Goal: Task Accomplishment & Management: Manage account settings

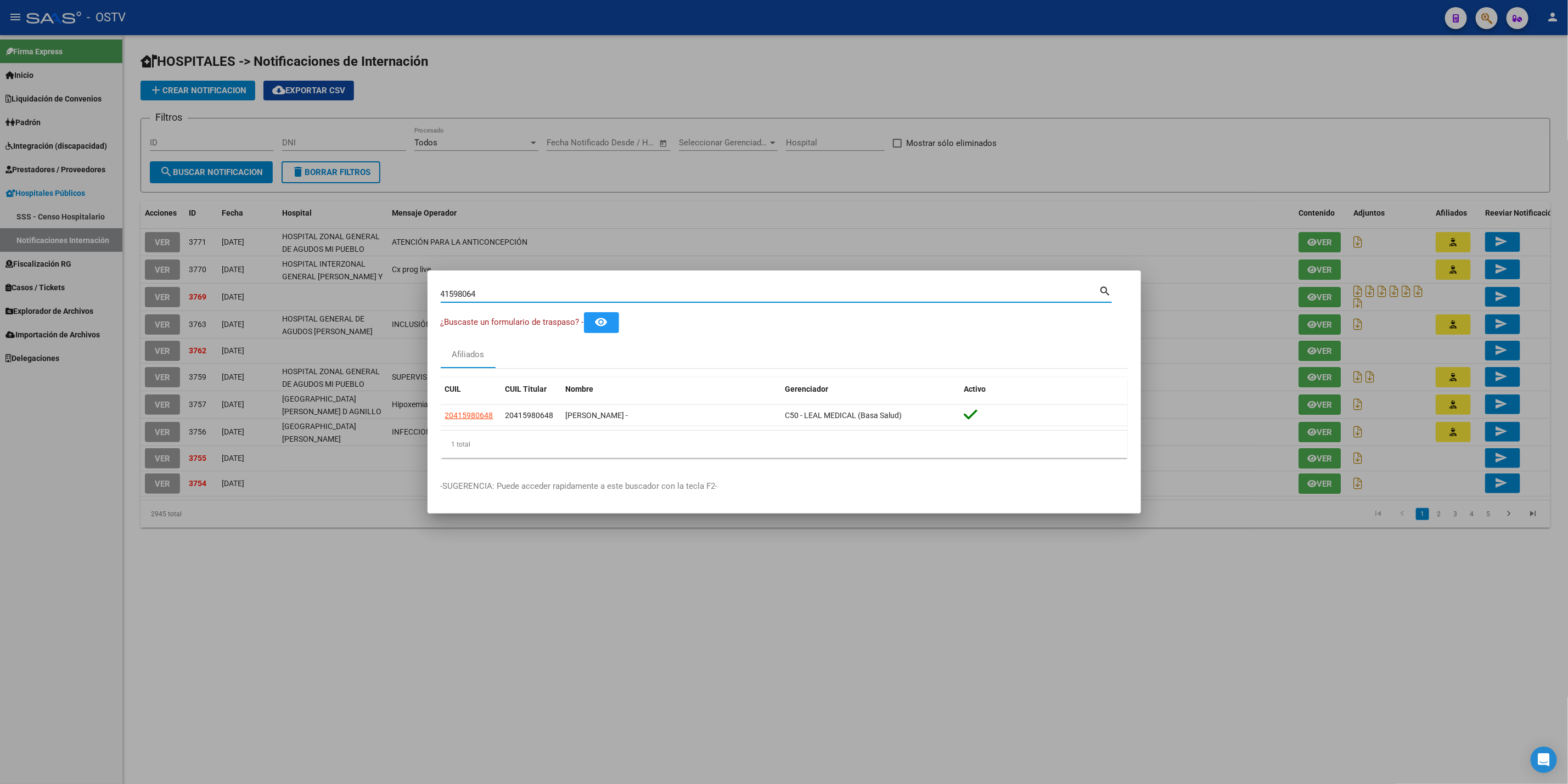
drag, startPoint x: 498, startPoint y: 295, endPoint x: 232, endPoint y: 284, distance: 266.2
click at [249, 287] on div "41598064 Buscar (apellido, dni, cuil, nro traspaso, cuit, obra social) search ¿…" at bounding box center [784, 392] width 1568 height 784
type input "59875725"
click at [471, 420] on app-link-go-to "27598757254" at bounding box center [469, 416] width 48 height 13
click at [13, 379] on div at bounding box center [784, 392] width 1568 height 784
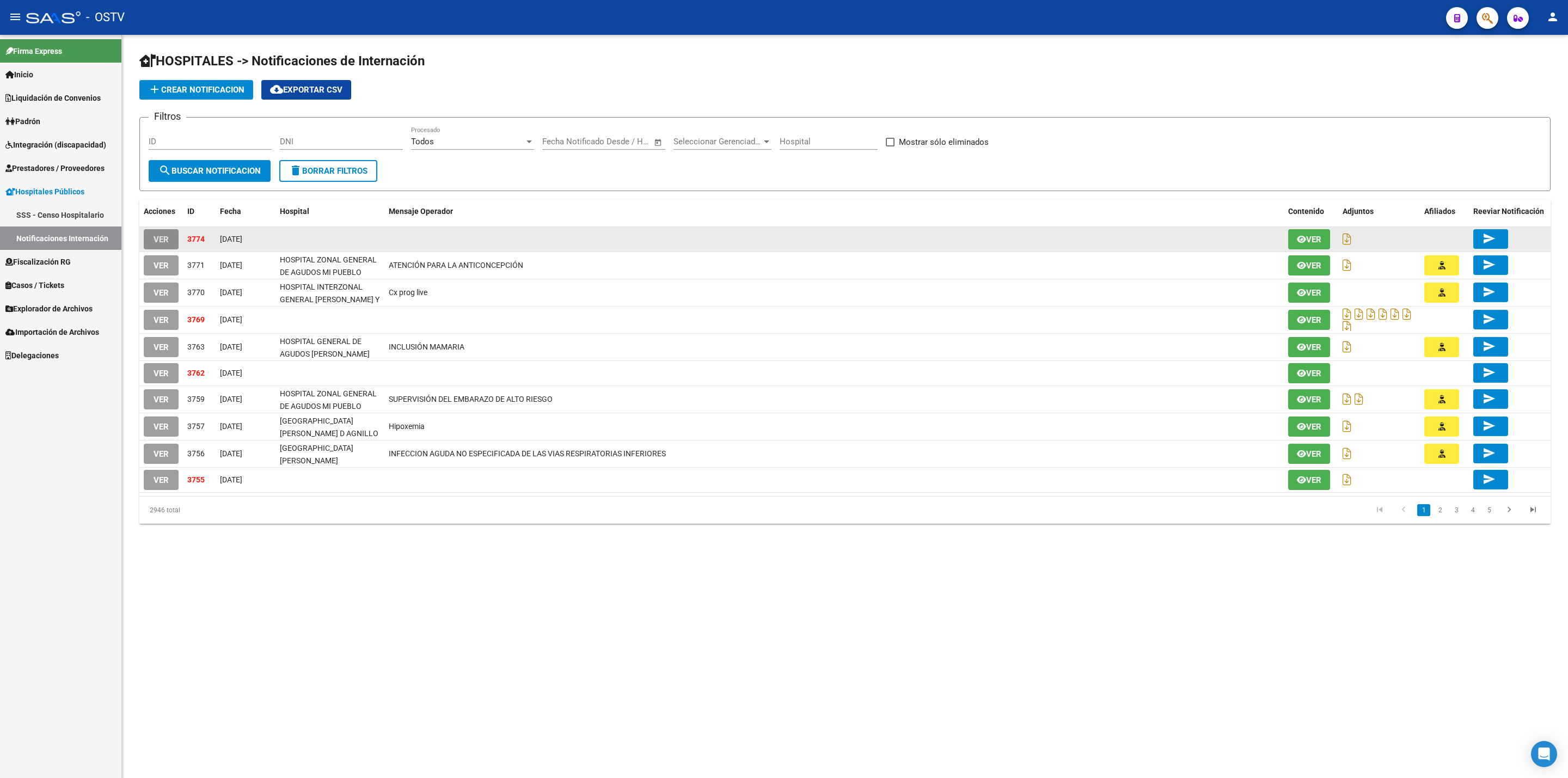
click at [158, 235] on span "VER" at bounding box center [161, 240] width 15 height 10
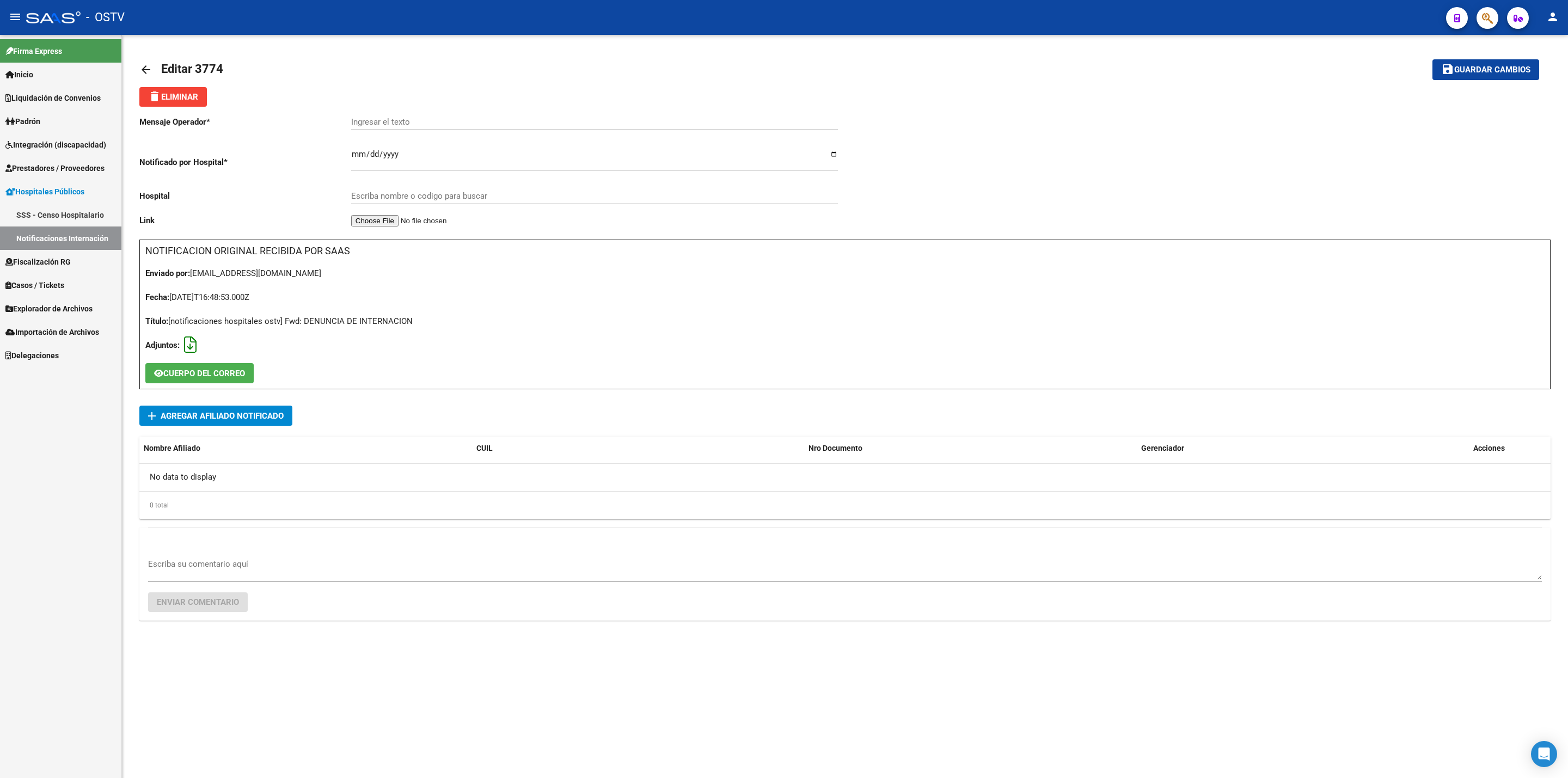
click at [190, 345] on icon at bounding box center [191, 345] width 13 height 1
click at [265, 422] on span "add Agregar Afiliado Notificado" at bounding box center [215, 416] width 135 height 20
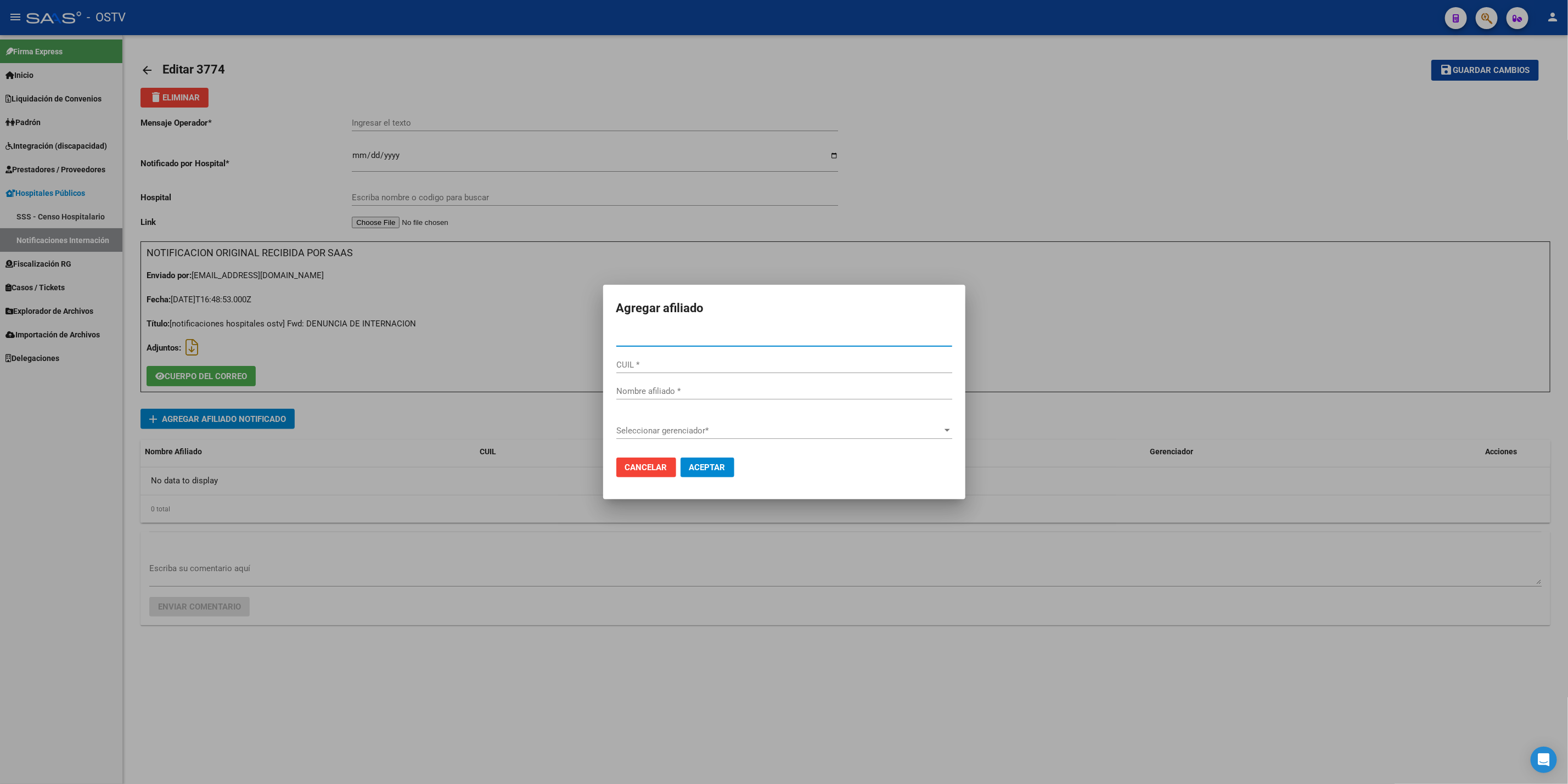
paste input "59875725"
type input "59875725"
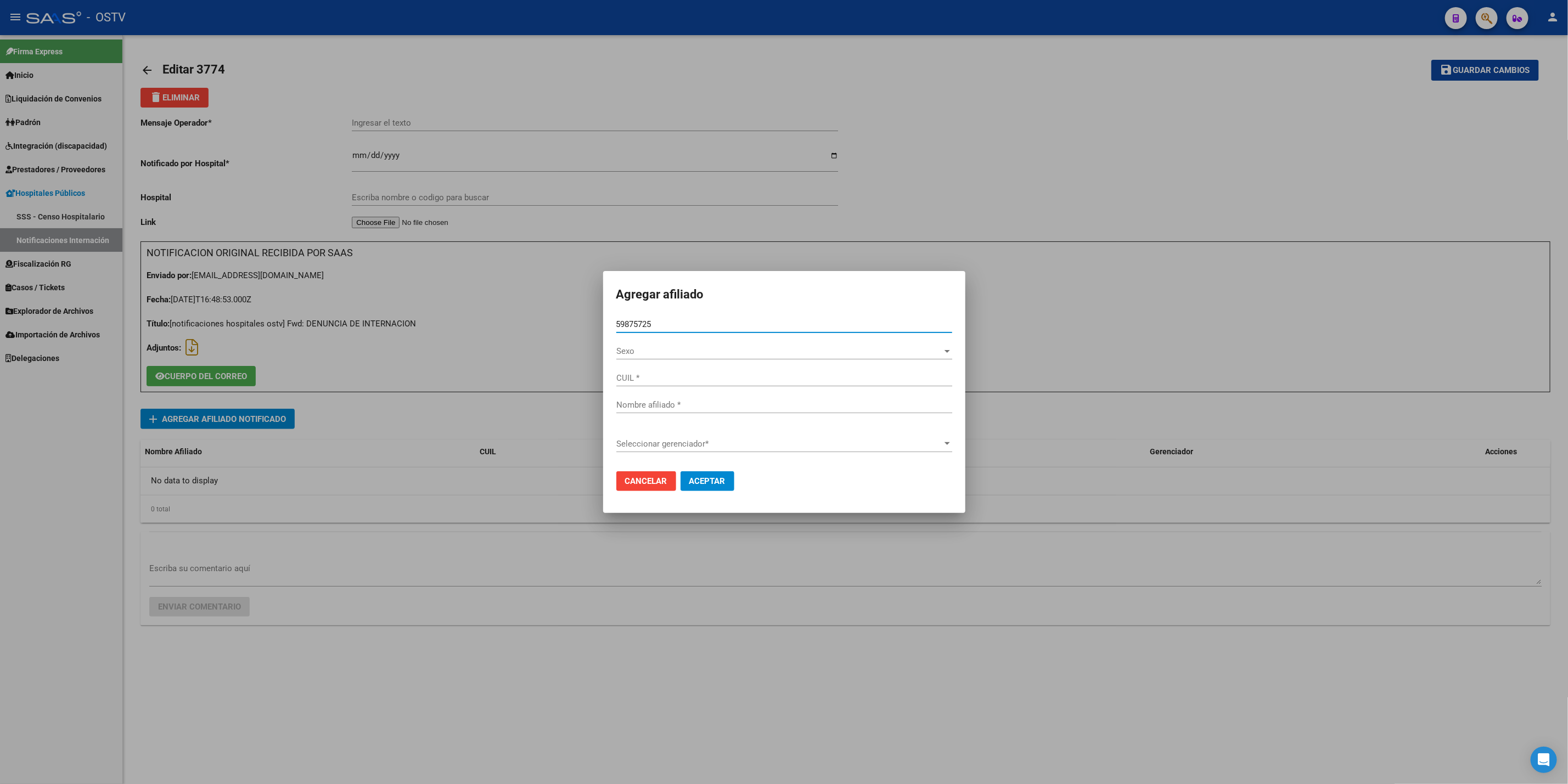
type input "27598757254"
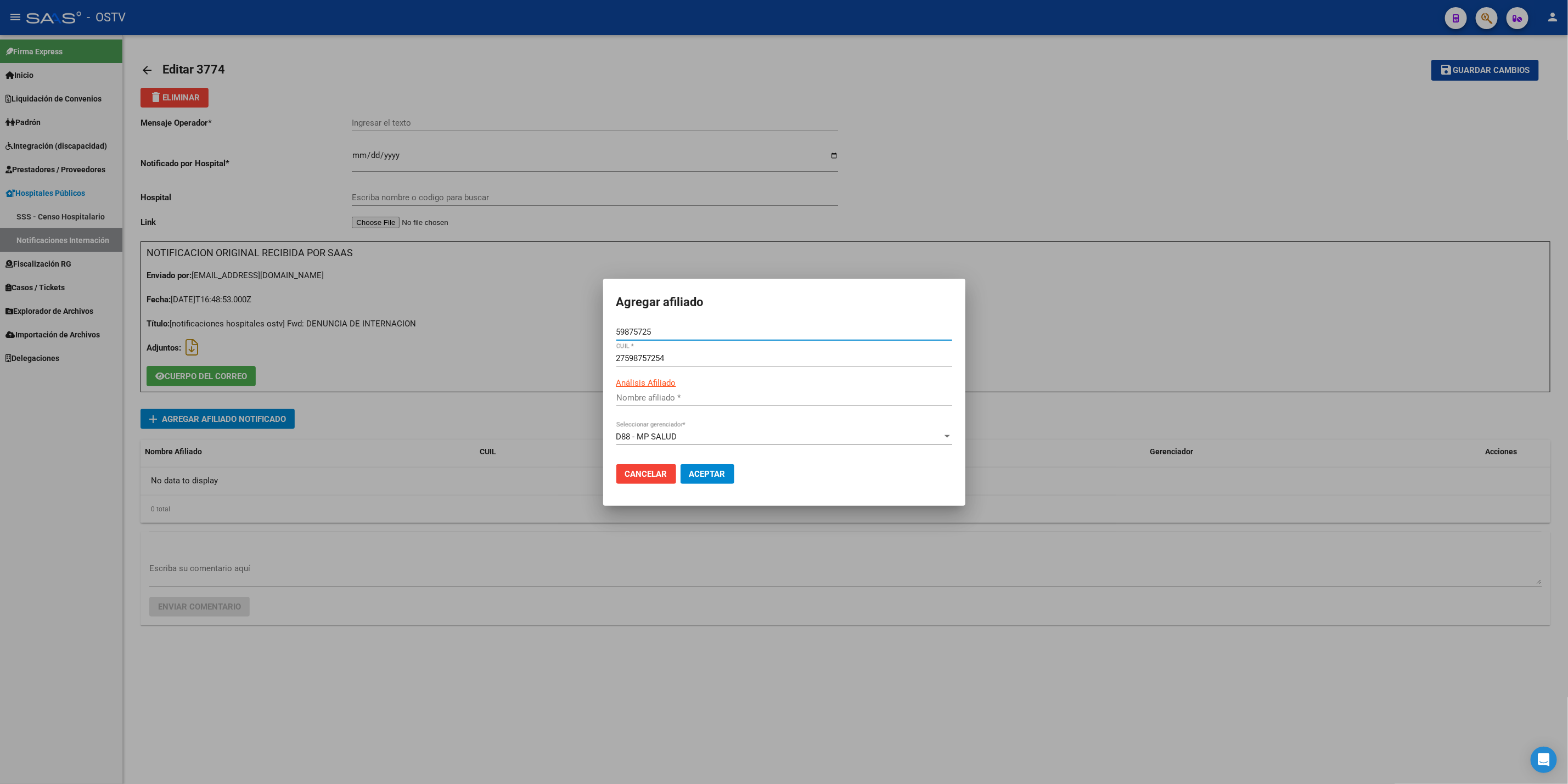
type input "[PERSON_NAME]"
type input "59875725"
click at [698, 479] on button "Aceptar" at bounding box center [708, 474] width 54 height 20
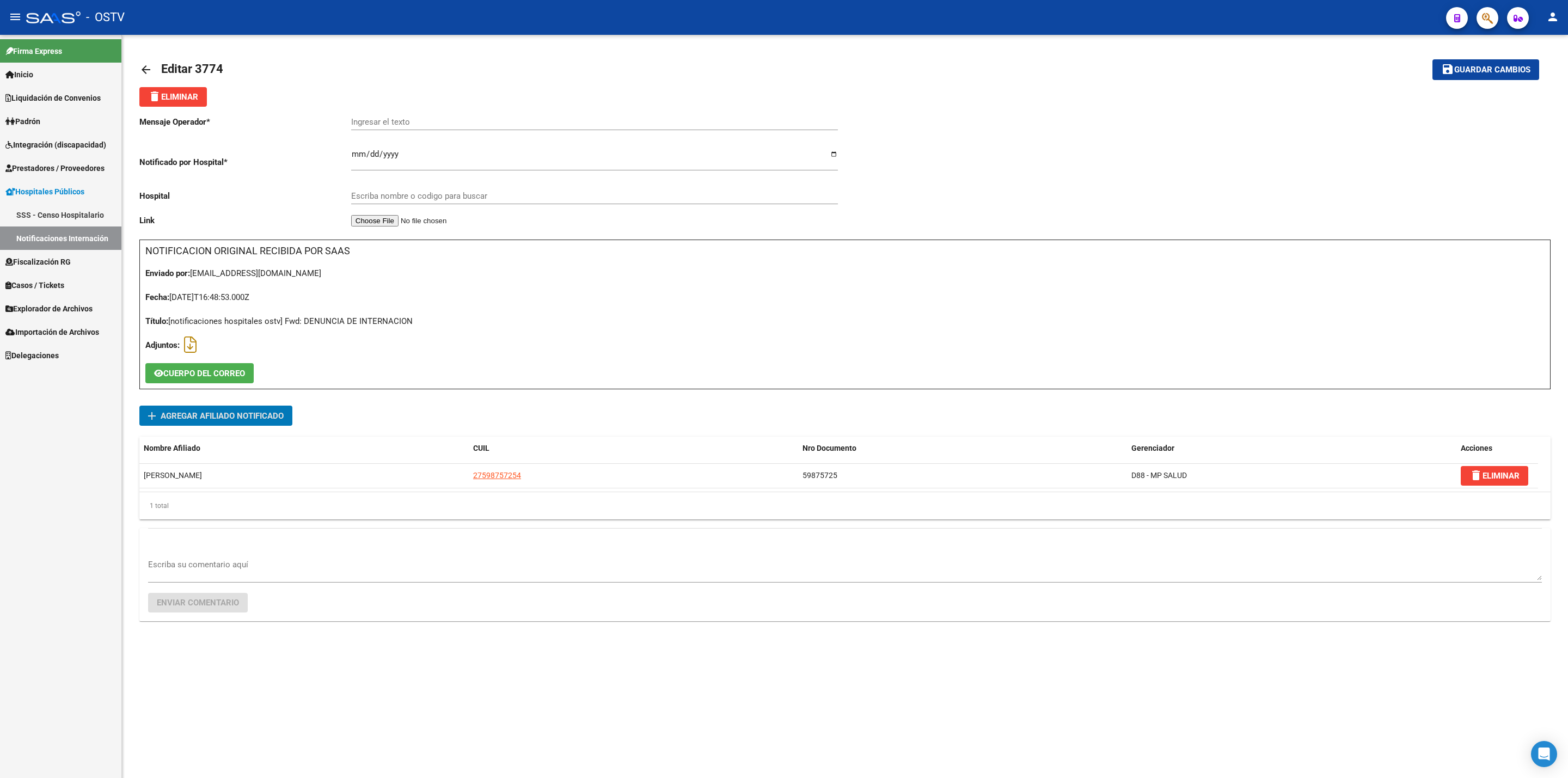
click at [409, 124] on input "Ingresar el texto" at bounding box center [594, 122] width 487 height 10
paste input "Epilepsia"
type input "Epilepsia"
click at [495, 192] on input "Escriba nombre o codigo para buscar" at bounding box center [594, 196] width 487 height 10
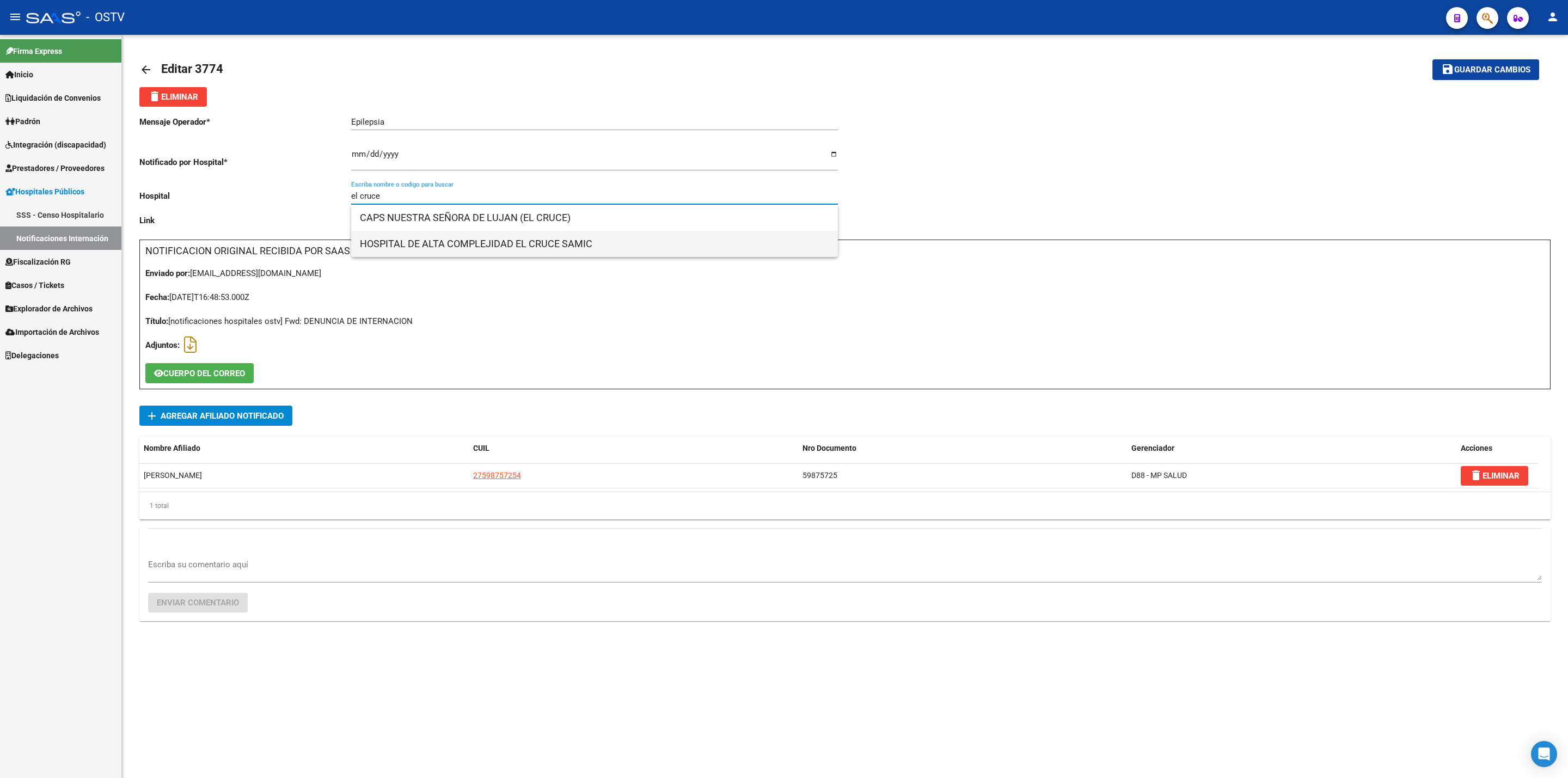
click at [541, 250] on span "HOSPITAL DE ALTA COMPLEJIDAD EL CRUCE SAMIC" at bounding box center [595, 243] width 469 height 26
type input "HOSPITAL DE ALTA COMPLEJIDAD EL CRUCE SAMIC"
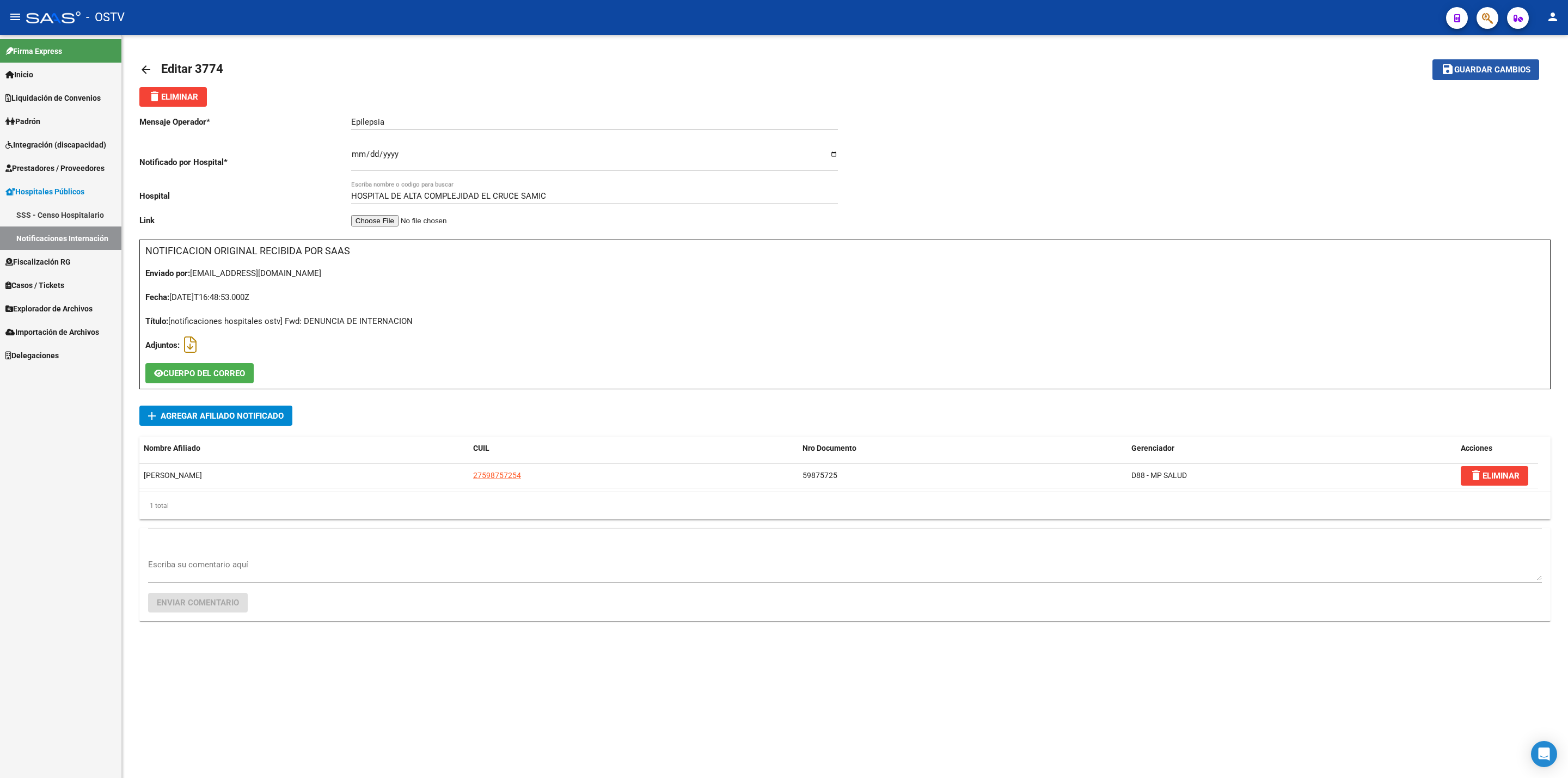
click at [1466, 62] on button "save Guardar cambios" at bounding box center [1485, 69] width 106 height 20
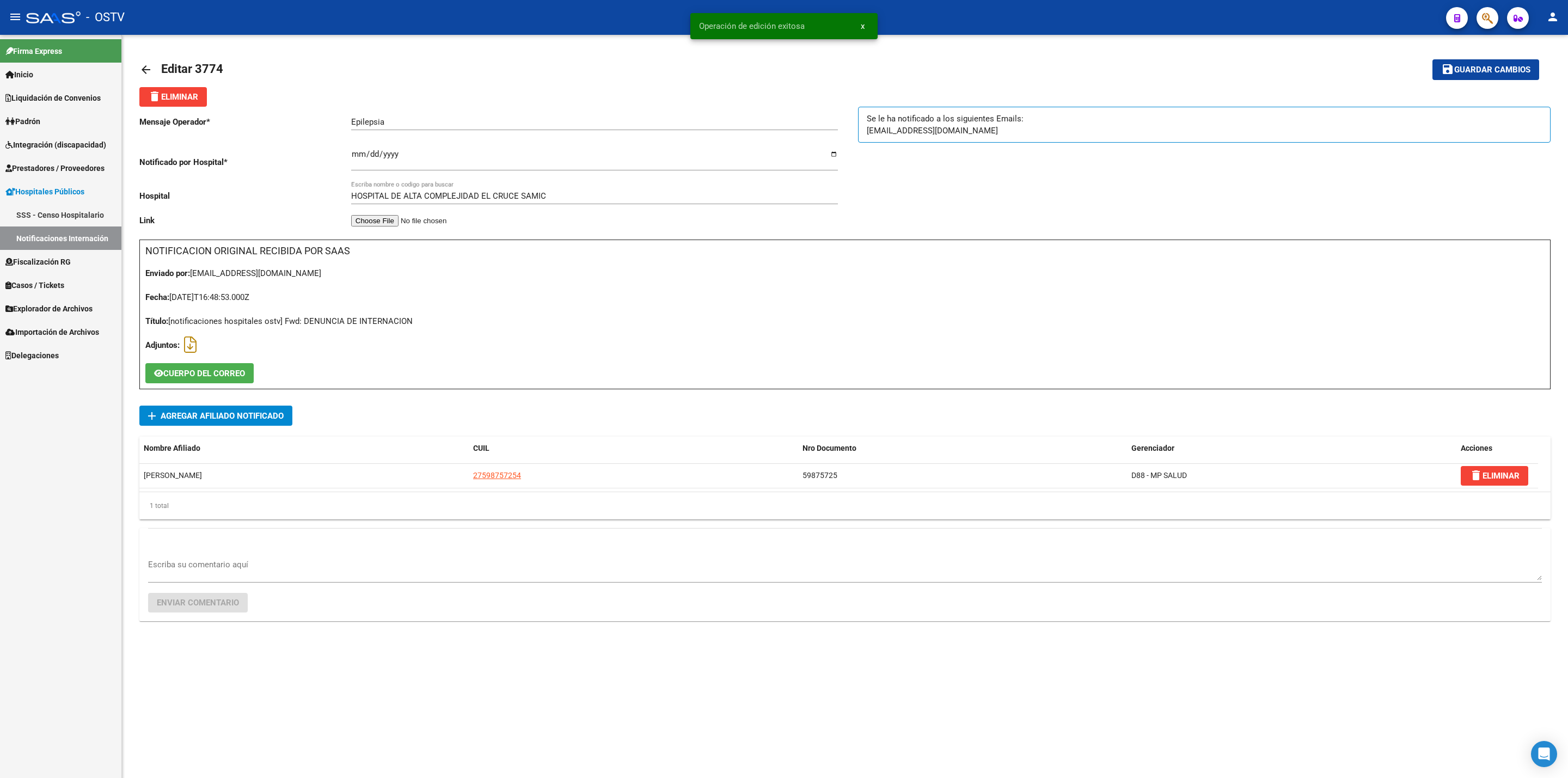
click at [152, 61] on link "arrow_back" at bounding box center [150, 69] width 22 height 26
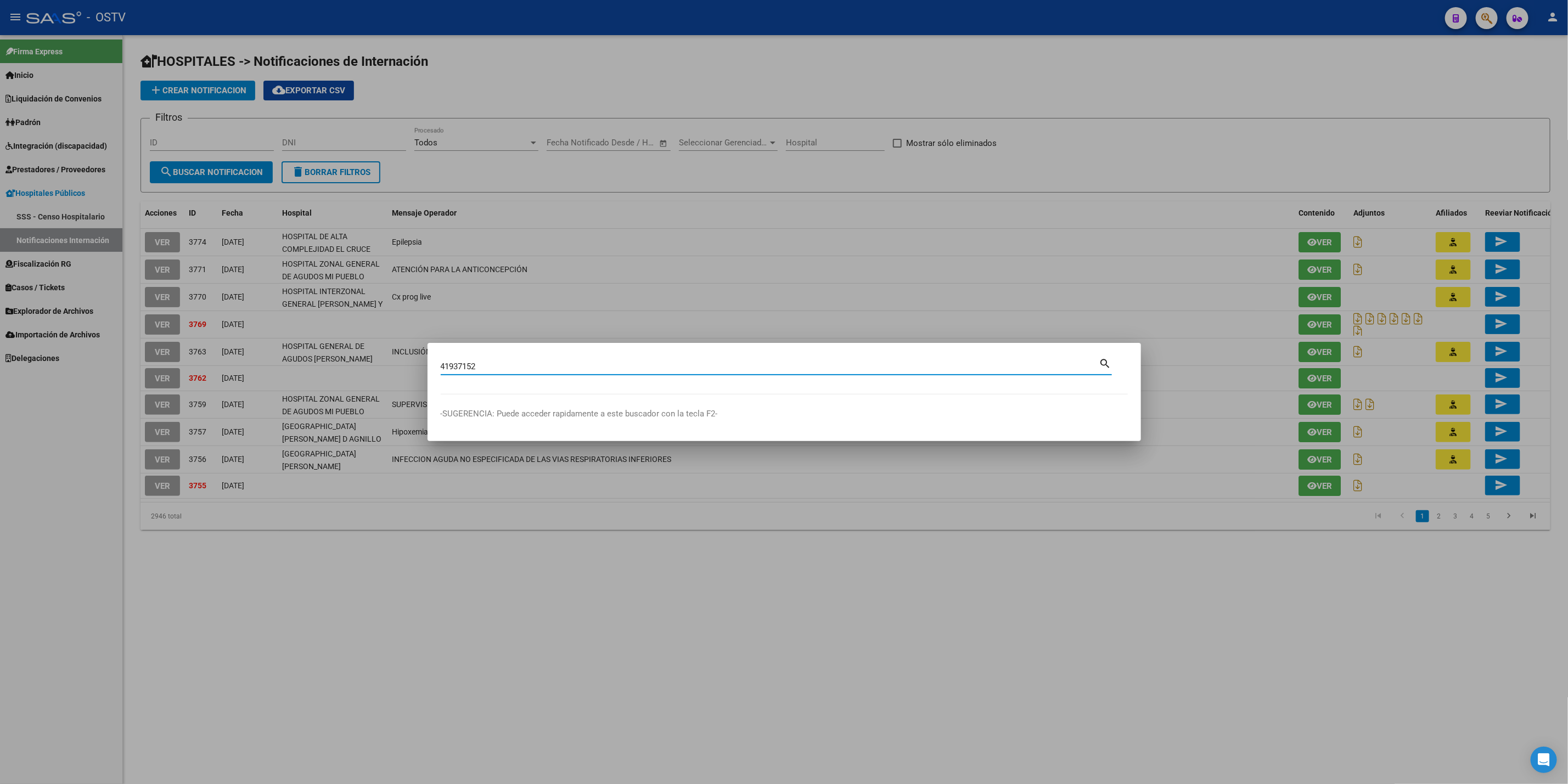
type input "41937152"
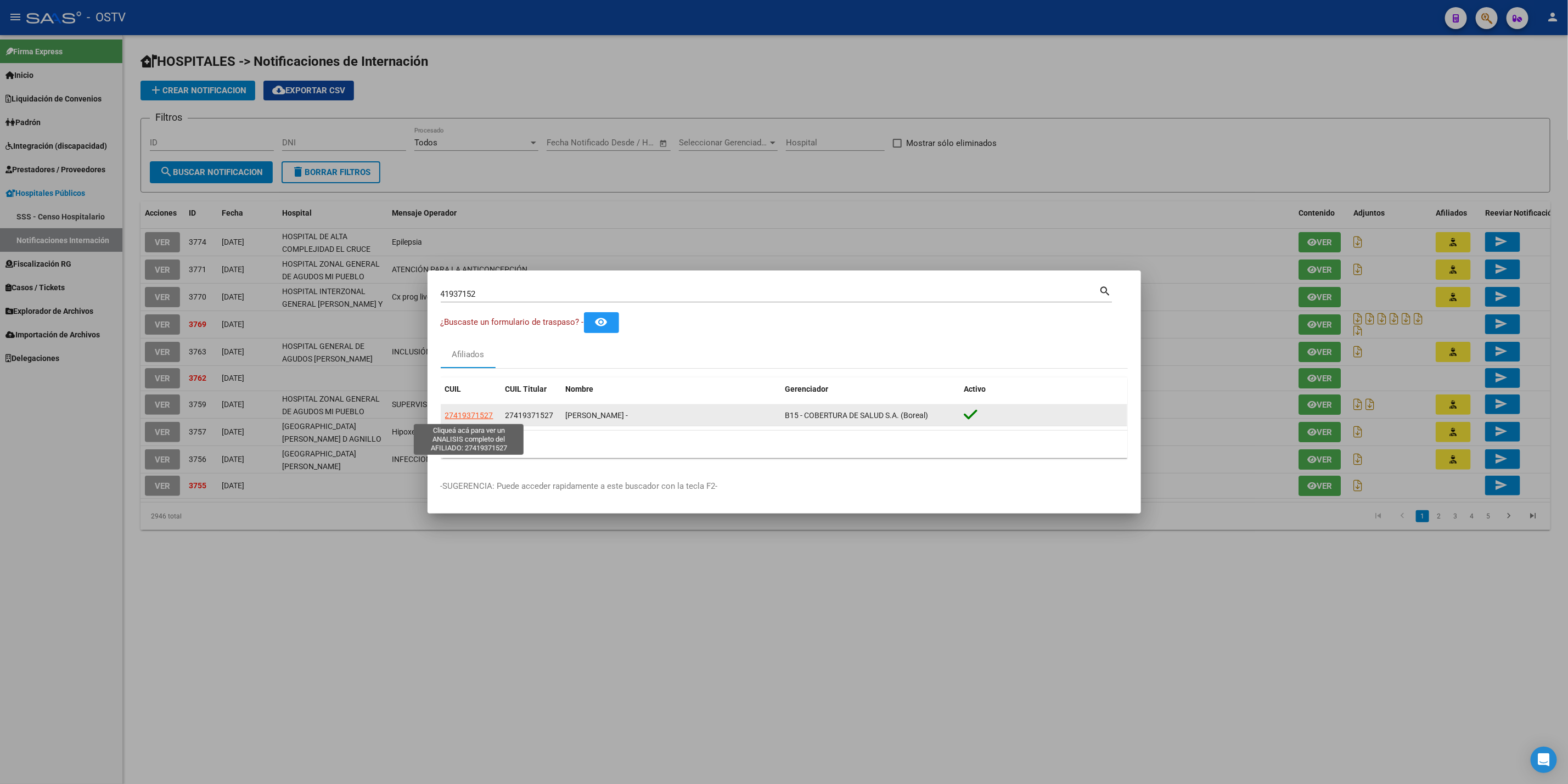
click at [473, 415] on span "27419371527" at bounding box center [469, 415] width 48 height 8
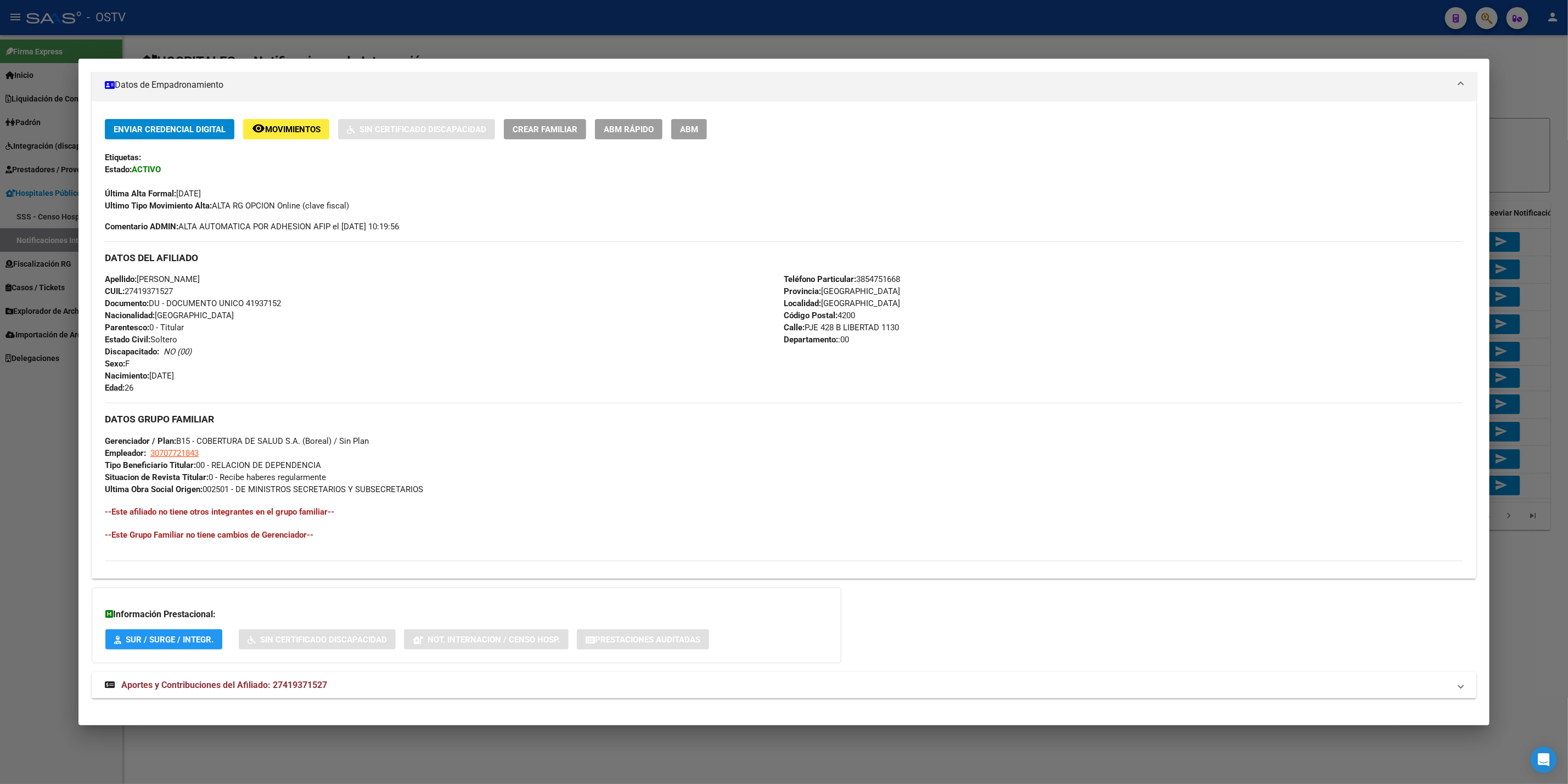
scroll to position [206, 0]
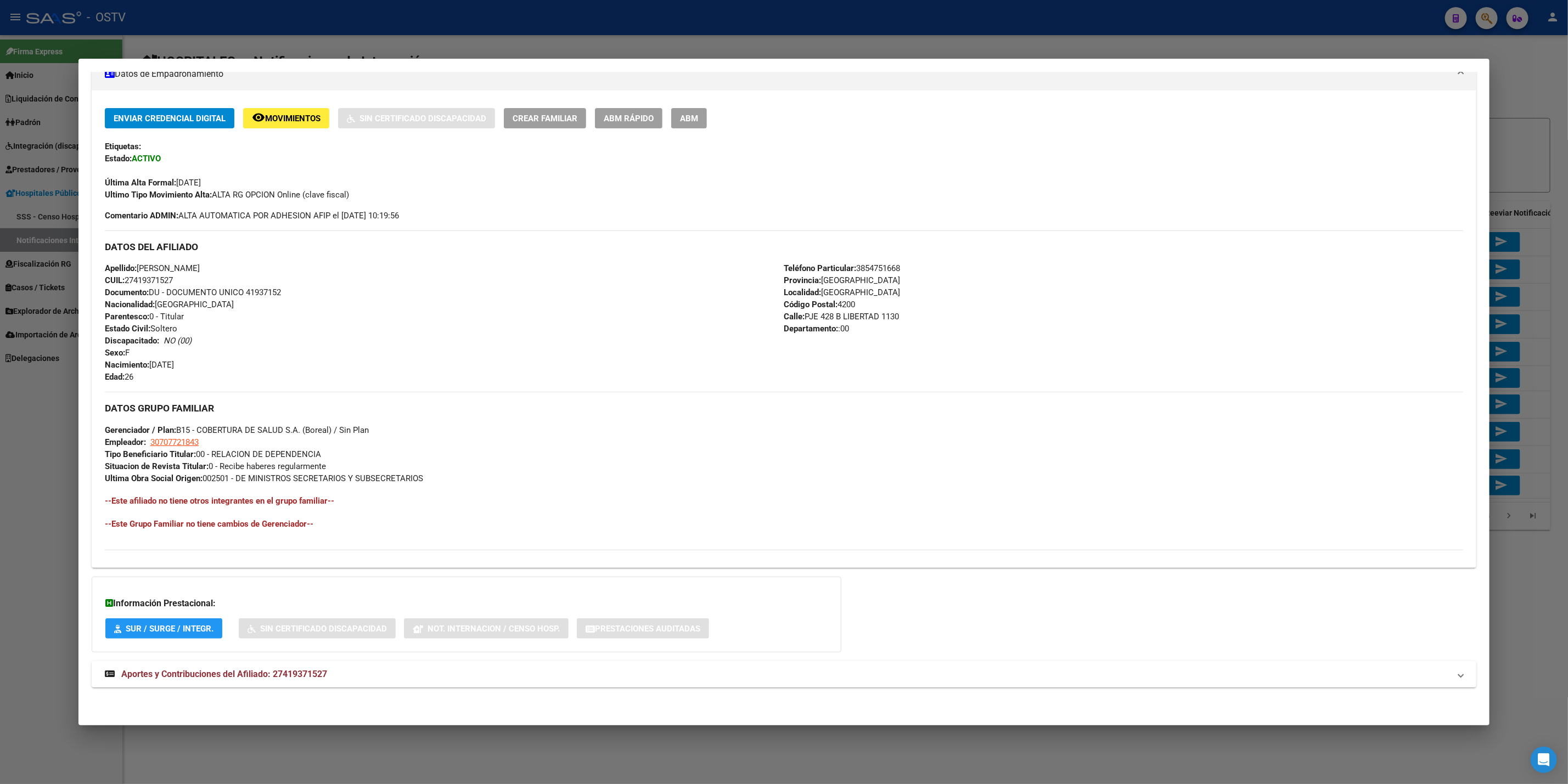
click at [274, 672] on span "Aportes y Contribuciones del Afiliado: 27419371527" at bounding box center [224, 674] width 206 height 11
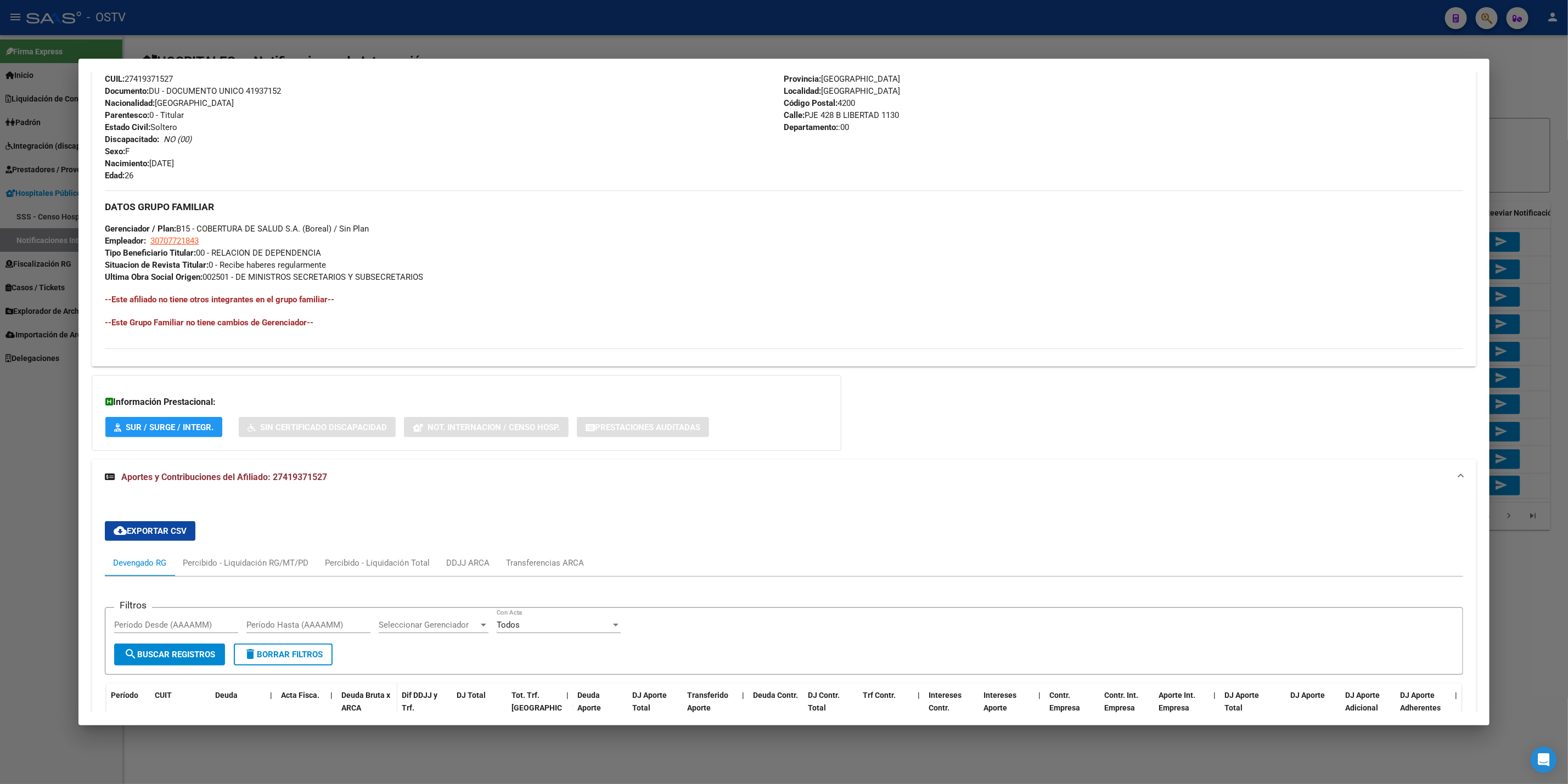
scroll to position [399, 0]
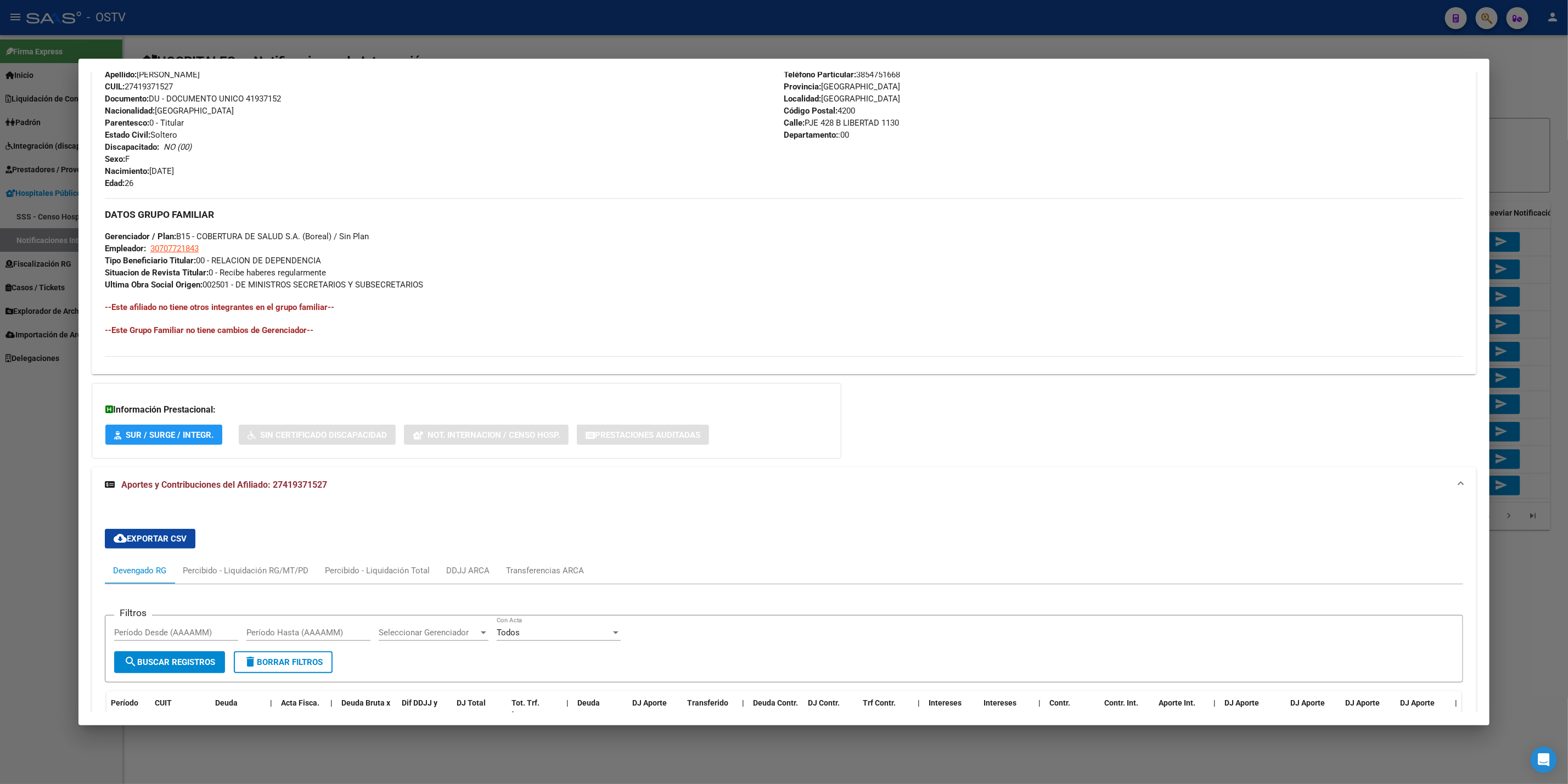
click at [45, 475] on div at bounding box center [784, 392] width 1568 height 784
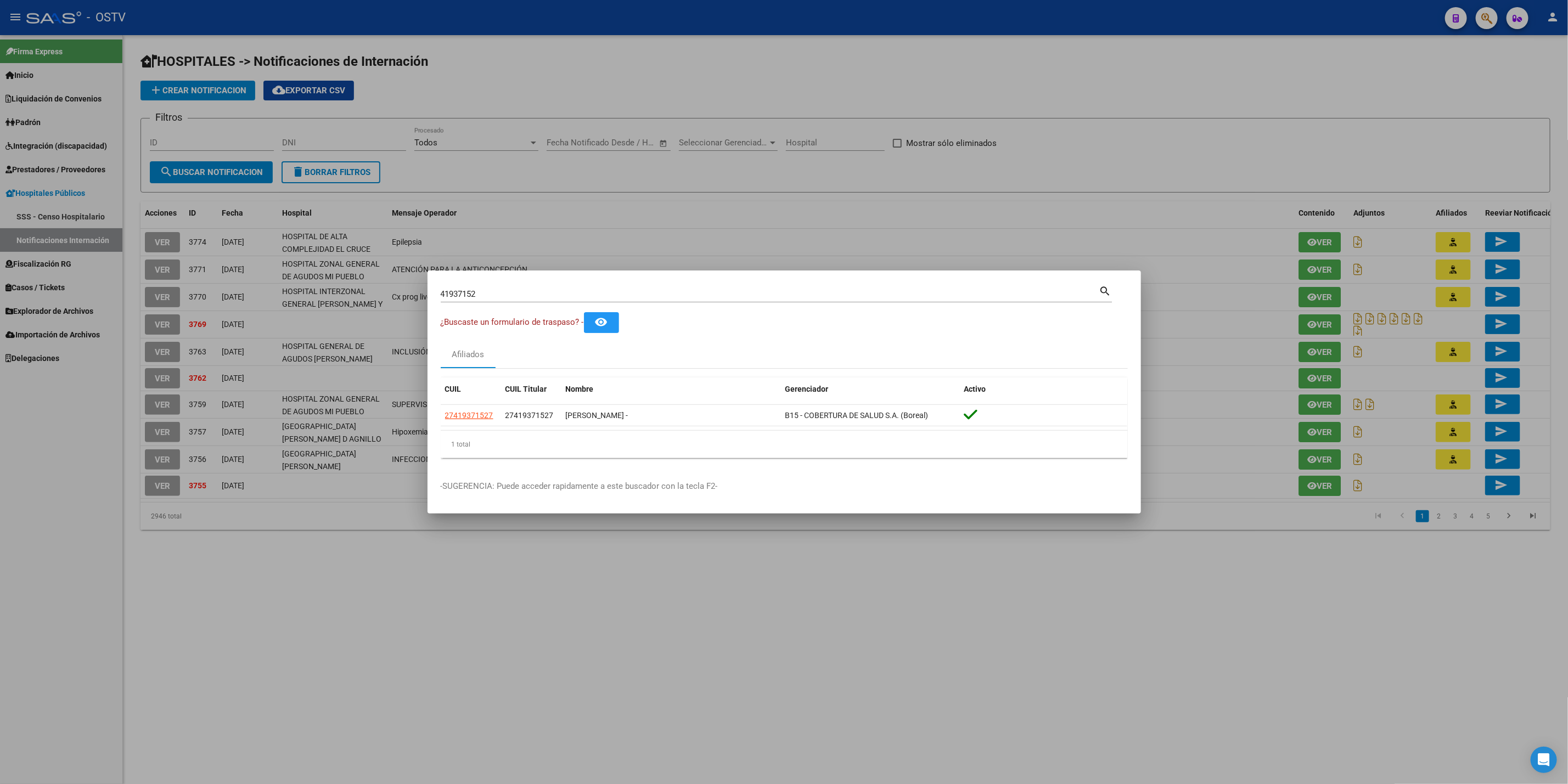
click at [33, 537] on div at bounding box center [784, 392] width 1568 height 784
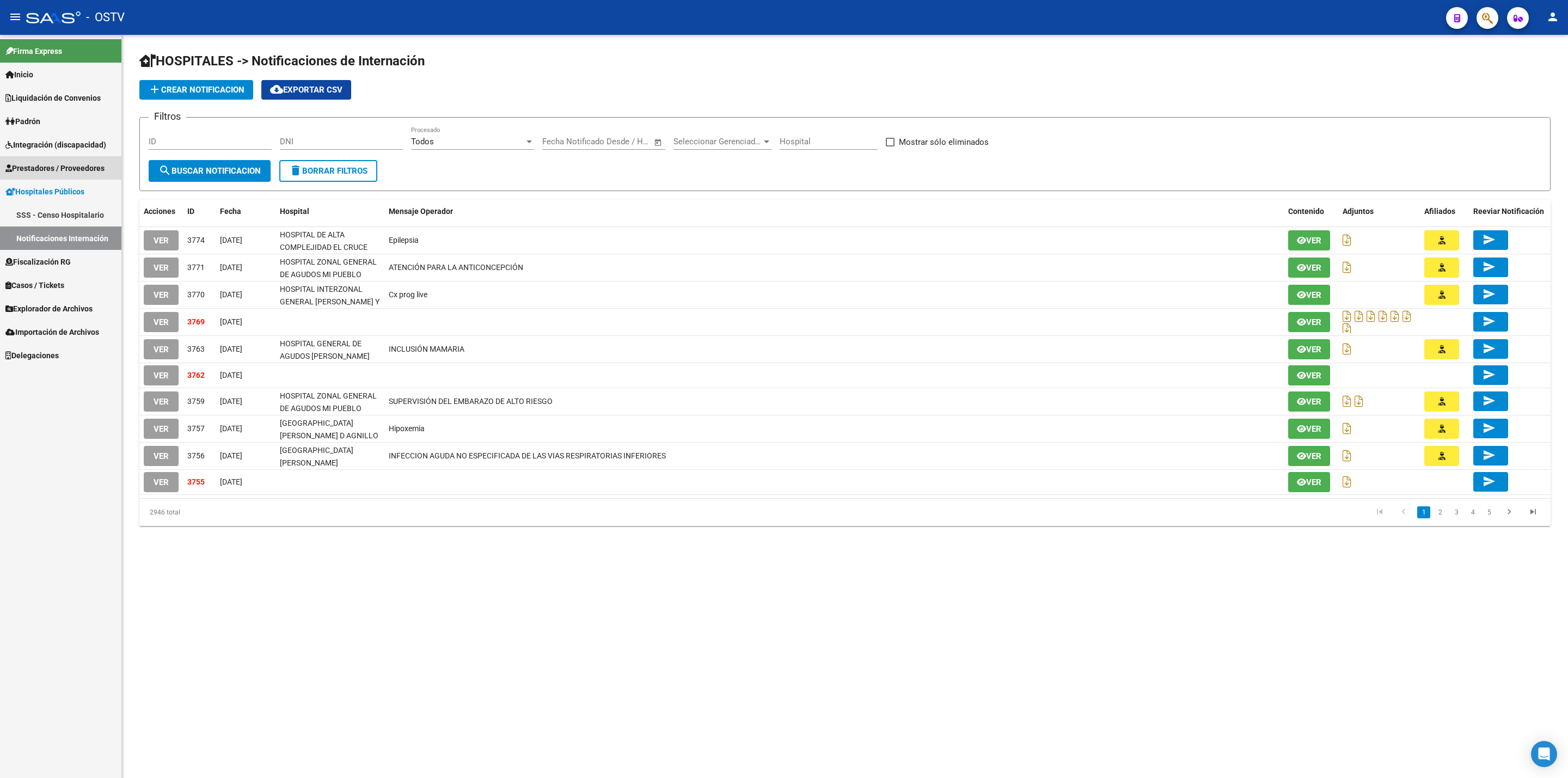
click at [55, 163] on span "Prestadores / Proveedores" at bounding box center [55, 168] width 99 height 12
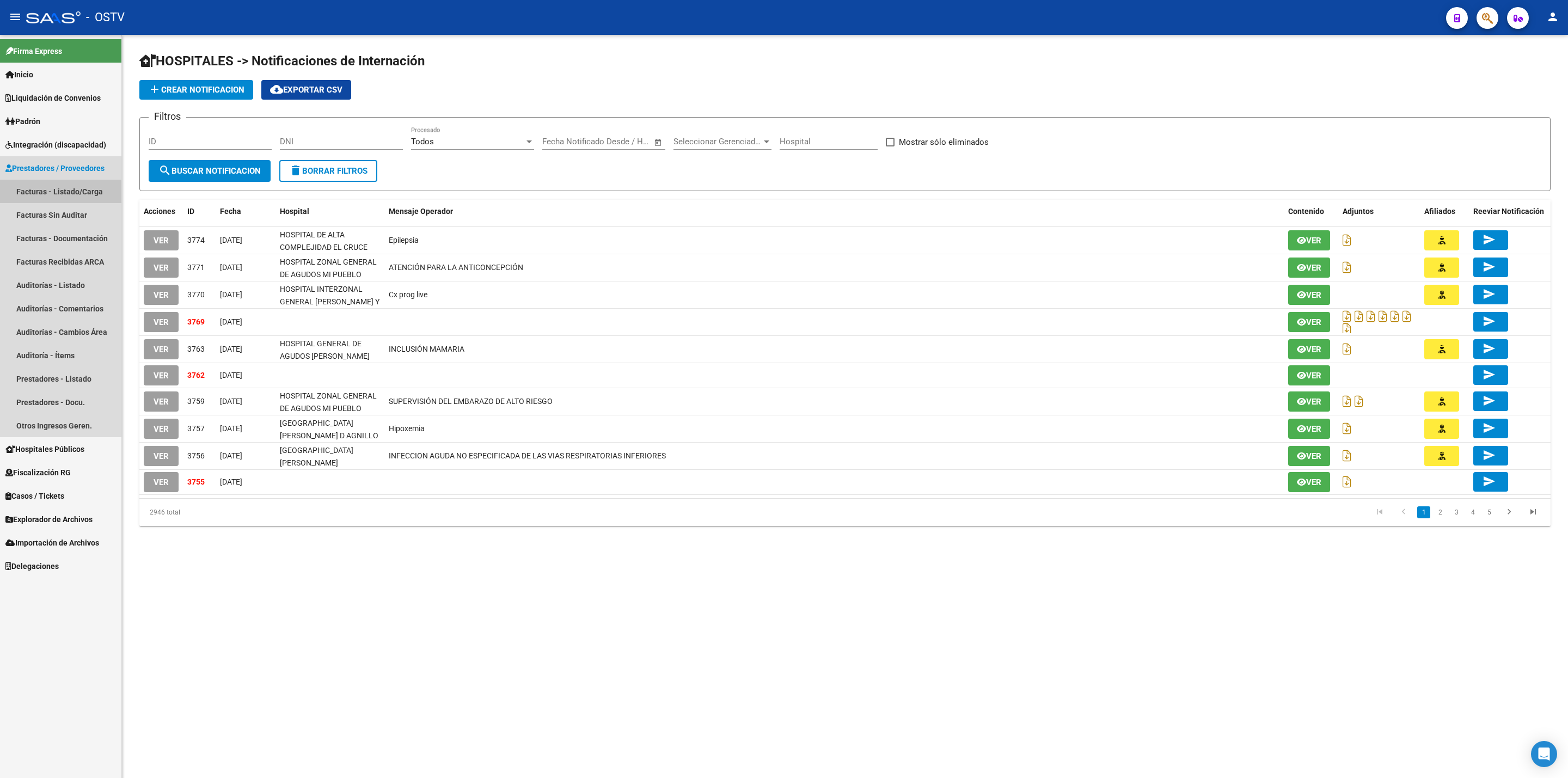
click at [59, 201] on link "Facturas - Listado/Carga" at bounding box center [60, 191] width 121 height 23
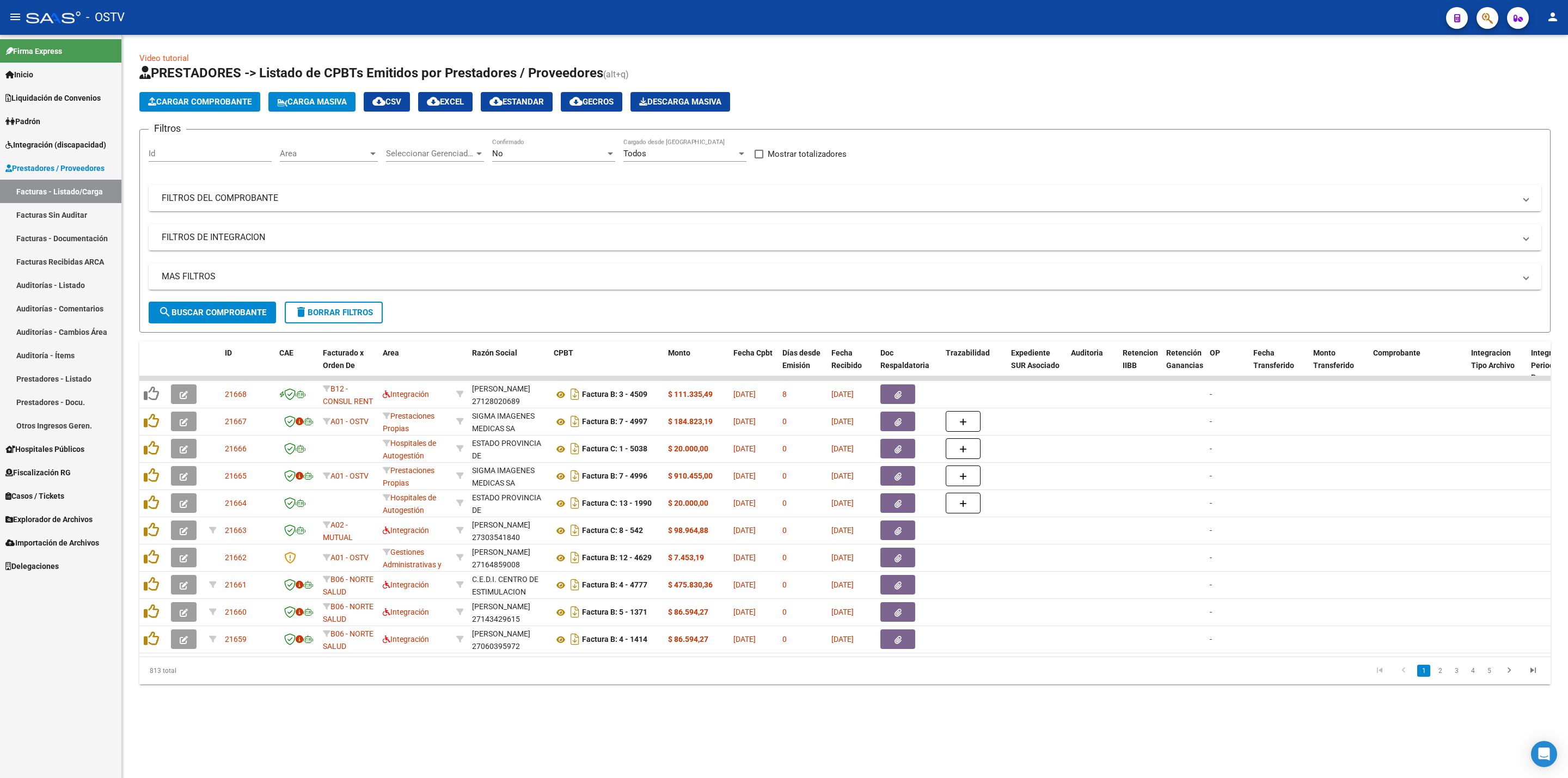
click at [773, 203] on mat-panel-title "FILTROS DEL COMPROBANTE" at bounding box center [839, 198] width 1354 height 12
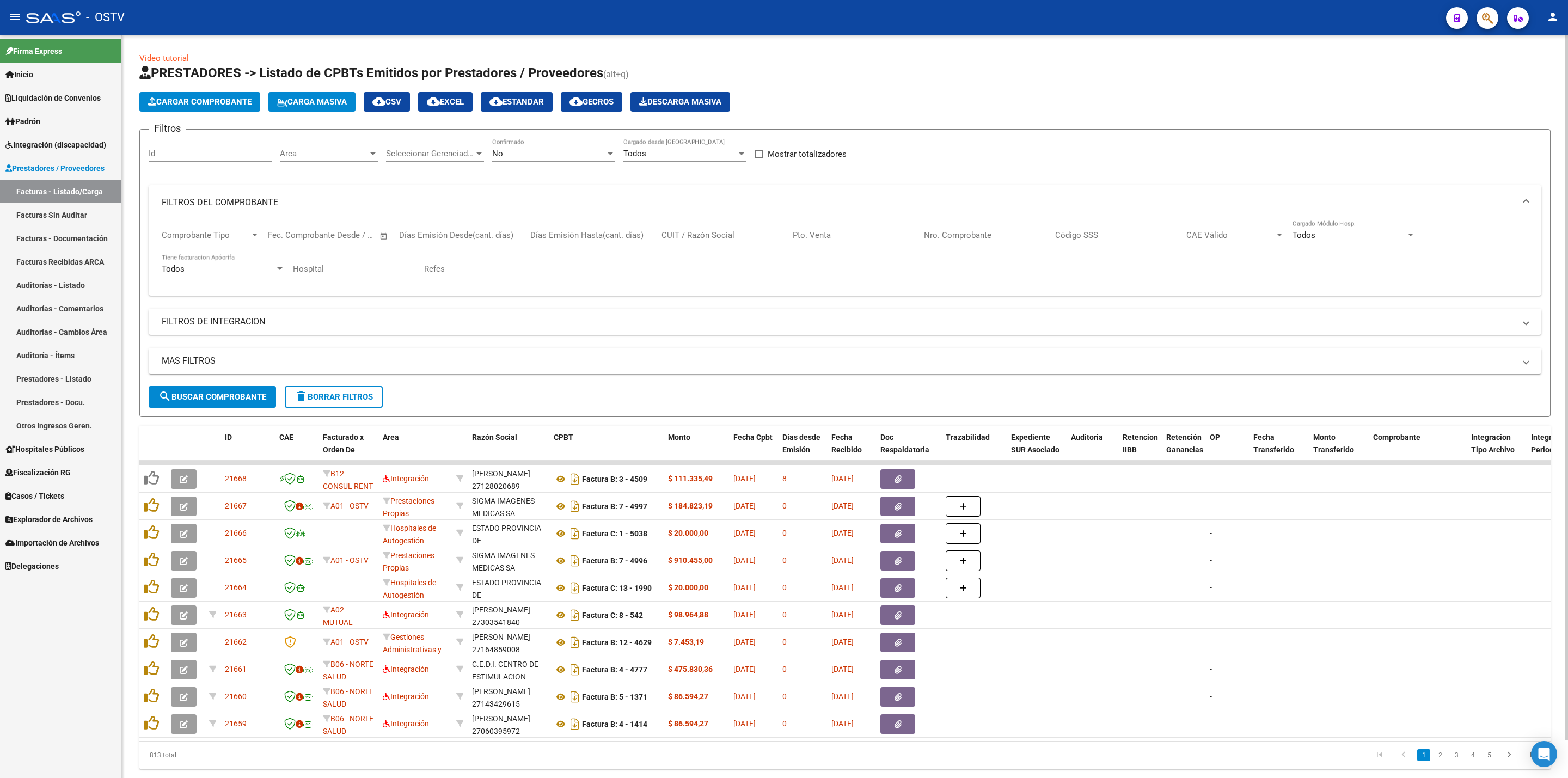
click at [964, 238] on input "Nro. Comprobante" at bounding box center [986, 236] width 123 height 10
paste input "00007752"
drag, startPoint x: 942, startPoint y: 236, endPoint x: 909, endPoint y: 236, distance: 33.0
click at [909, 236] on div "Comprobante Tipo Comprobante Tipo Fecha inicio – Fecha fin Fec. Comprobante Des…" at bounding box center [845, 254] width 1366 height 67
type input "7752"
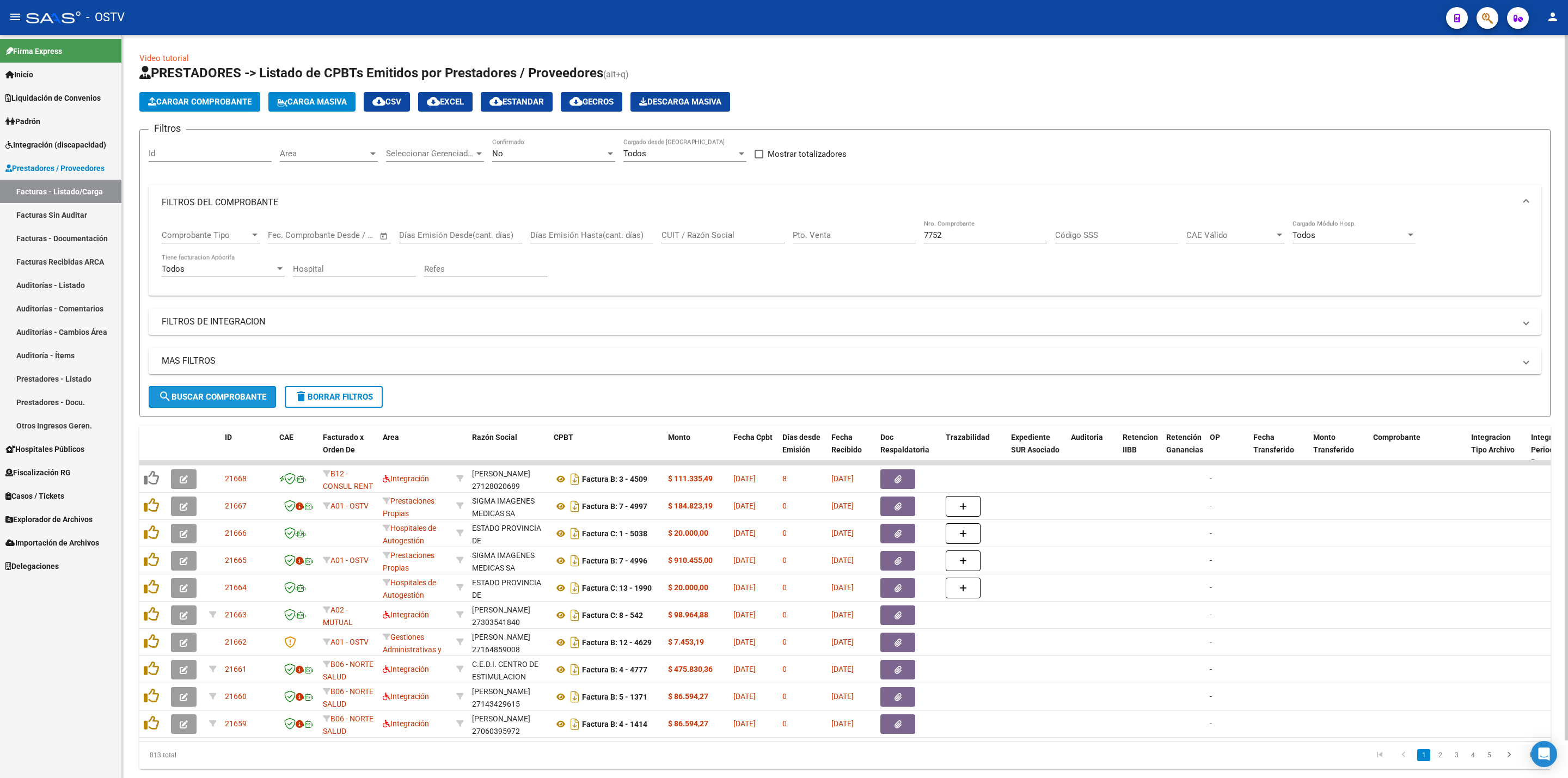
click at [234, 393] on span "search Buscar Comprobante" at bounding box center [212, 397] width 108 height 10
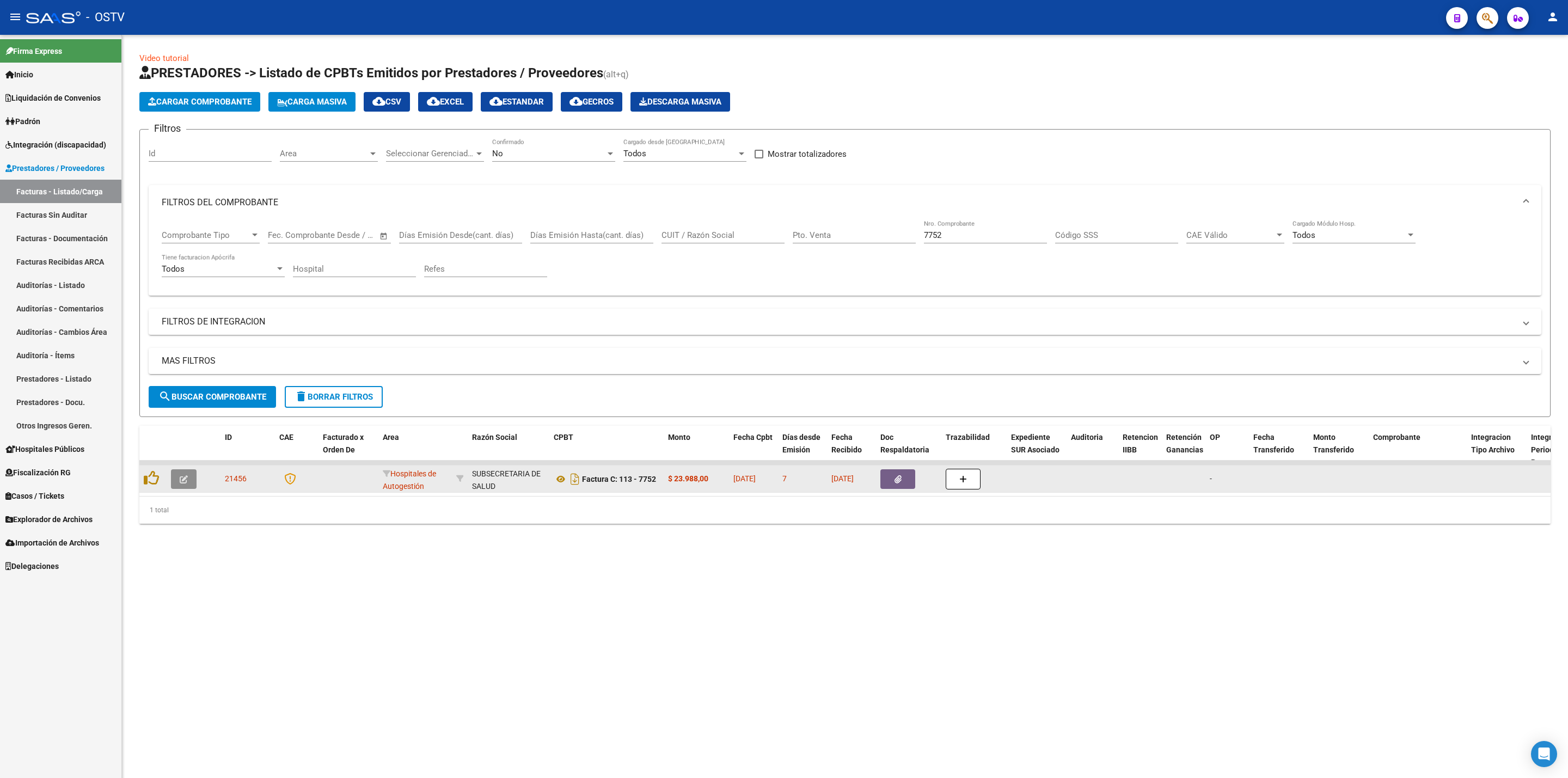
click at [181, 481] on icon "button" at bounding box center [184, 479] width 8 height 8
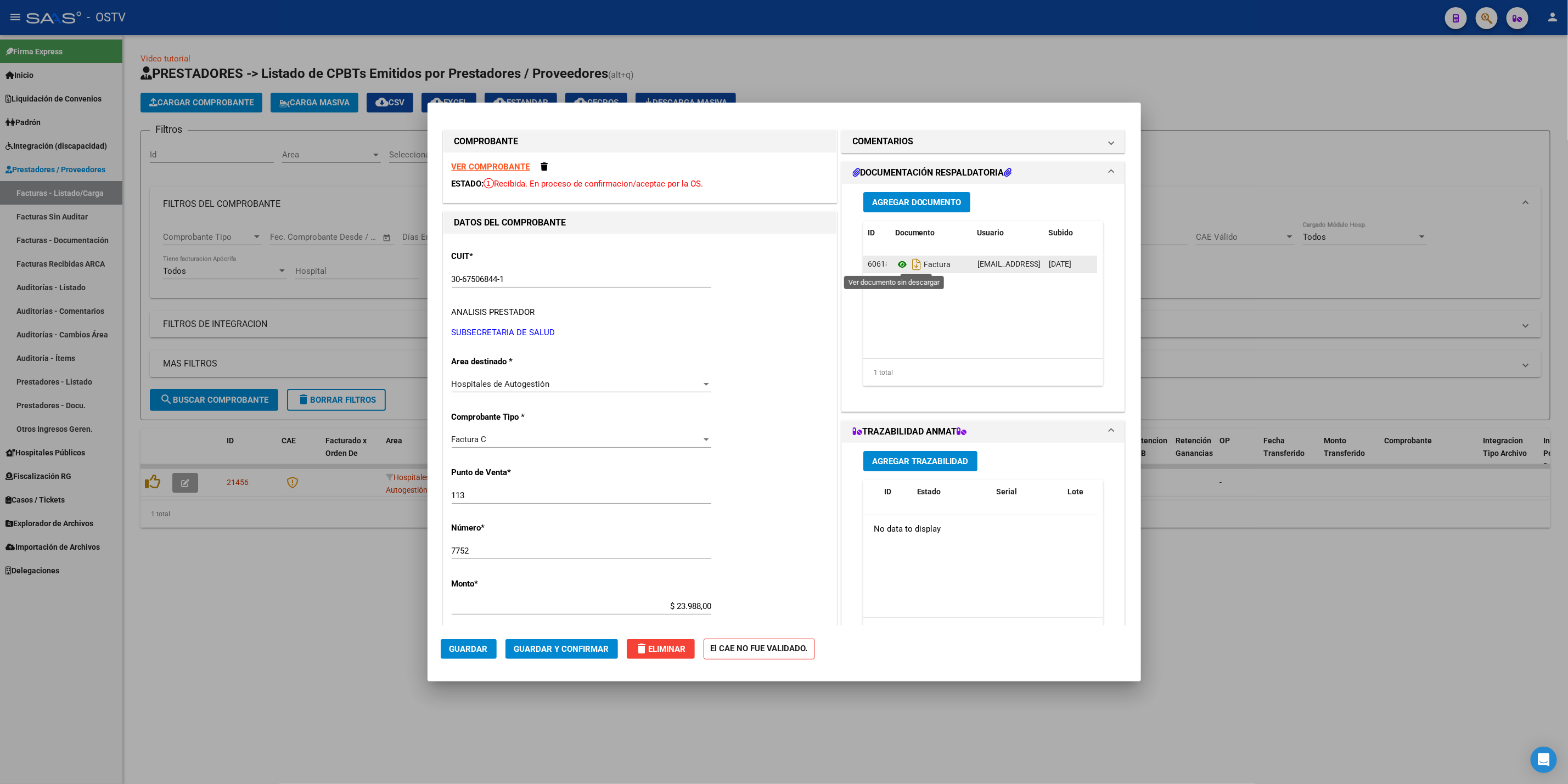
click at [895, 270] on icon at bounding box center [902, 264] width 14 height 13
click at [309, 428] on div at bounding box center [784, 392] width 1568 height 784
type input "$ 0,00"
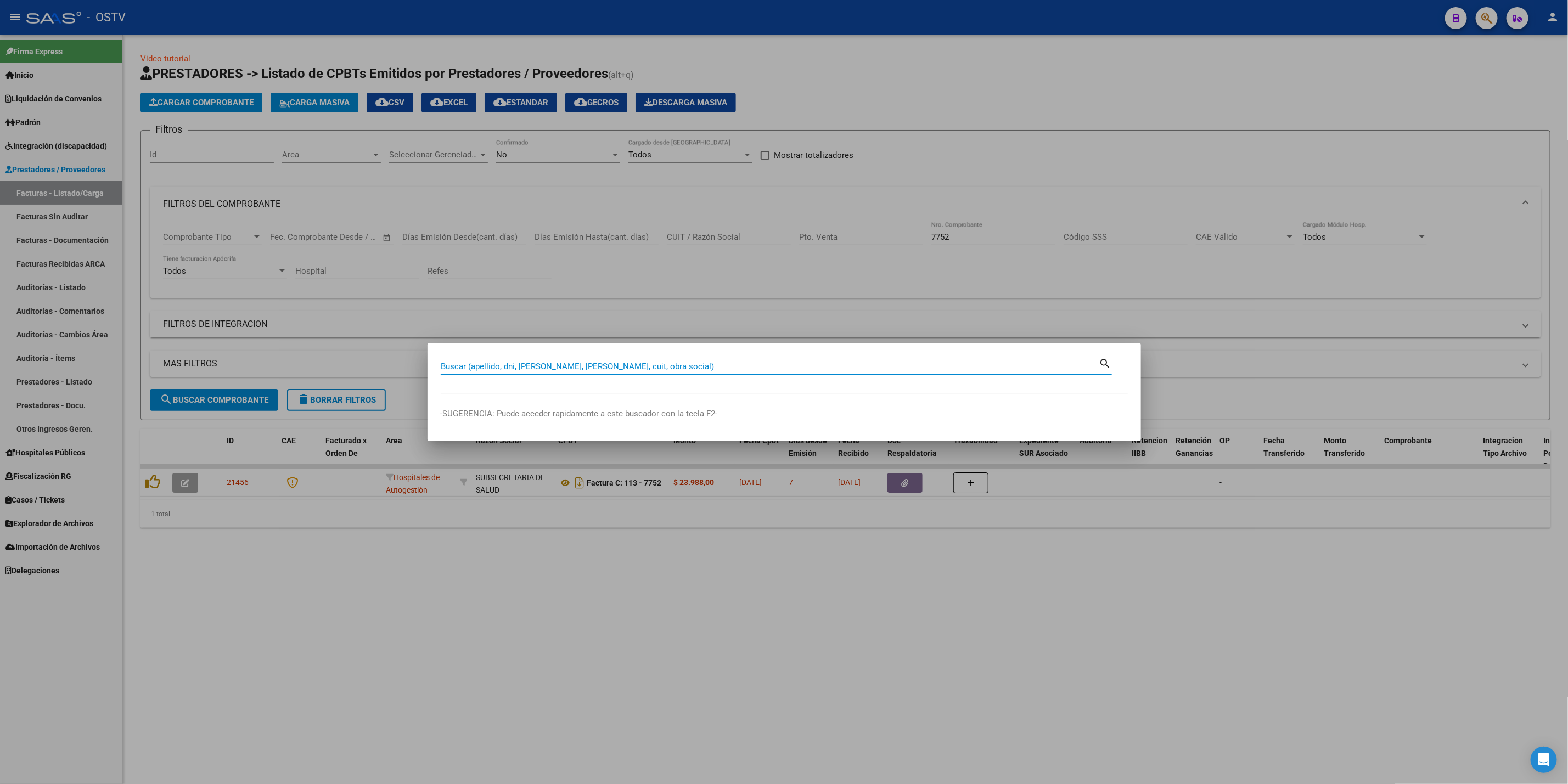
paste input "37411057"
type input "37411057"
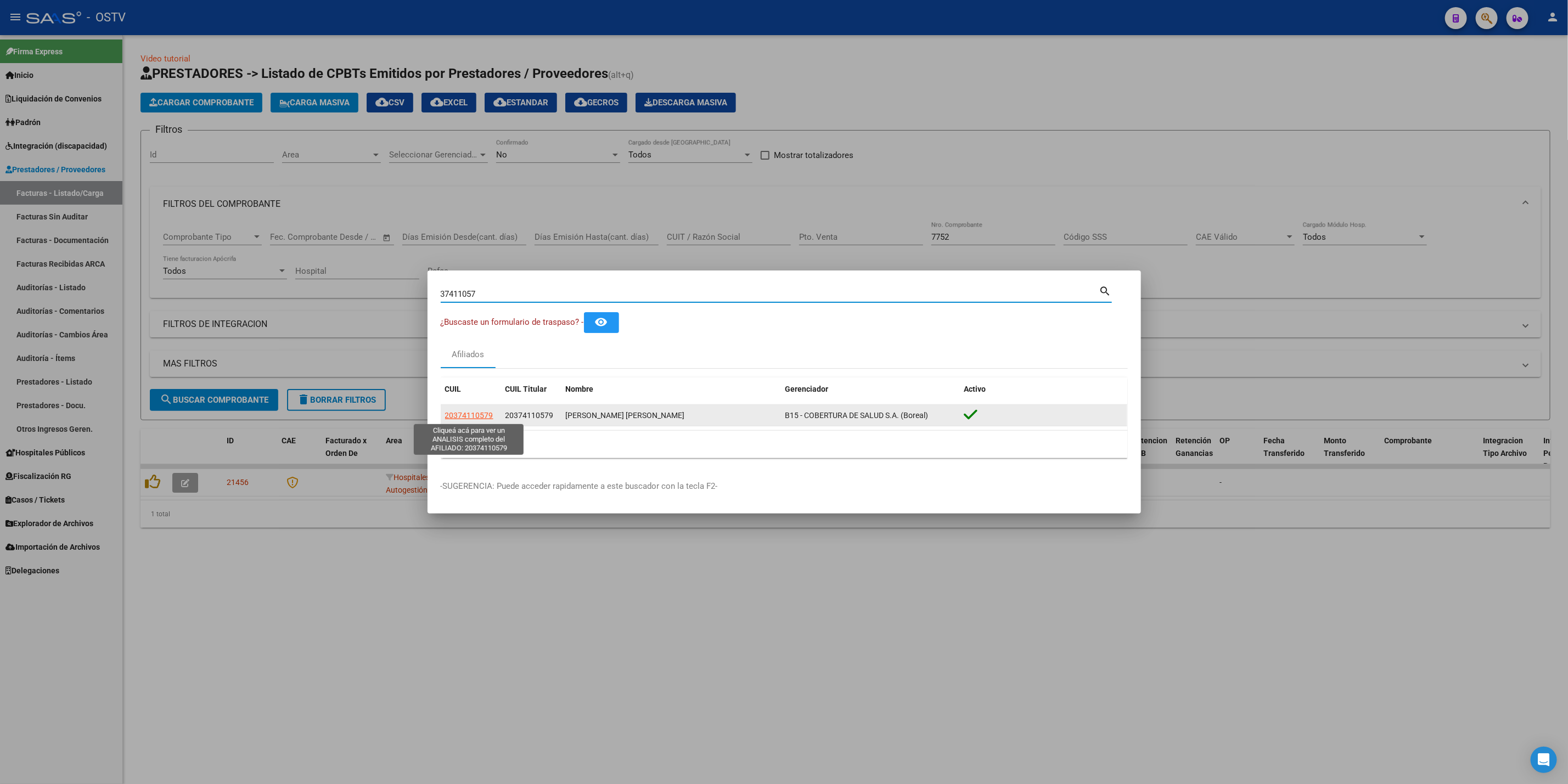
click at [462, 417] on span "20374110579" at bounding box center [469, 415] width 48 height 8
type textarea "20374110579"
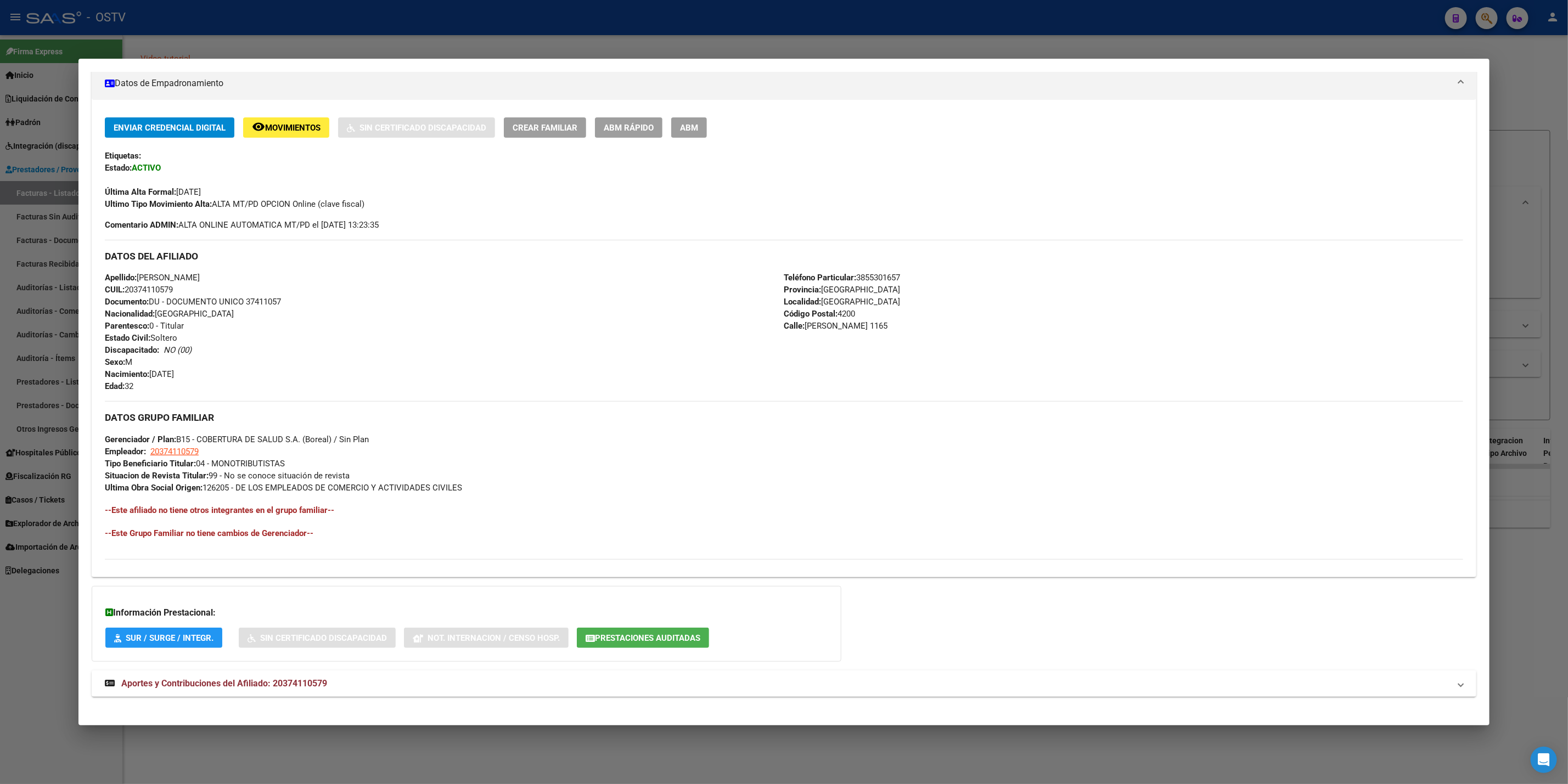
scroll to position [206, 0]
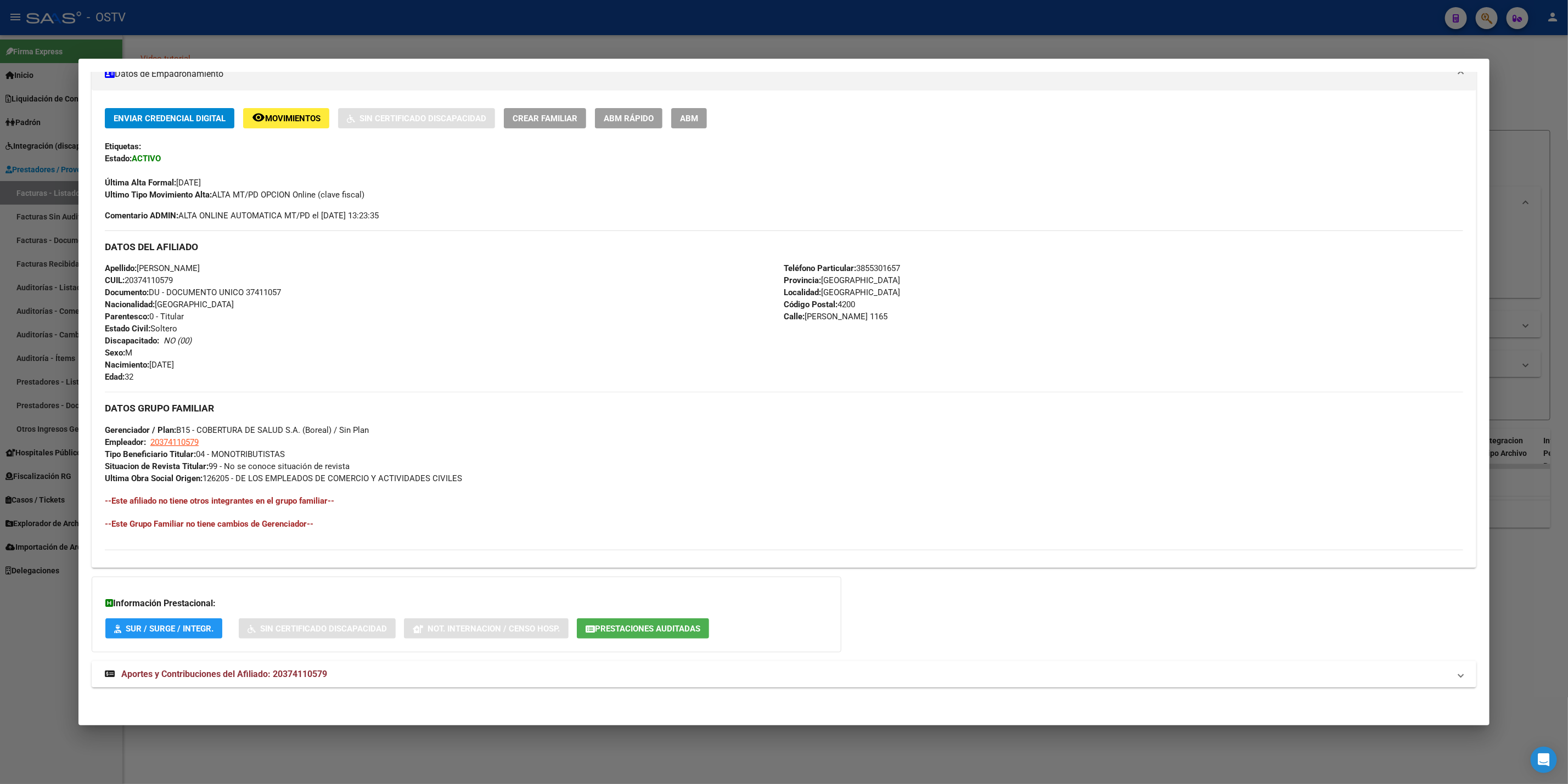
click at [319, 679] on span "Aportes y Contribuciones del Afiliado: 20374110579" at bounding box center [224, 674] width 206 height 11
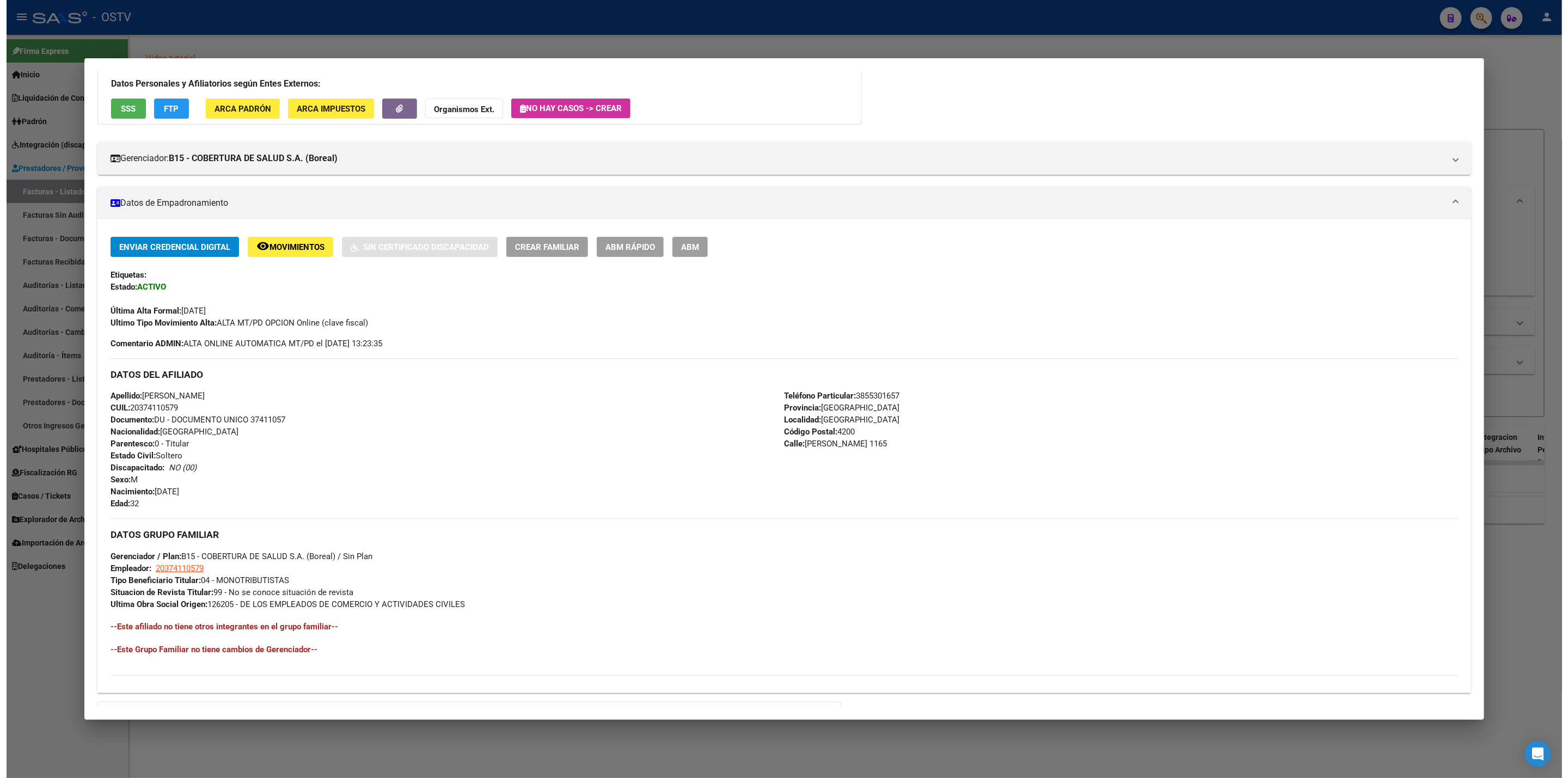
scroll to position [43, 0]
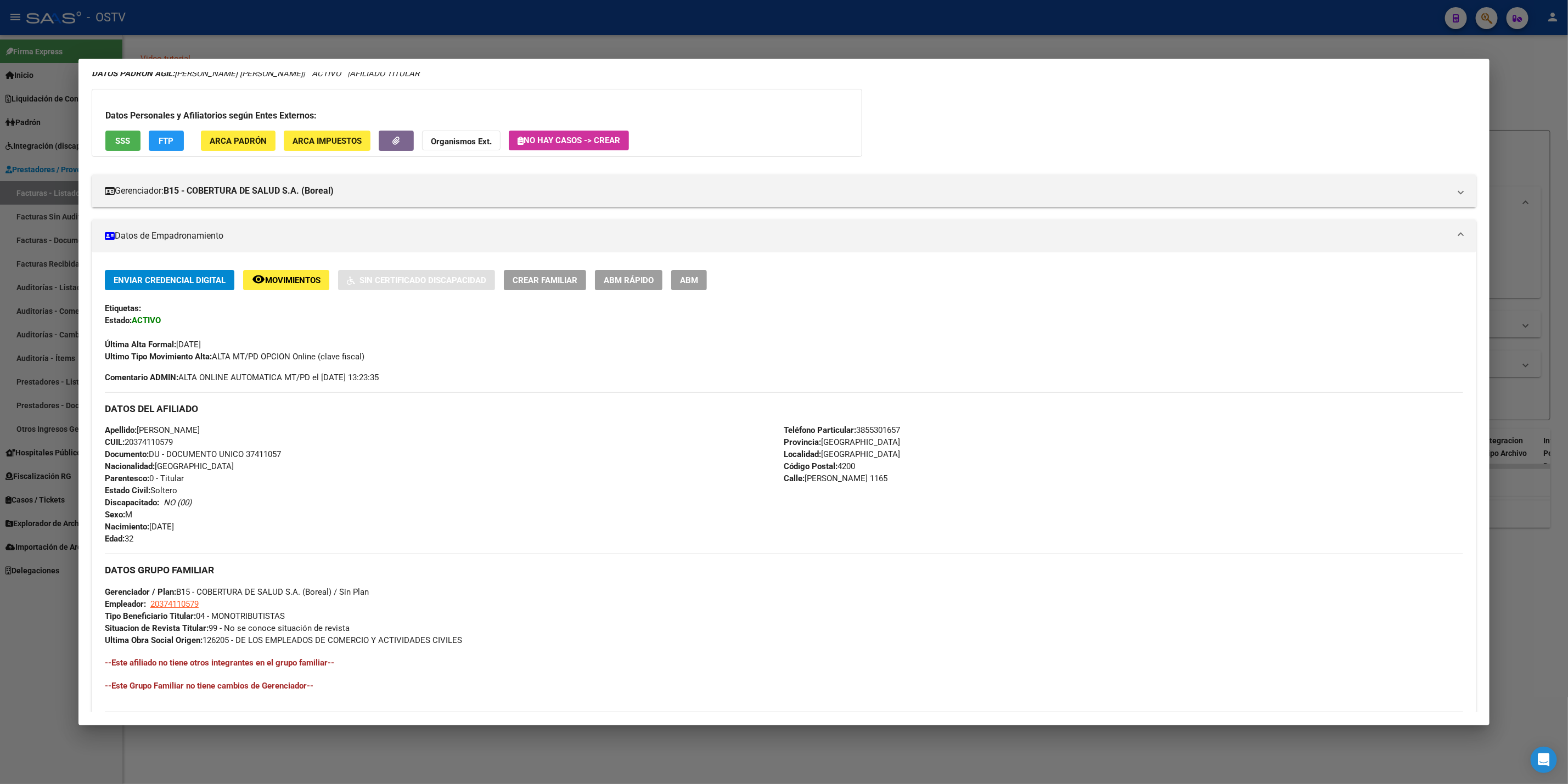
click at [688, 275] on span "ABM" at bounding box center [689, 280] width 18 height 10
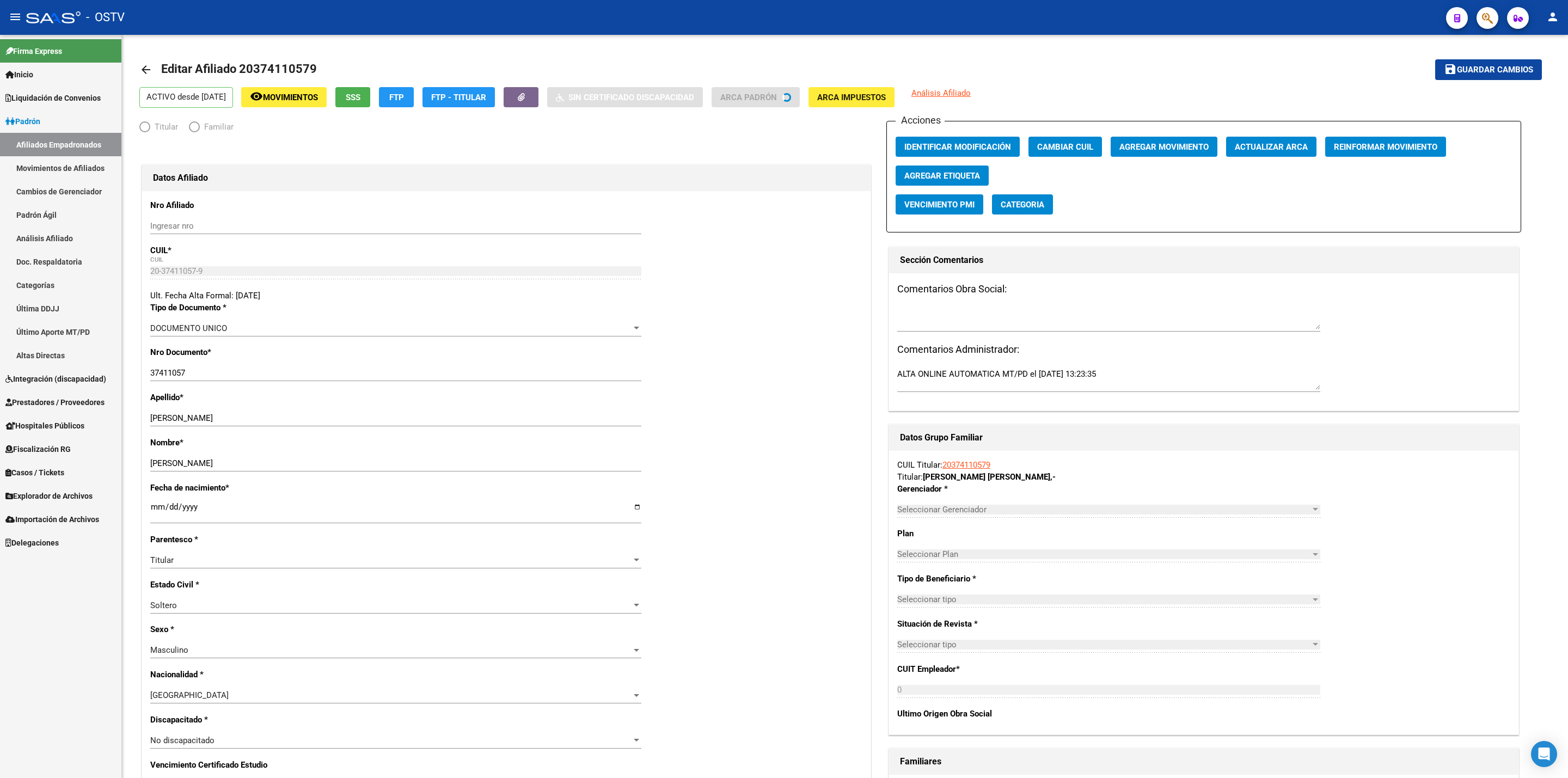
radio input "true"
type input "20-37411057-9"
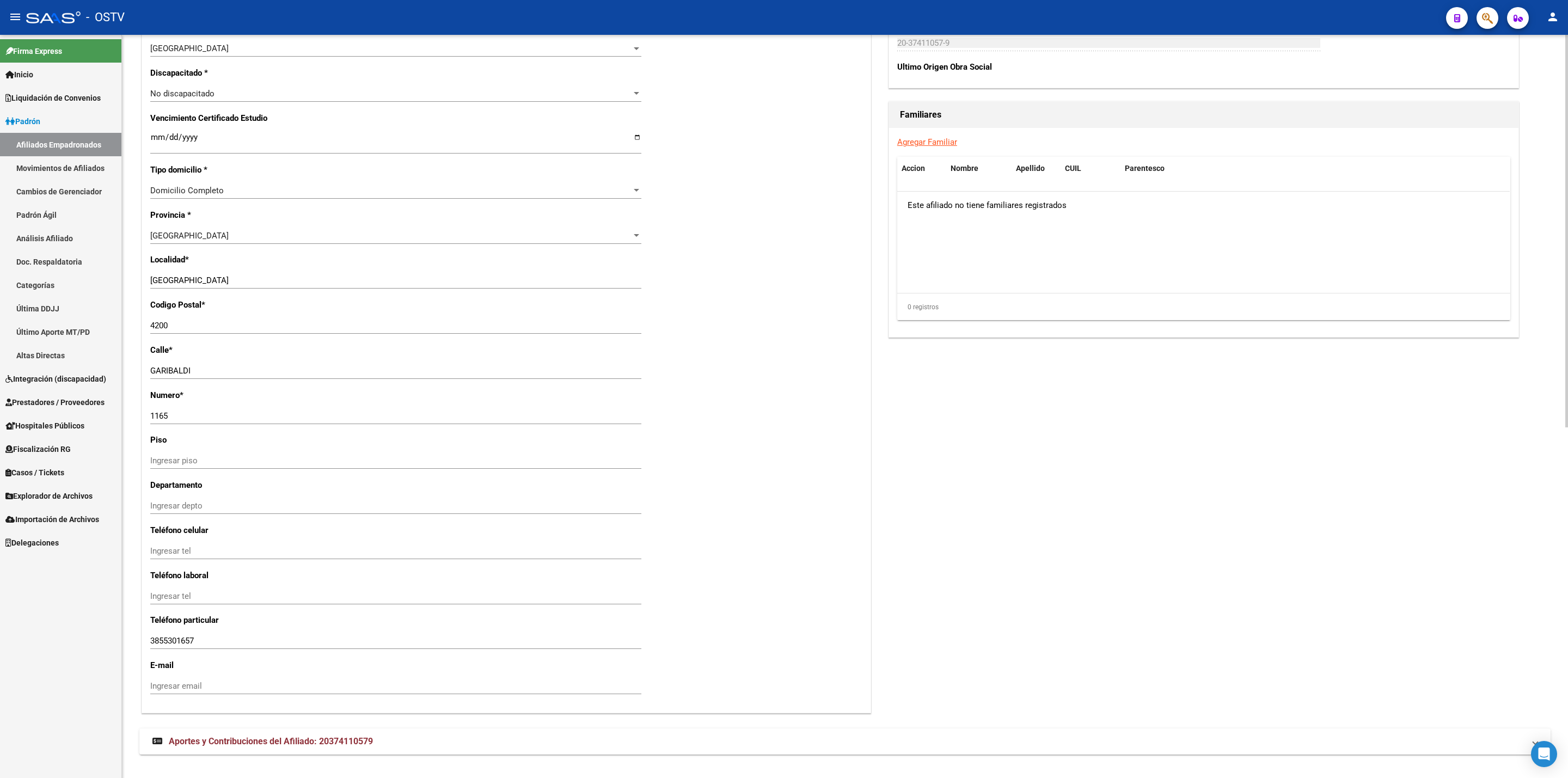
scroll to position [663, 0]
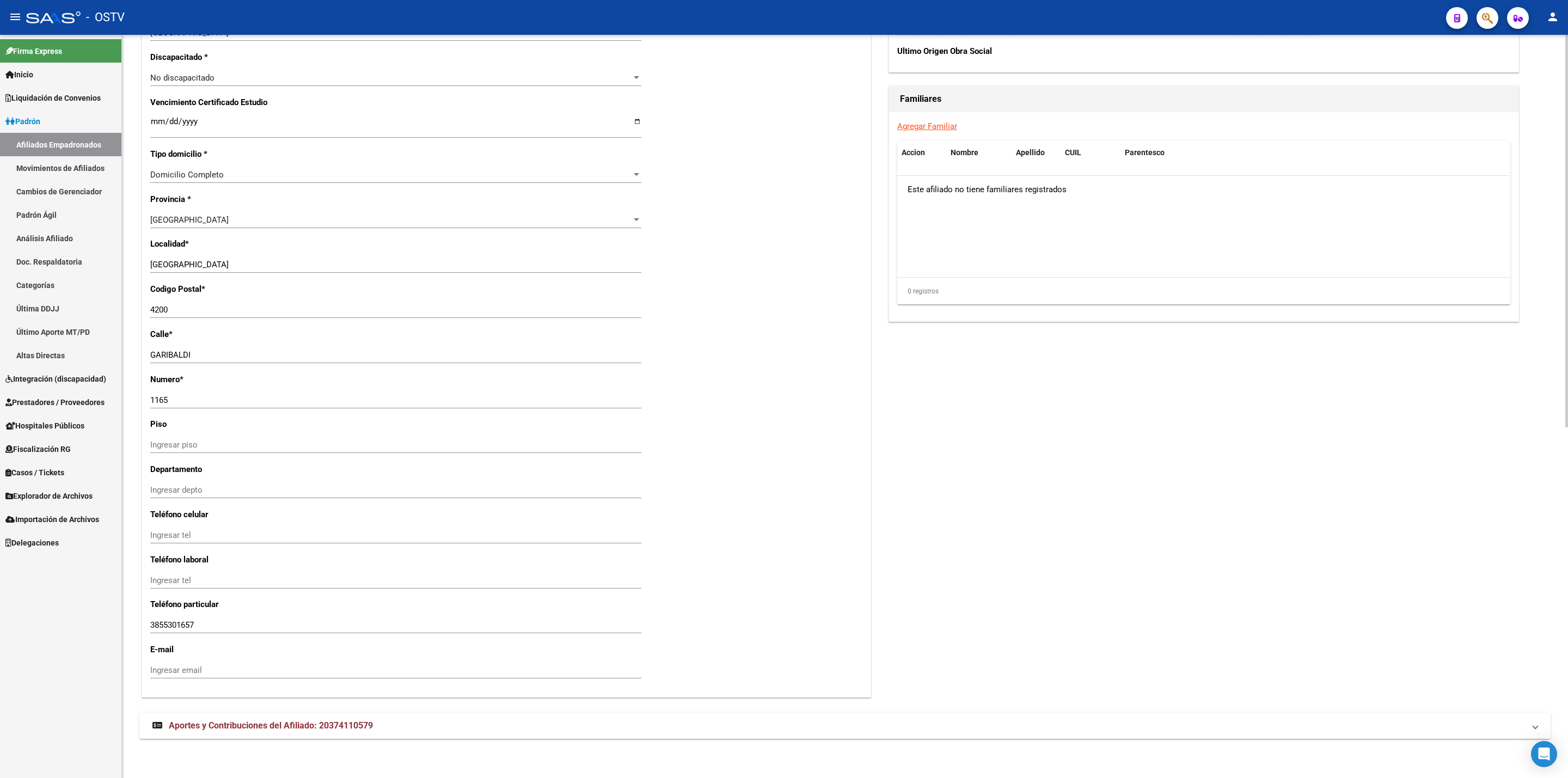
click at [370, 722] on span "Aportes y Contribuciones del Afiliado: 20374110579" at bounding box center [270, 725] width 204 height 11
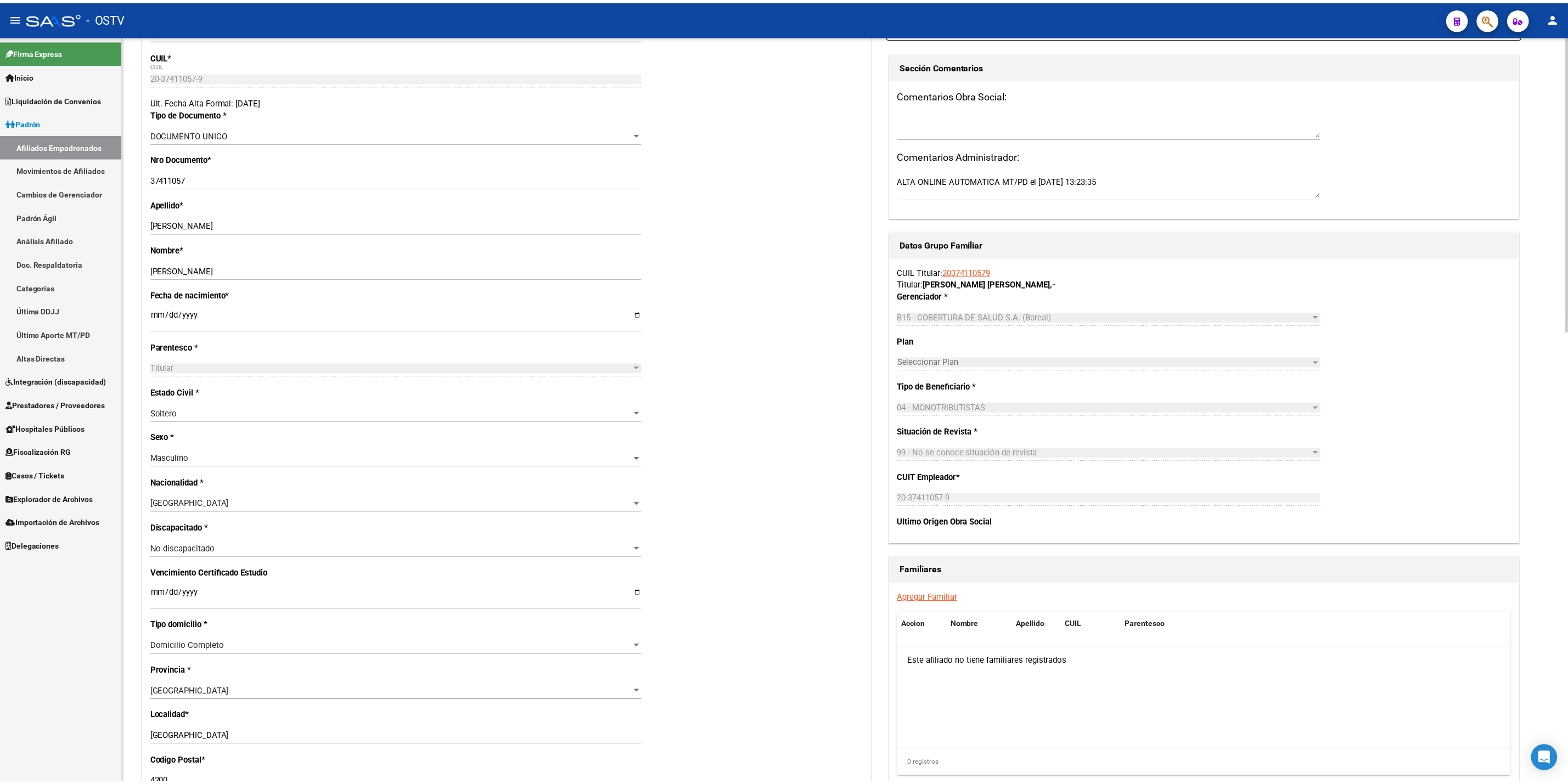
scroll to position [0, 0]
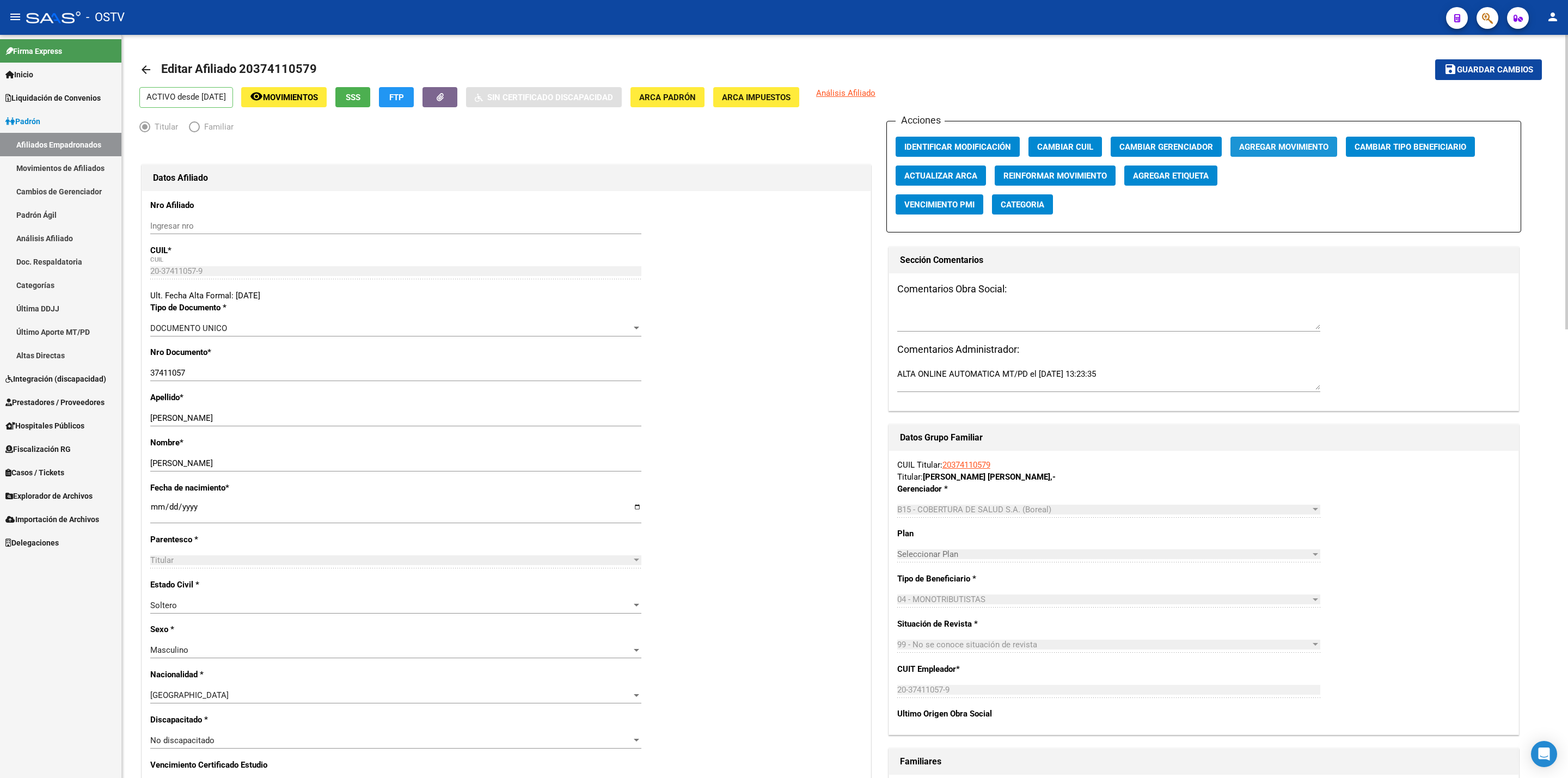
click at [1312, 139] on button "Agregar Movimiento" at bounding box center [1284, 146] width 106 height 20
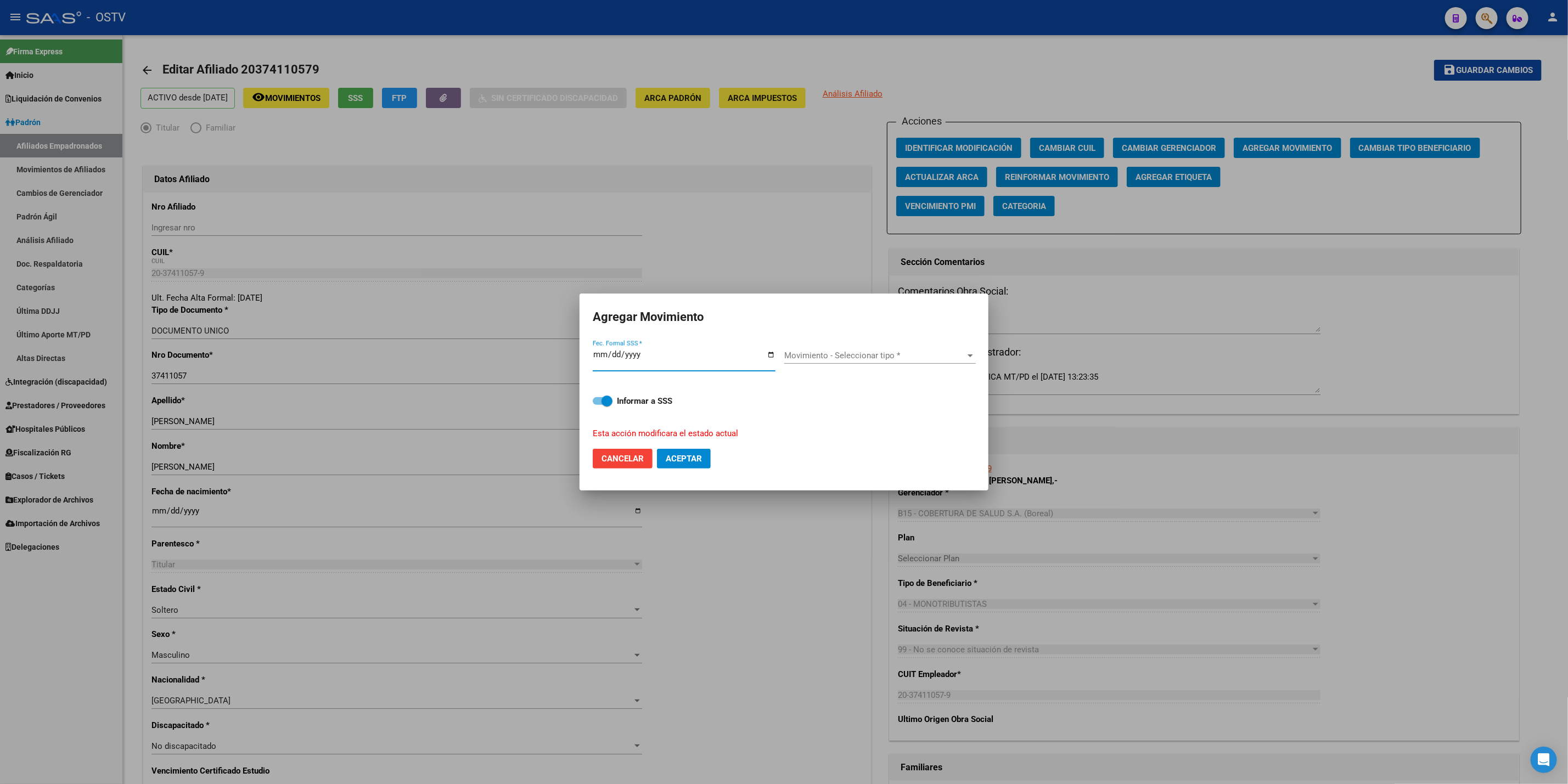
click at [862, 357] on span "Movimiento - Seleccionar tipo *" at bounding box center [874, 356] width 182 height 10
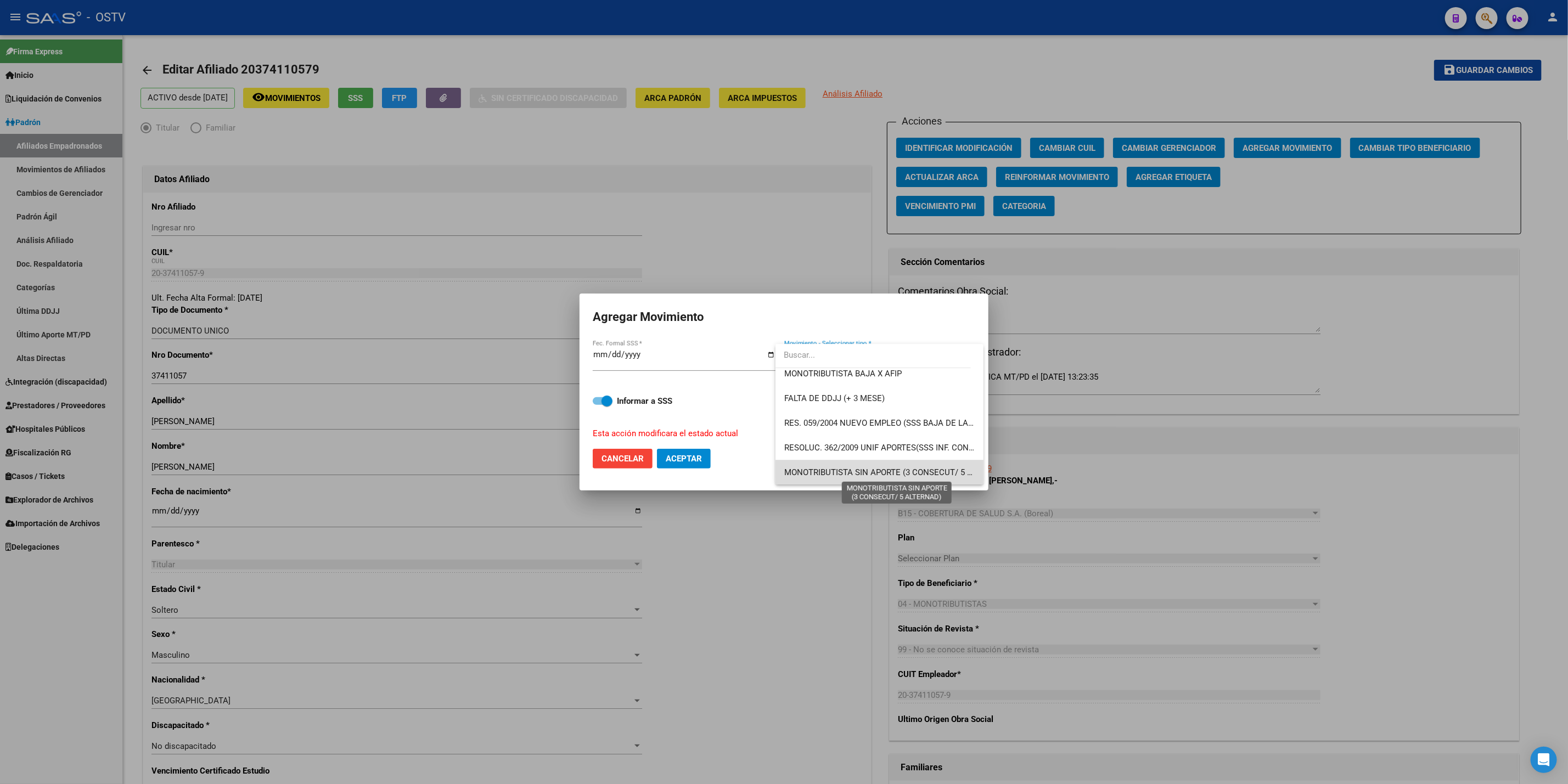
click at [915, 468] on span "MONOTRIBUTISTA SIN APORTE (3 CONSECUT/ 5 ALTERNAD)" at bounding box center [897, 473] width 226 height 10
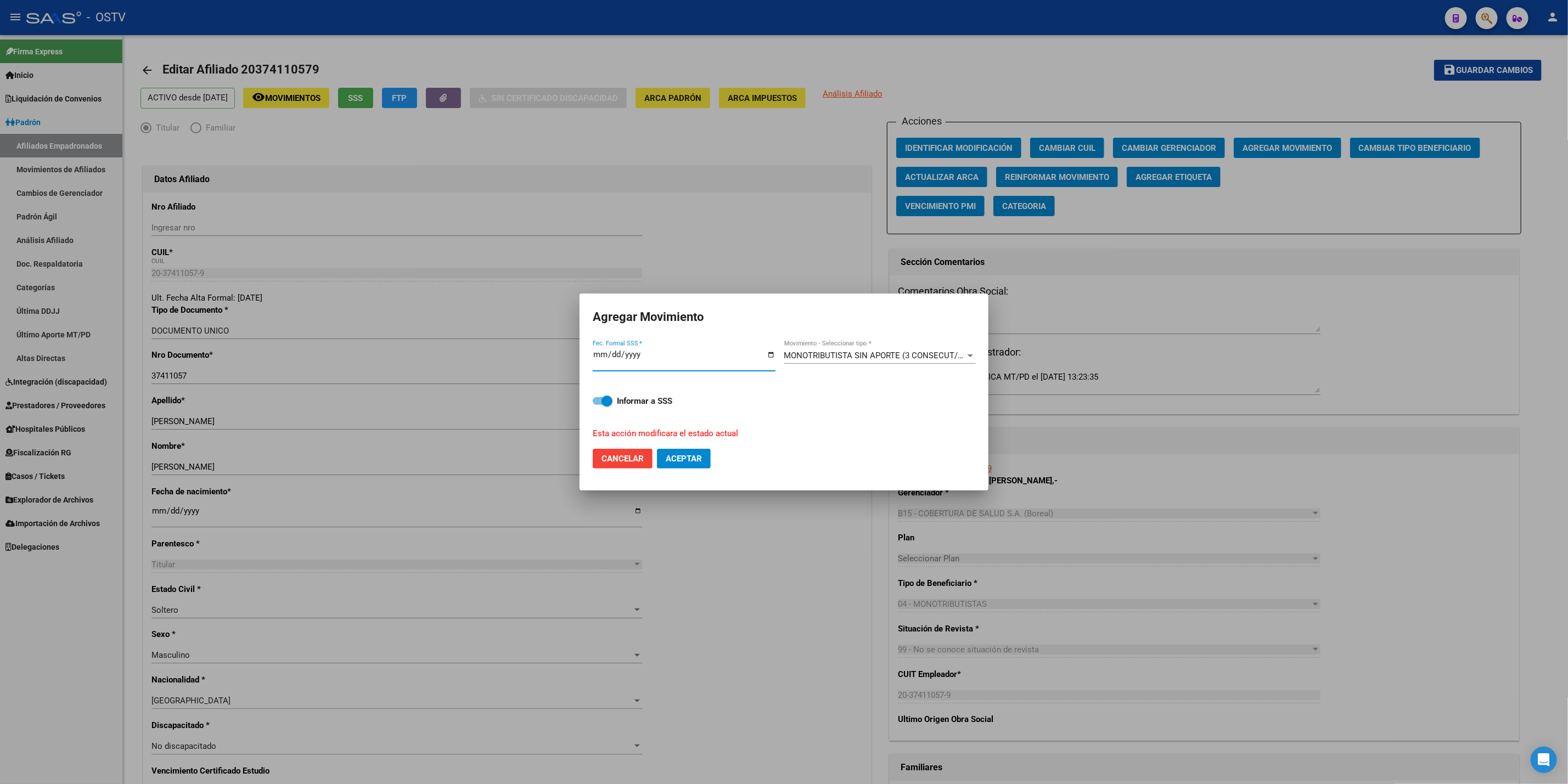
click at [601, 357] on input "2025-06-30" at bounding box center [684, 359] width 183 height 18
type input "2025-06-03"
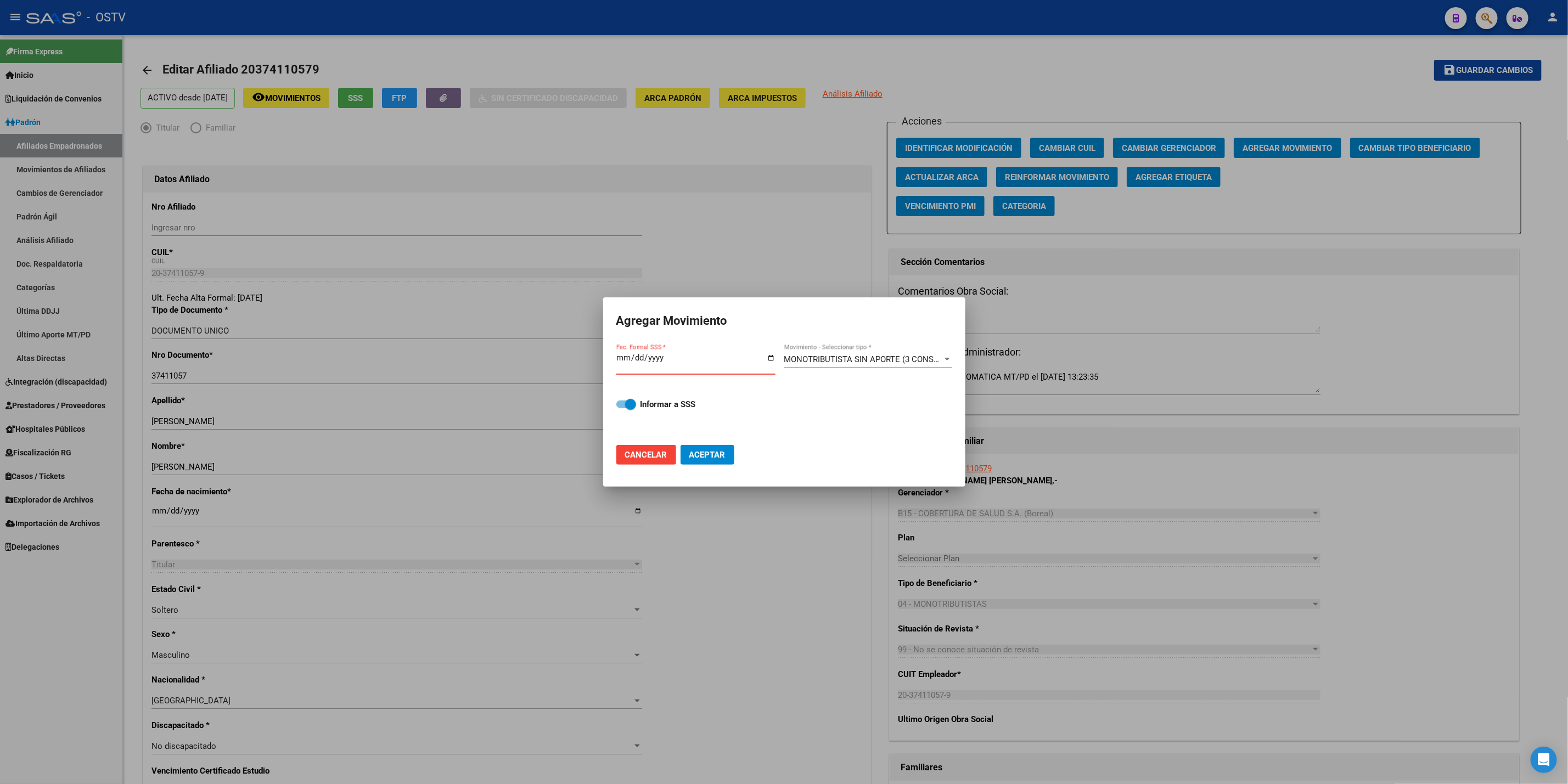
type input "2025-07-31"
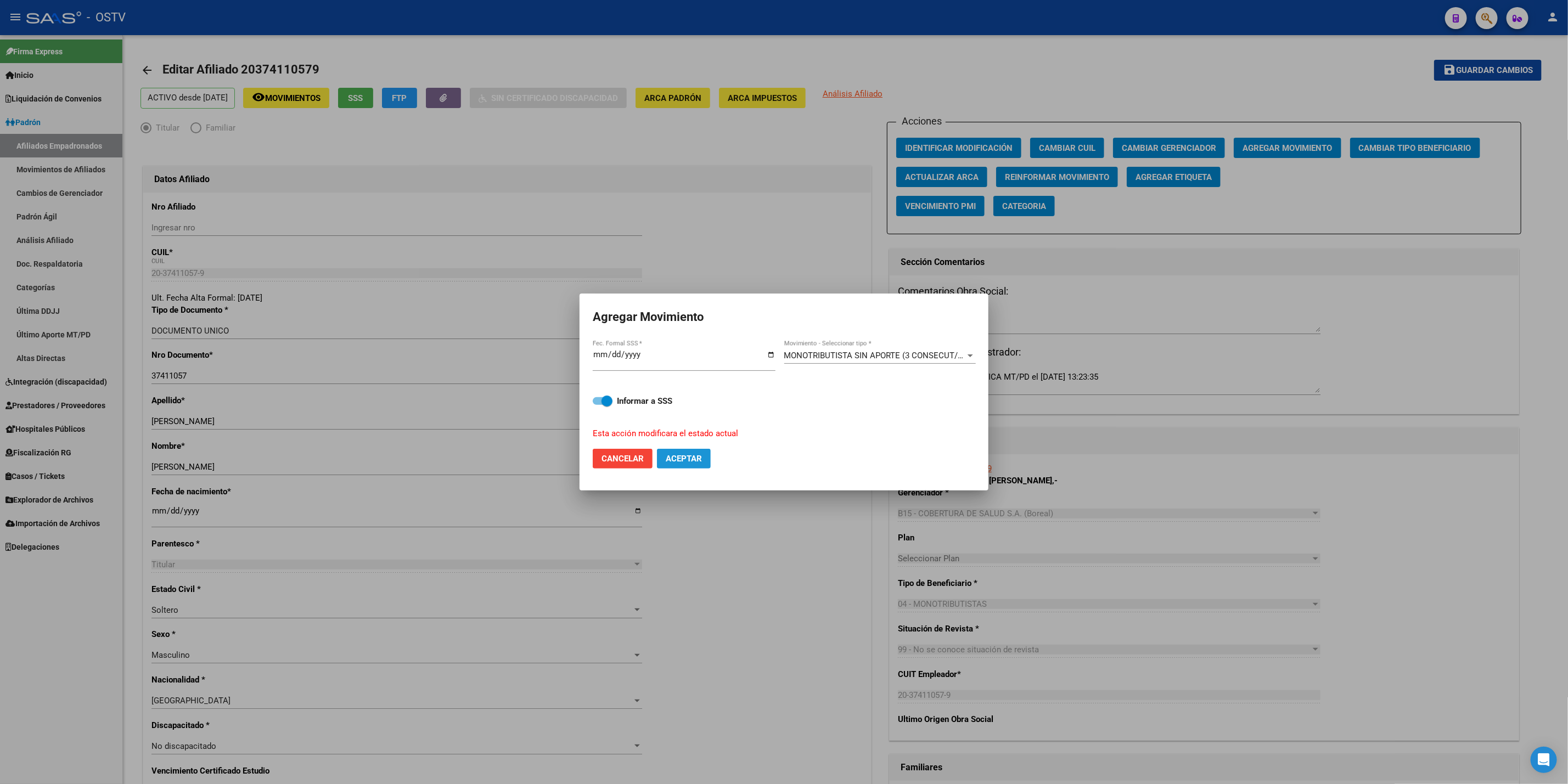
click at [700, 456] on span "Aceptar" at bounding box center [684, 459] width 36 height 10
checkbox input "false"
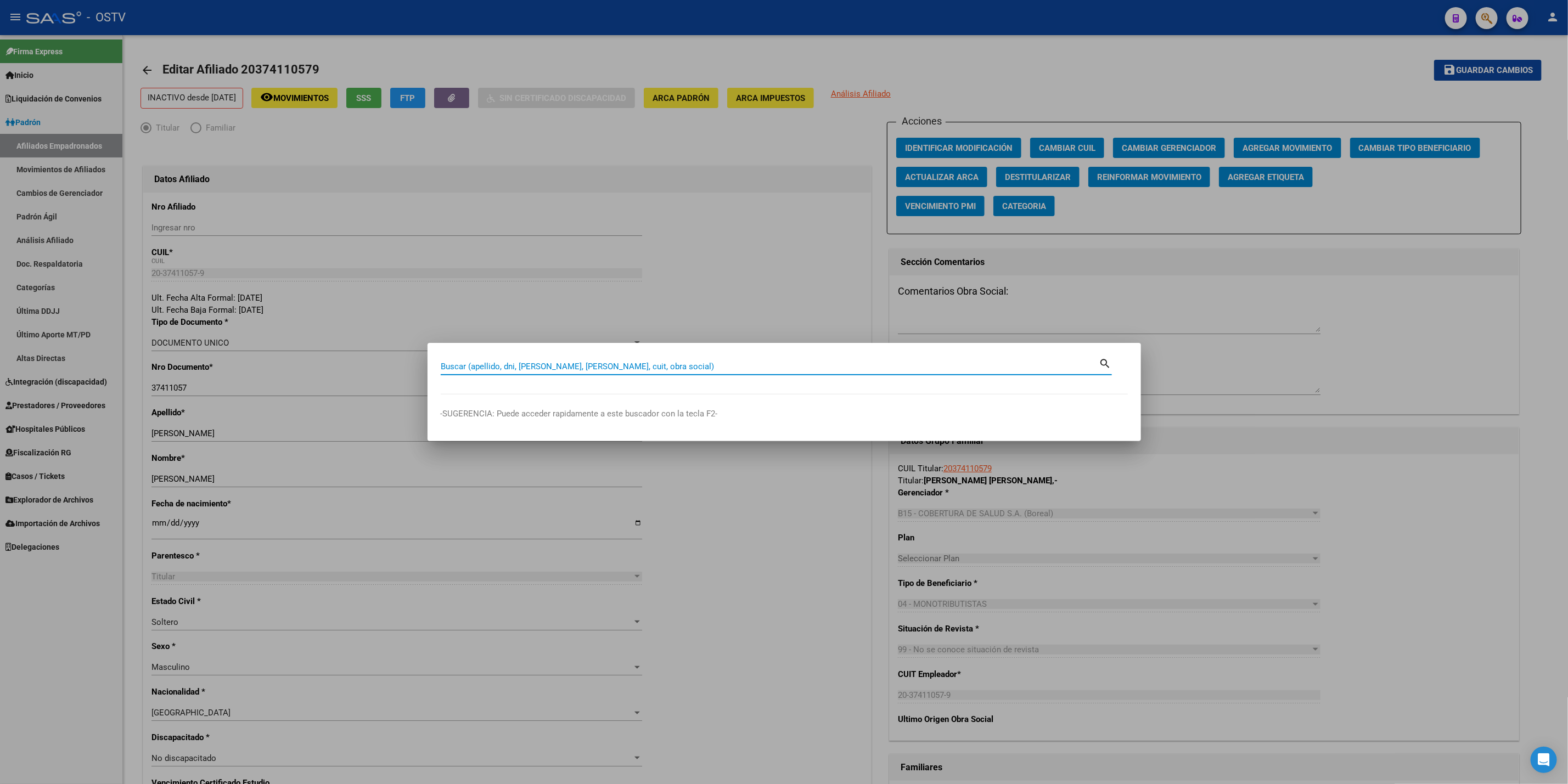
paste input "42807738"
type input "42807738"
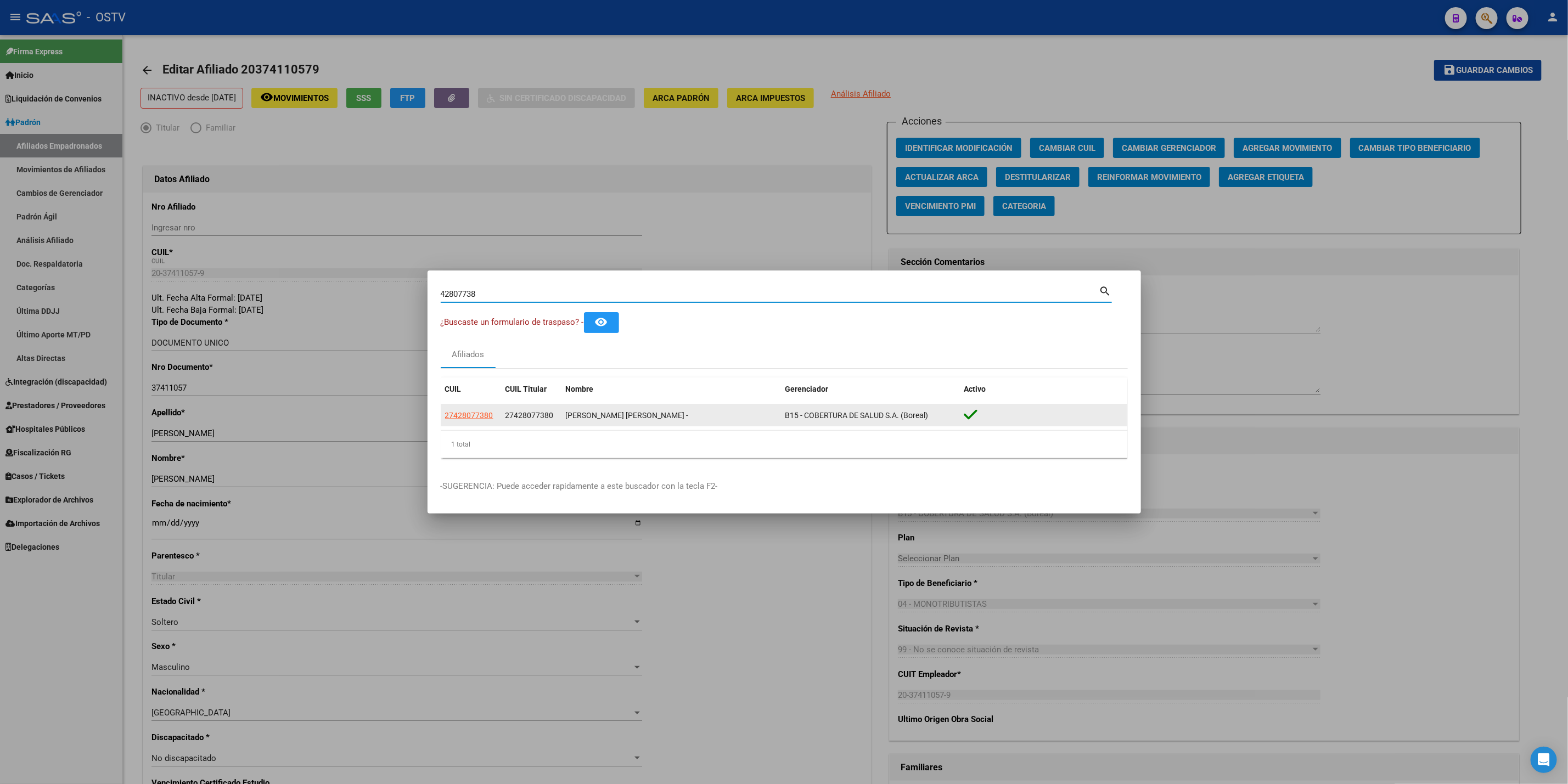
click at [488, 412] on span "27428077380" at bounding box center [469, 415] width 48 height 8
copy span "0"
type textarea "27428077380"
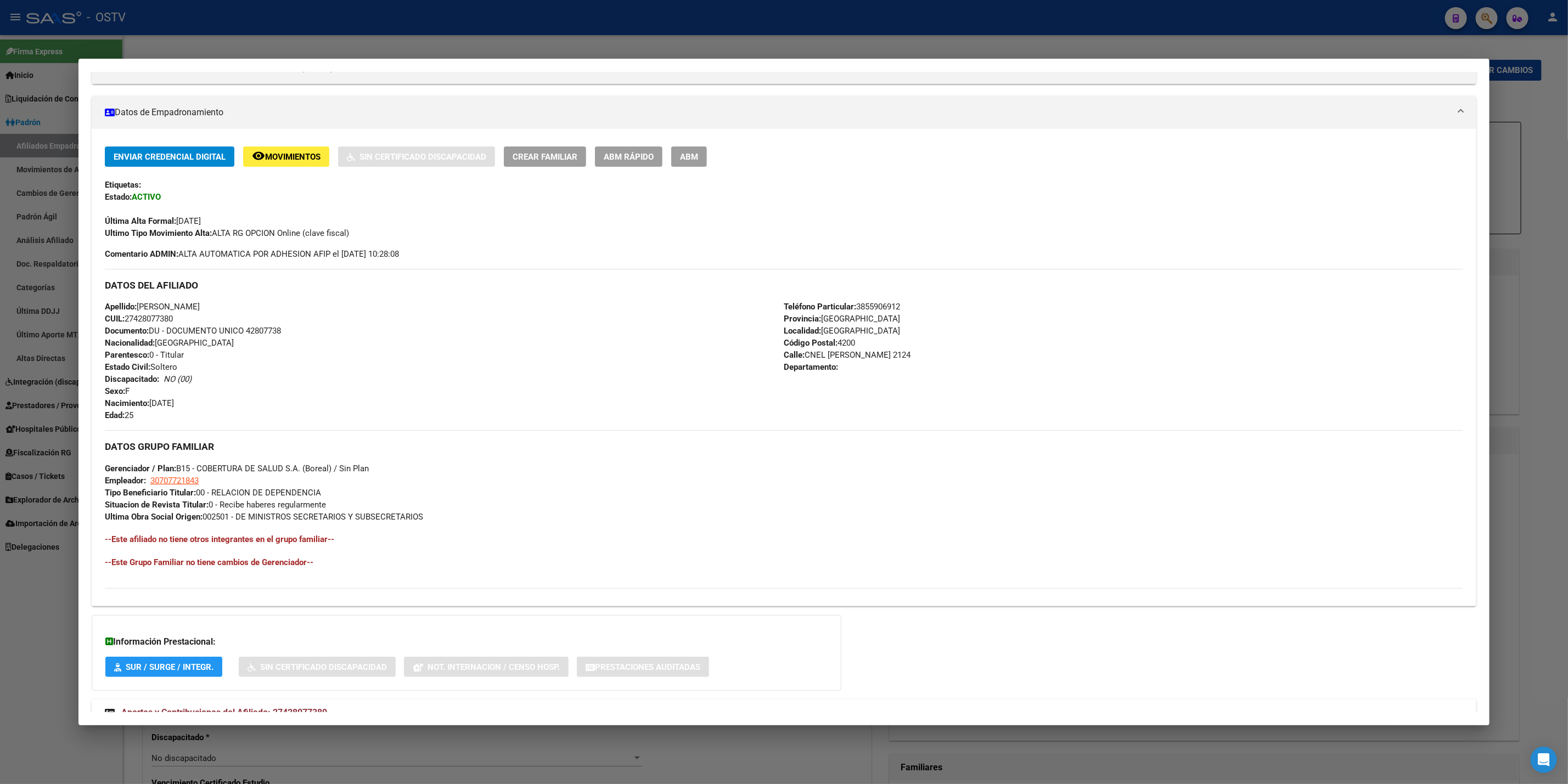
scroll to position [206, 0]
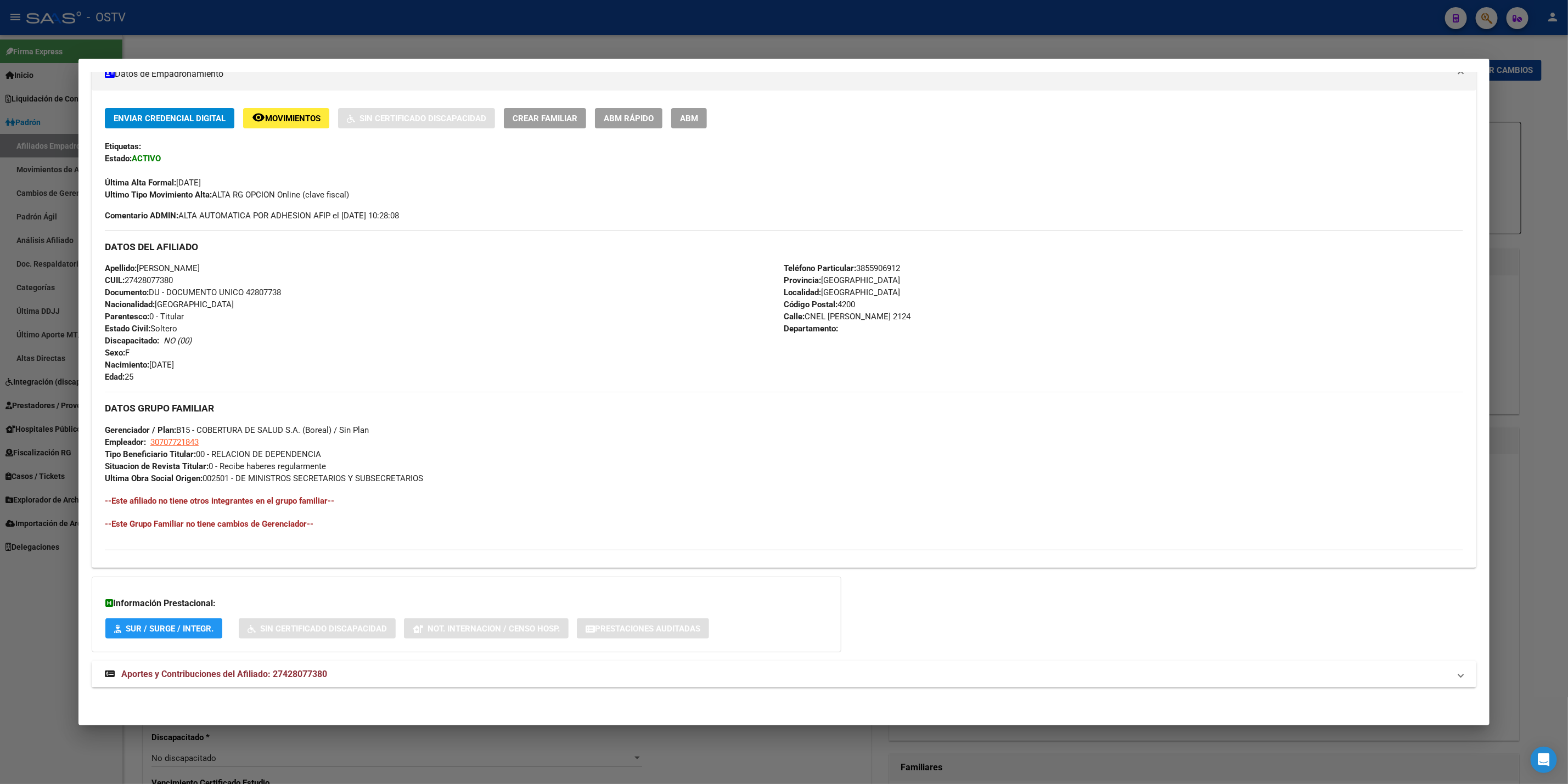
click at [407, 677] on mat-panel-title "Aportes y Contribuciones del Afiliado: 27428077380" at bounding box center [777, 675] width 1346 height 13
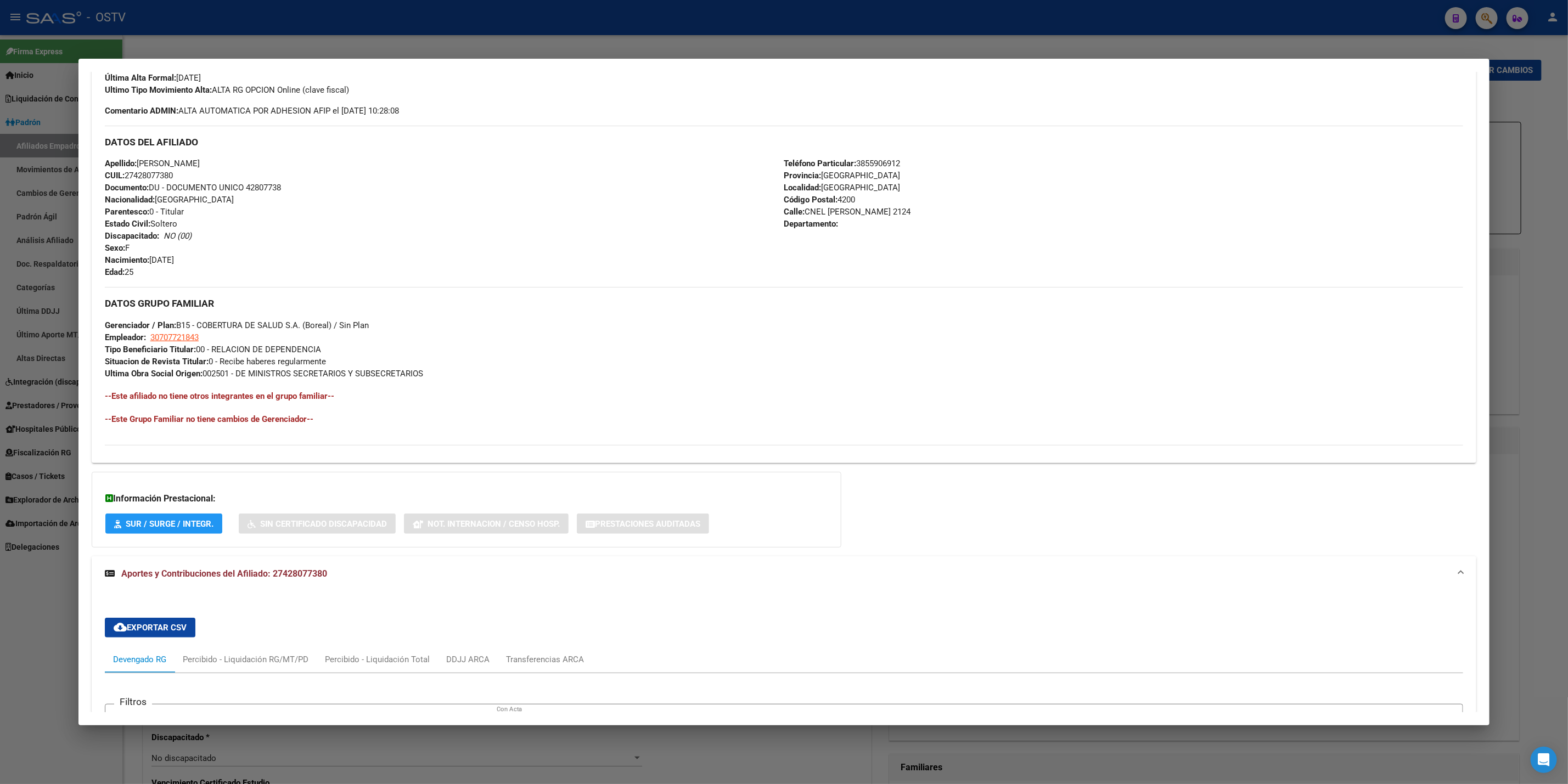
scroll to position [481, 0]
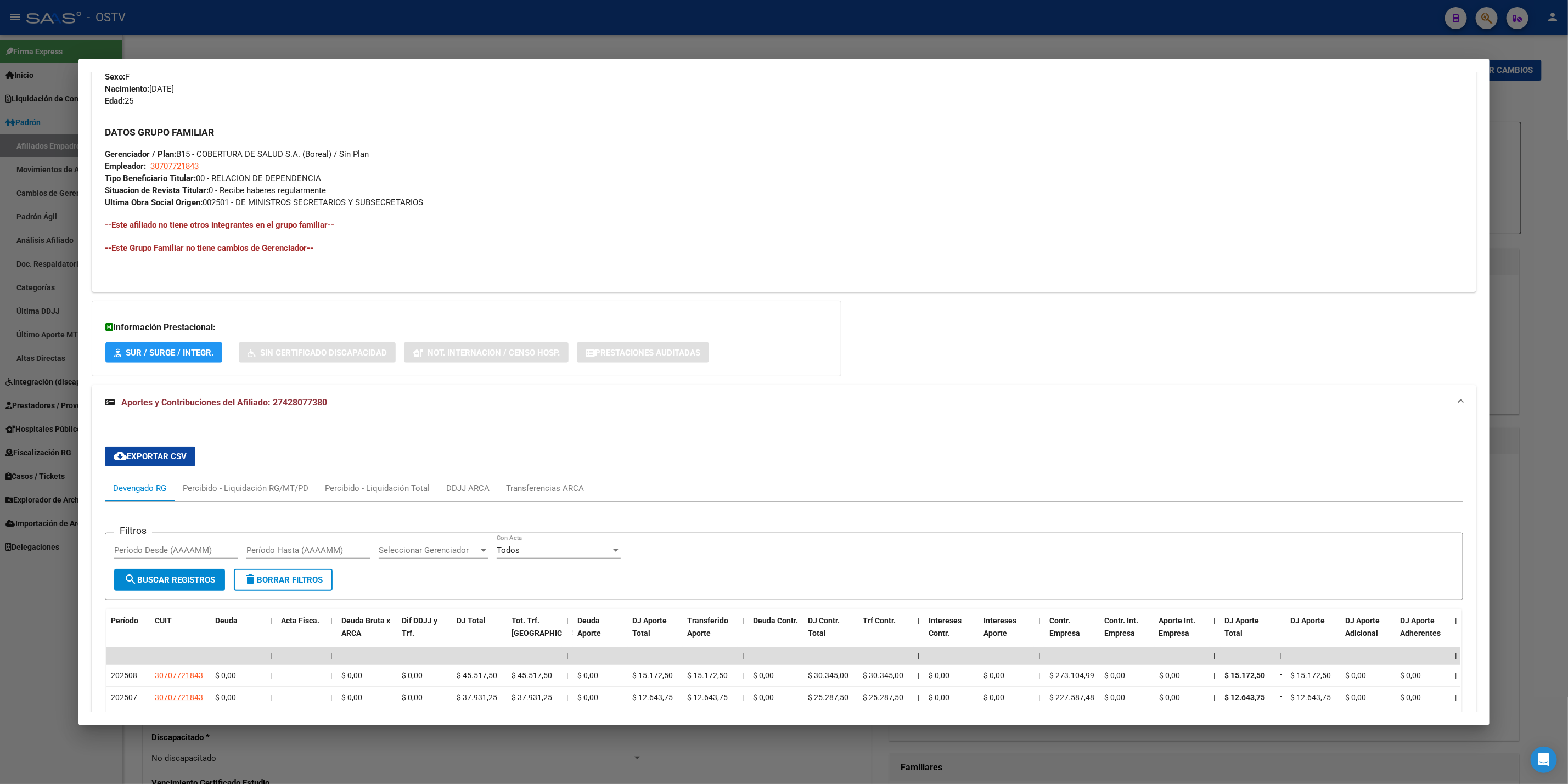
click at [40, 97] on div at bounding box center [784, 392] width 1568 height 784
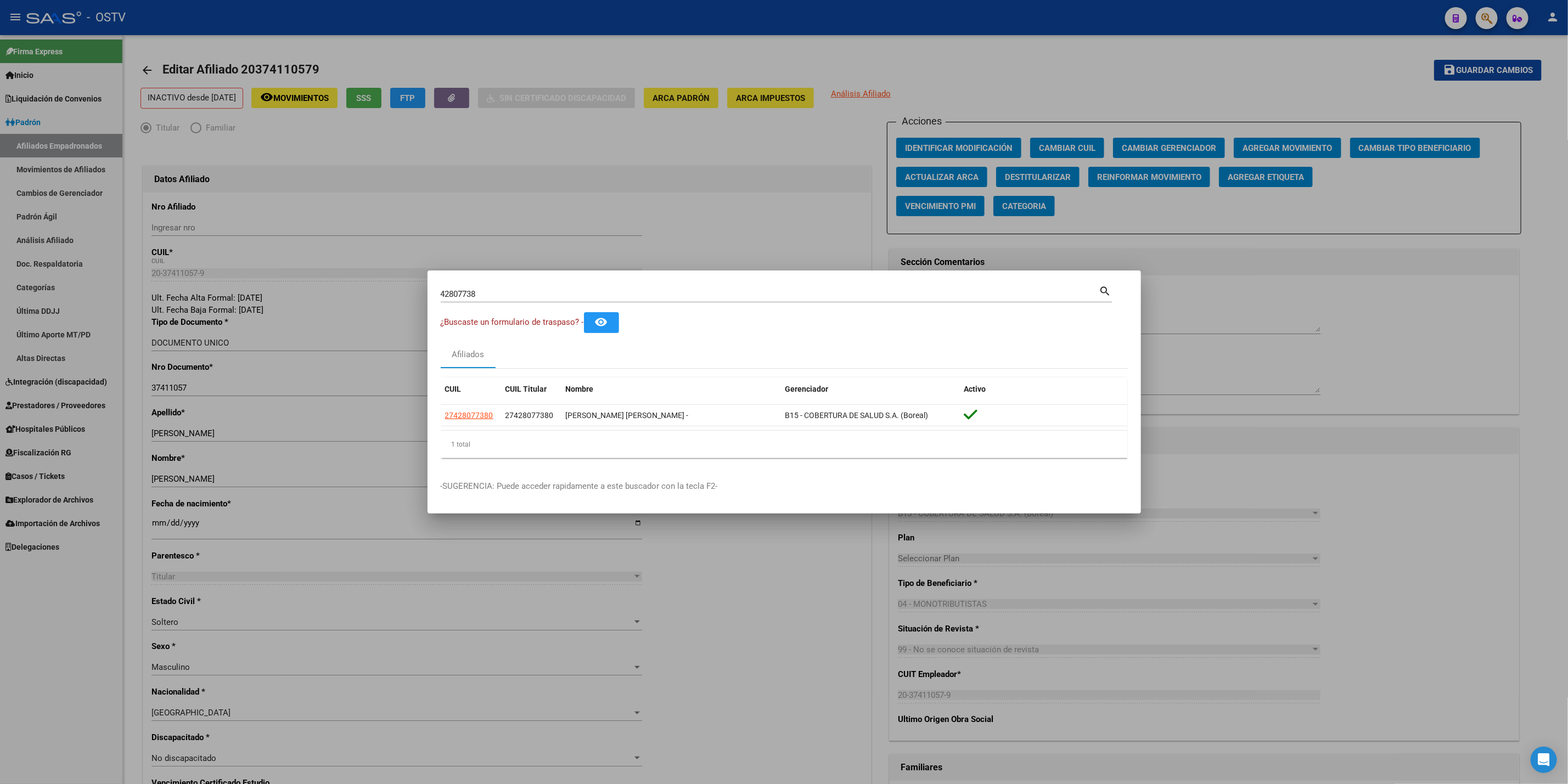
drag, startPoint x: 525, startPoint y: 299, endPoint x: 517, endPoint y: 290, distance: 12.0
click at [524, 299] on div "42807738 Buscar (apellido, dni, cuil, nro traspaso, cuit, obra social)" at bounding box center [770, 294] width 658 height 16
drag, startPoint x: 517, startPoint y: 290, endPoint x: 167, endPoint y: 290, distance: 350.0
click at [167, 290] on div "42807738 Buscar (apellido, dni, cuil, nro traspaso, cuit, obra social) search ¿…" at bounding box center [784, 392] width 1568 height 784
type input "20254833038"
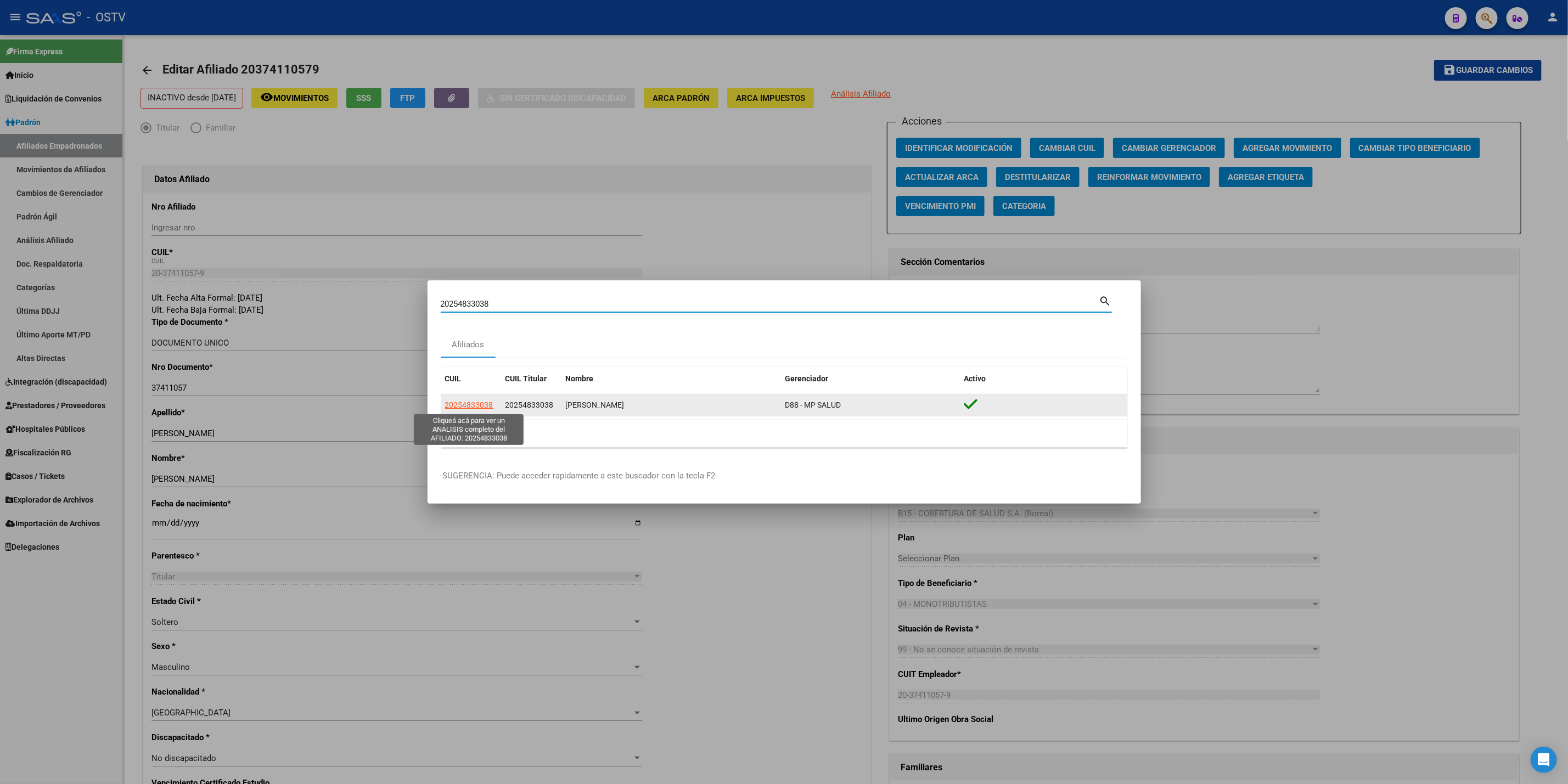
click at [465, 400] on span "20254833038" at bounding box center [469, 405] width 48 height 8
type textarea "20254833038"
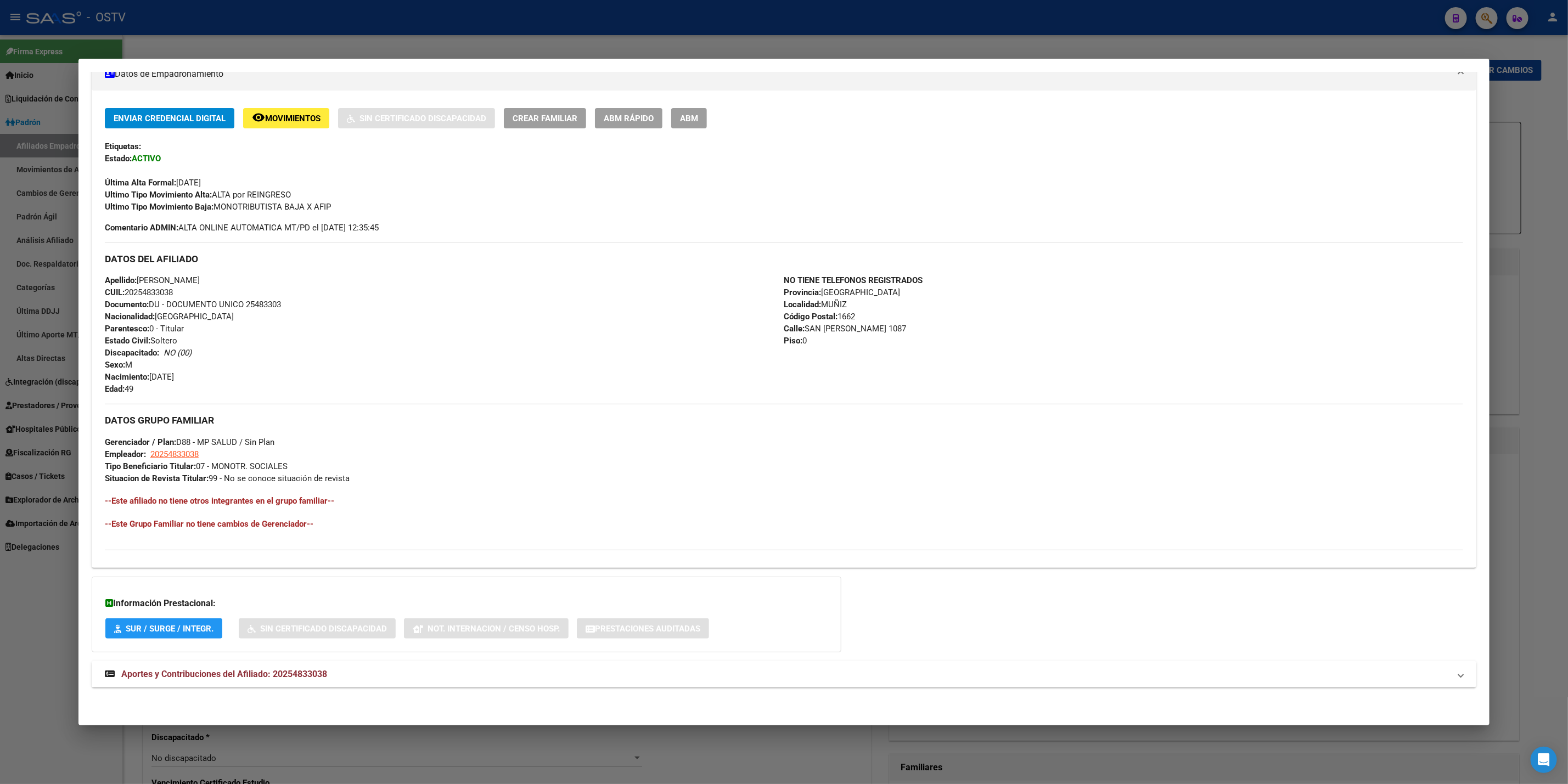
click at [266, 673] on span "Aportes y Contribuciones del Afiliado: 20254833038" at bounding box center [224, 674] width 206 height 11
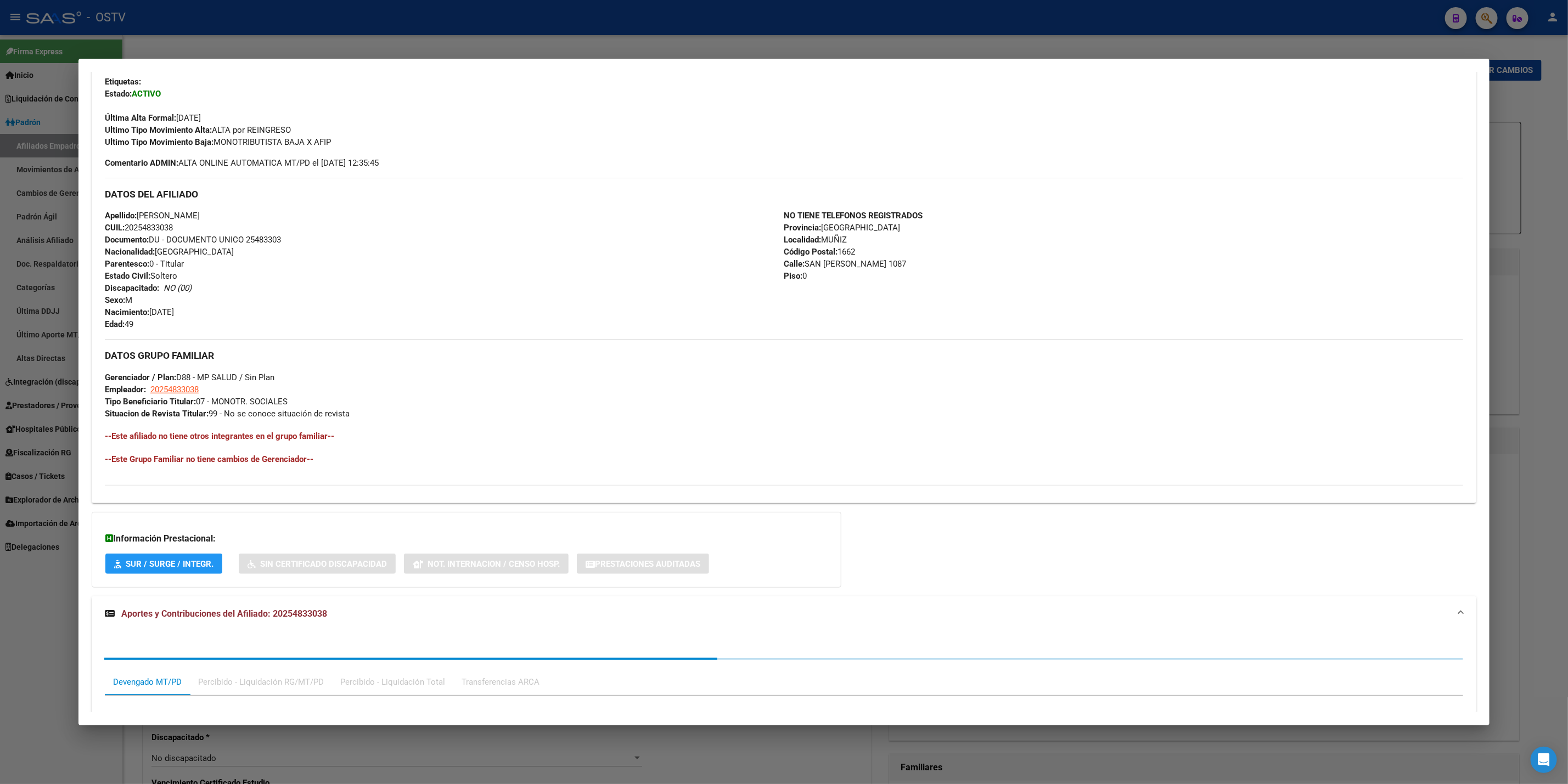
scroll to position [489, 0]
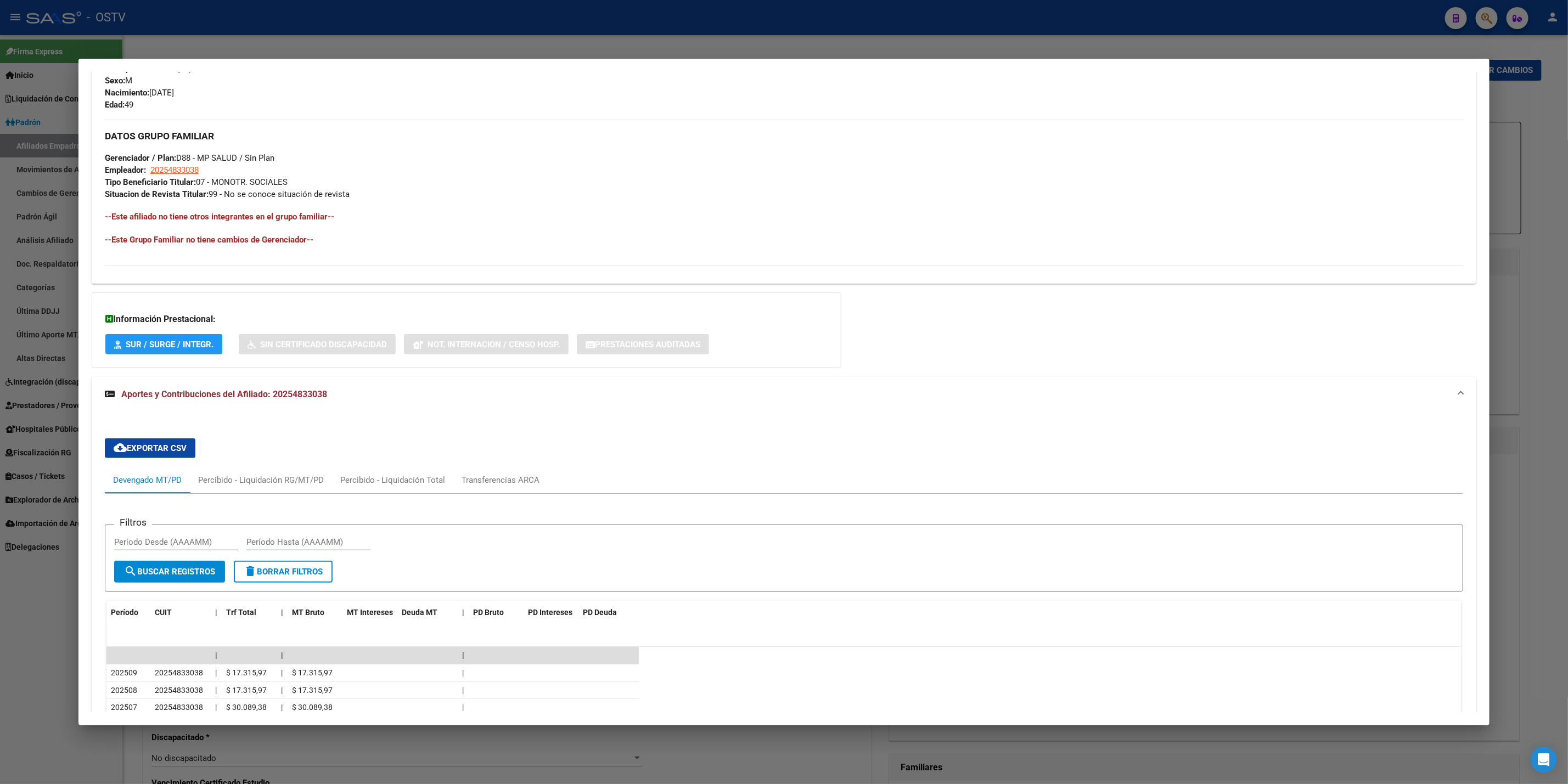
click at [18, 667] on div at bounding box center [784, 392] width 1568 height 784
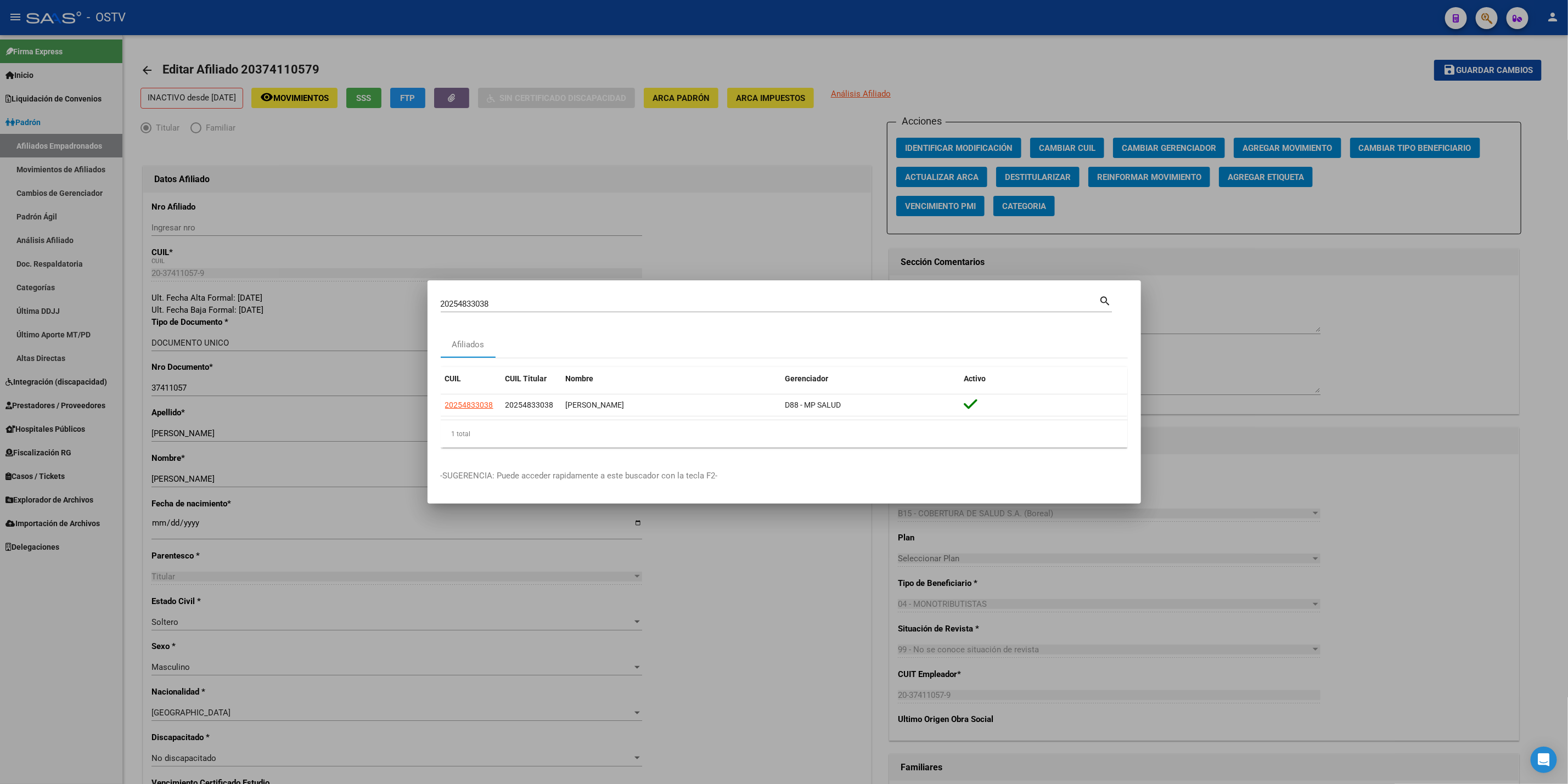
click at [549, 158] on div at bounding box center [784, 392] width 1568 height 784
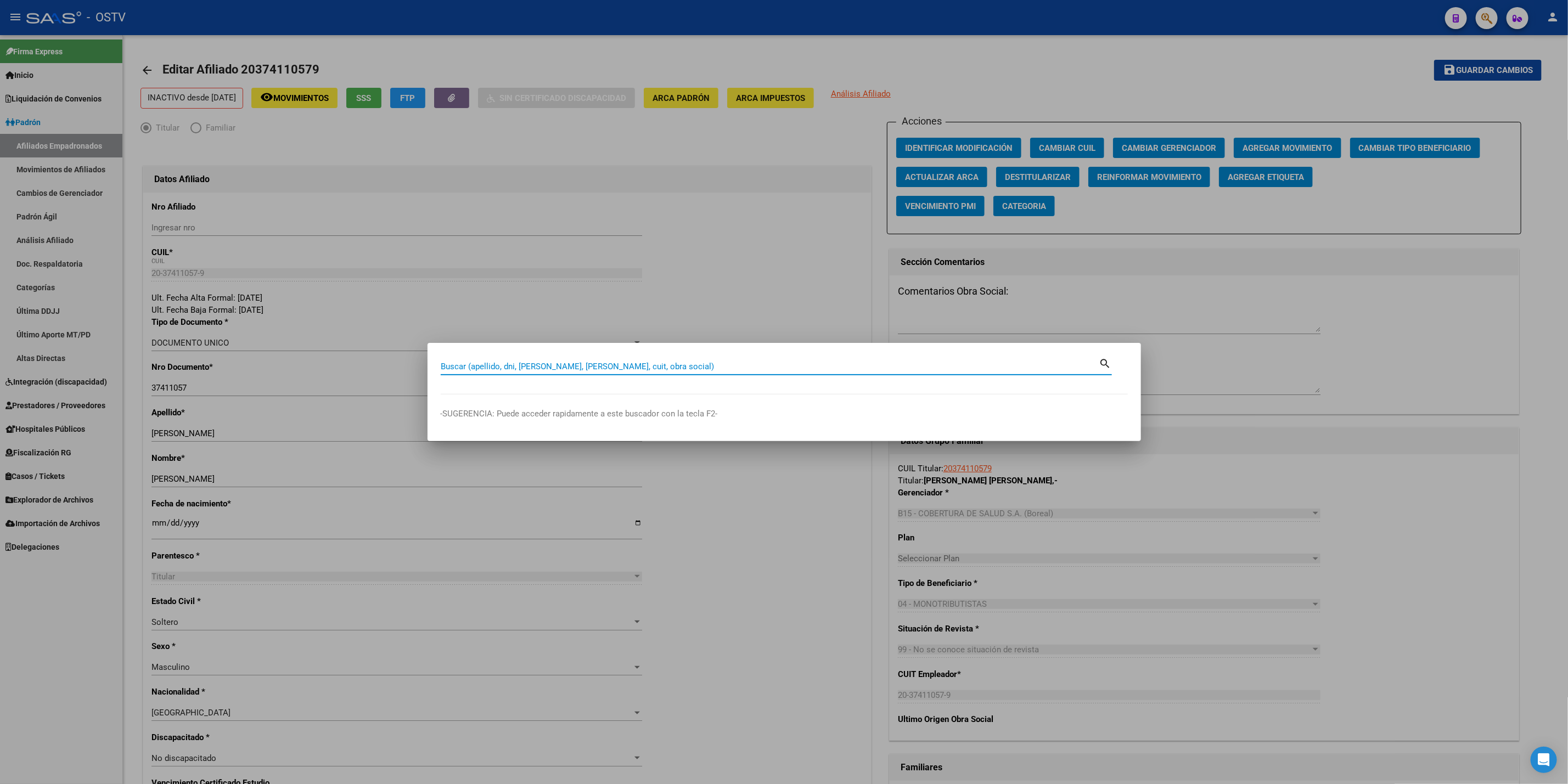
paste input "25970663"
type input "25970663"
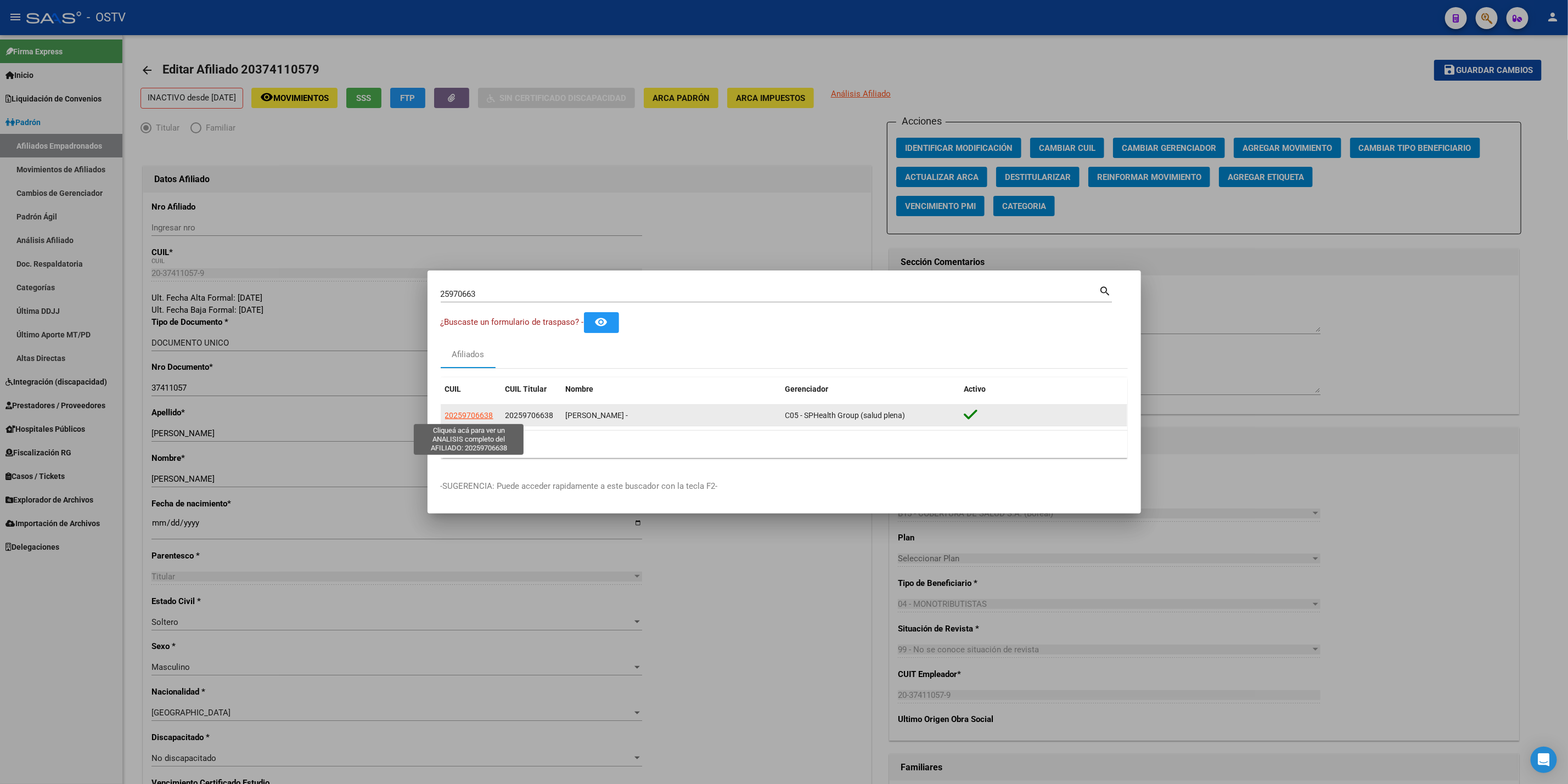
click at [462, 415] on span "20259706638" at bounding box center [469, 415] width 48 height 8
type textarea "20259706638"
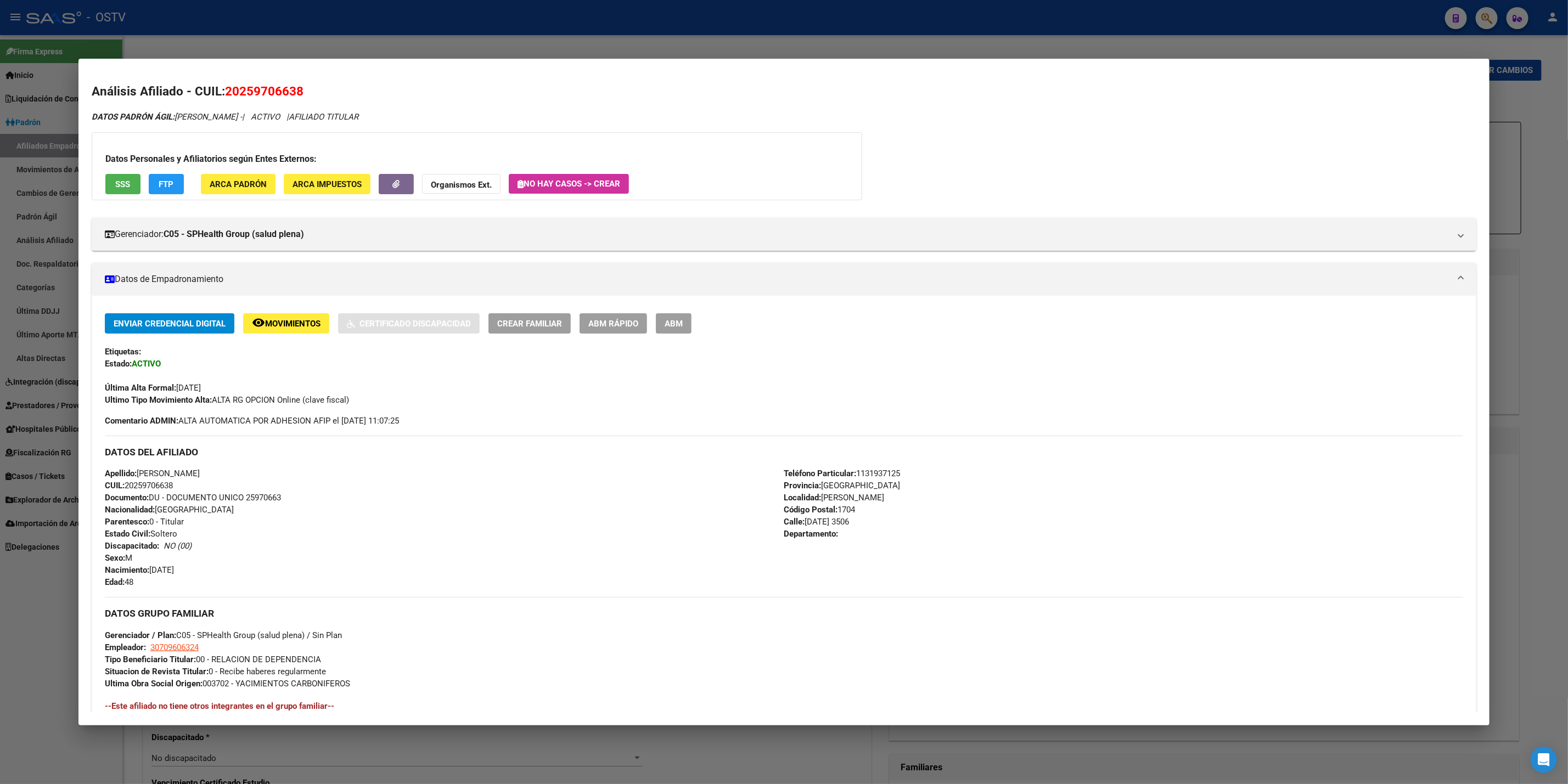
click at [260, 216] on div "Gerenciador: C05 - SPHealth Group (salud plena) Atención telefónica: Atencion a…" at bounding box center [784, 230] width 1385 height 42
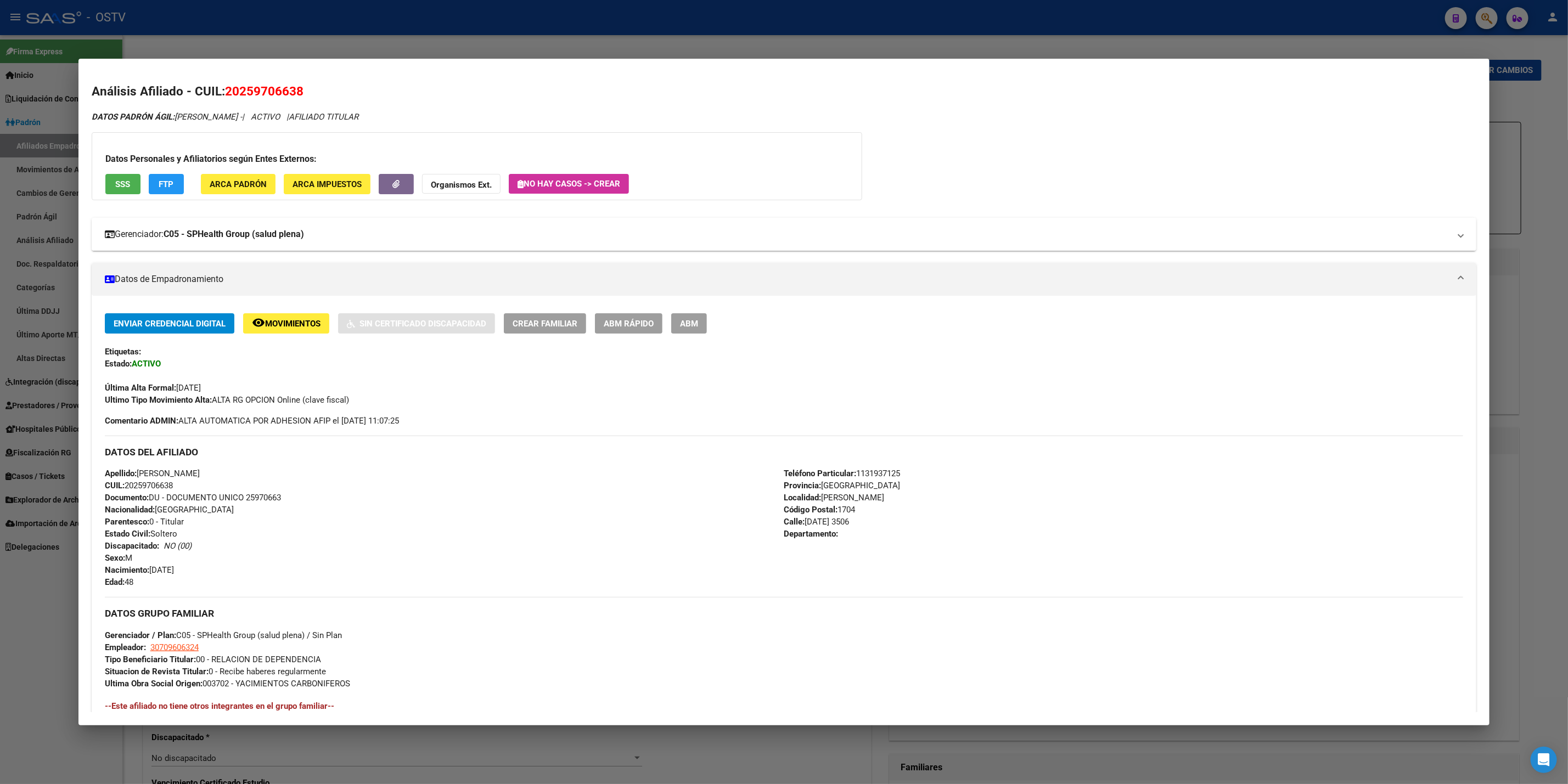
click at [268, 225] on mat-expansion-panel-header "Gerenciador: C05 - SPHealth Group (salud plena)" at bounding box center [784, 234] width 1385 height 33
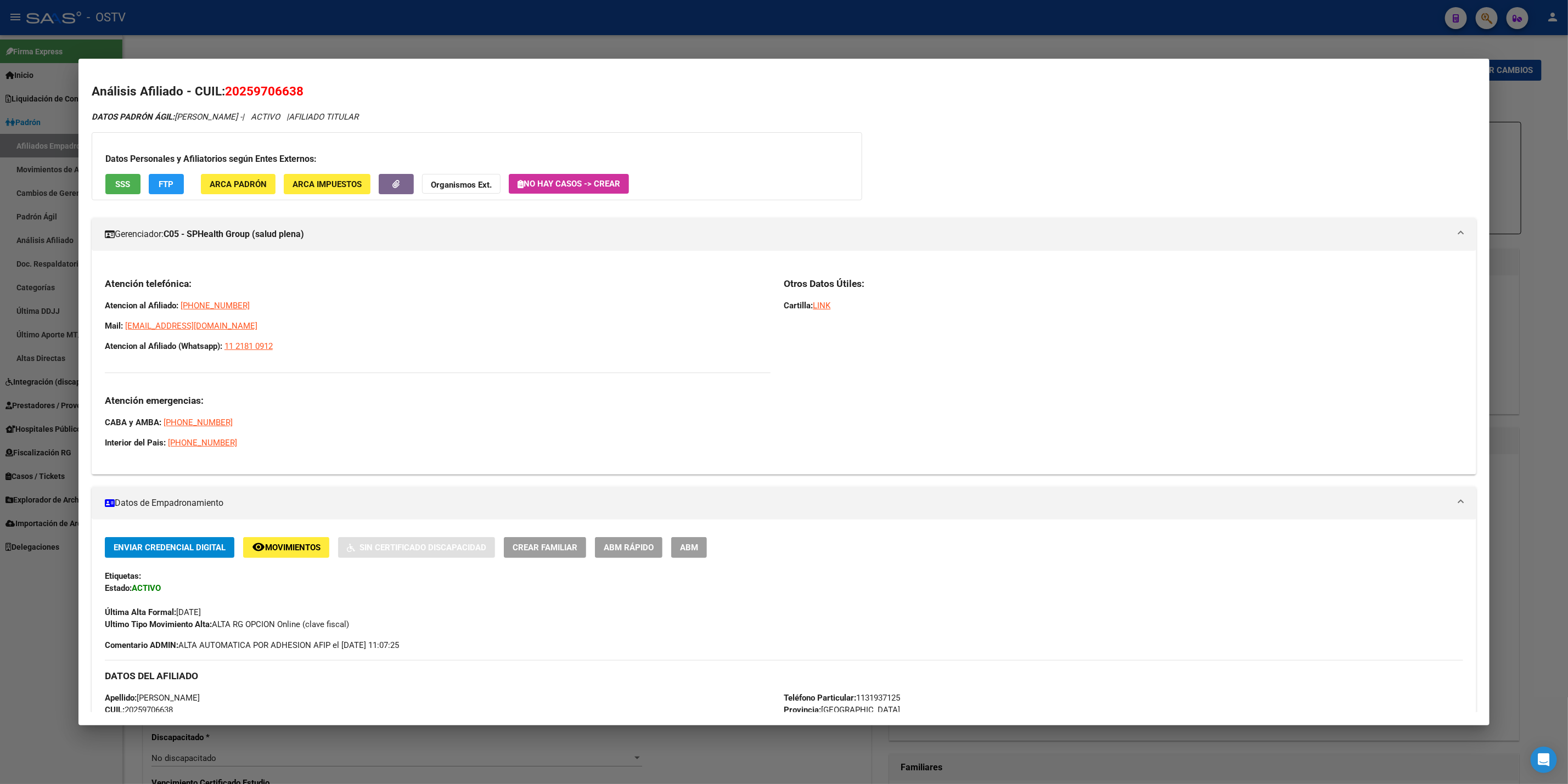
drag, startPoint x: 307, startPoint y: 345, endPoint x: 85, endPoint y: 299, distance: 226.7
click at [92, 299] on div "Atención telefónica: Atencion al Afiliado: 0800-888-2662 Mail: afiliaciones@sal…" at bounding box center [784, 367] width 1385 height 198
copy div "Atencion al Afiliado: 0800-888-2662 Mail: afiliaciones@saludplena.com.ar Atenci…"
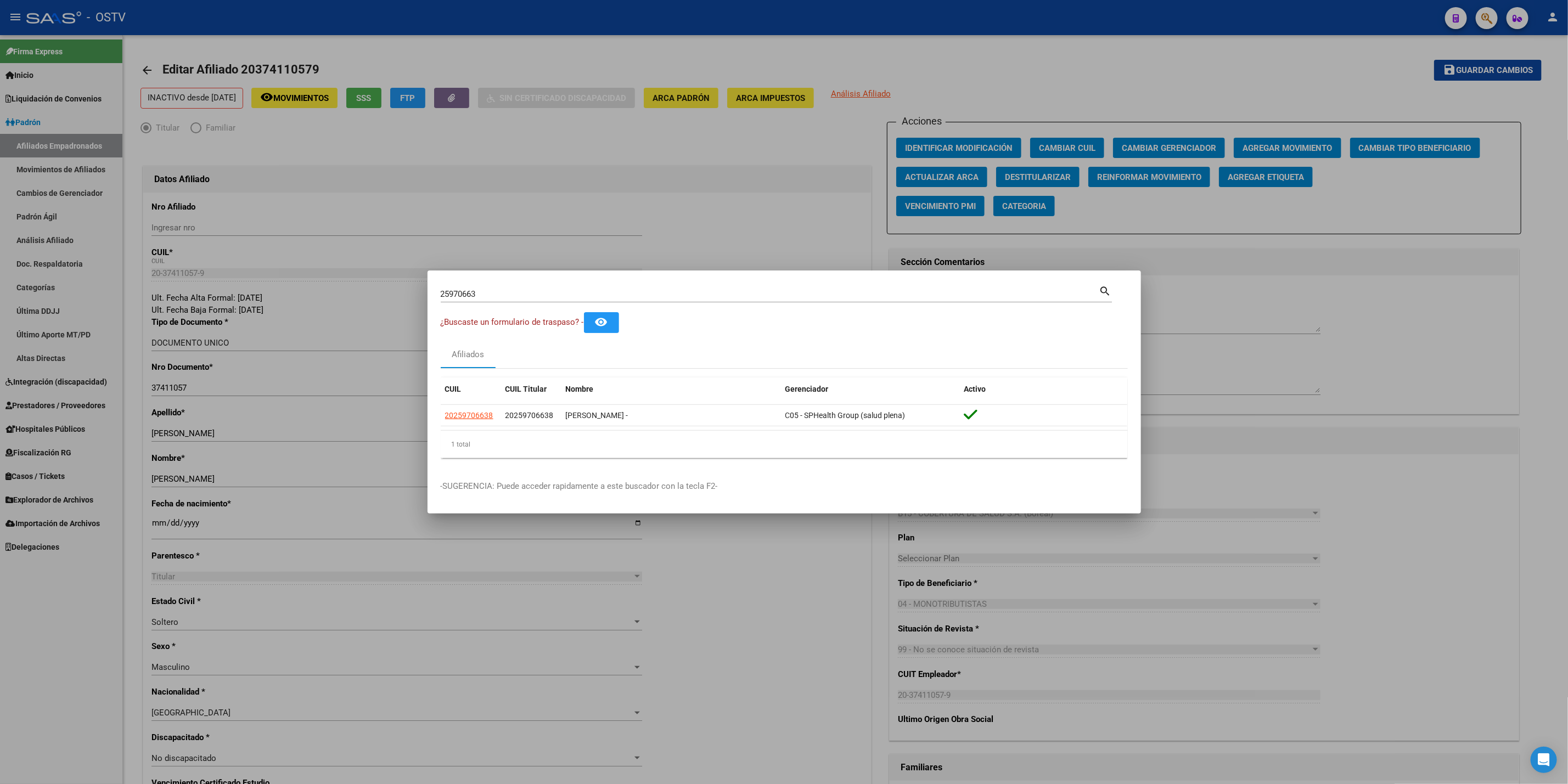
click at [504, 300] on div "25970663 Buscar (apellido, dni, cuil, nro traspaso, cuit, obra social)" at bounding box center [770, 294] width 658 height 16
drag, startPoint x: 497, startPoint y: 297, endPoint x: 149, endPoint y: 319, distance: 348.7
click at [167, 316] on div "25970663 Buscar (apellido, dni, cuil, nro traspaso, cuit, obra social) search ¿…" at bounding box center [784, 392] width 1568 height 784
paste input "37273149"
type input "37273149"
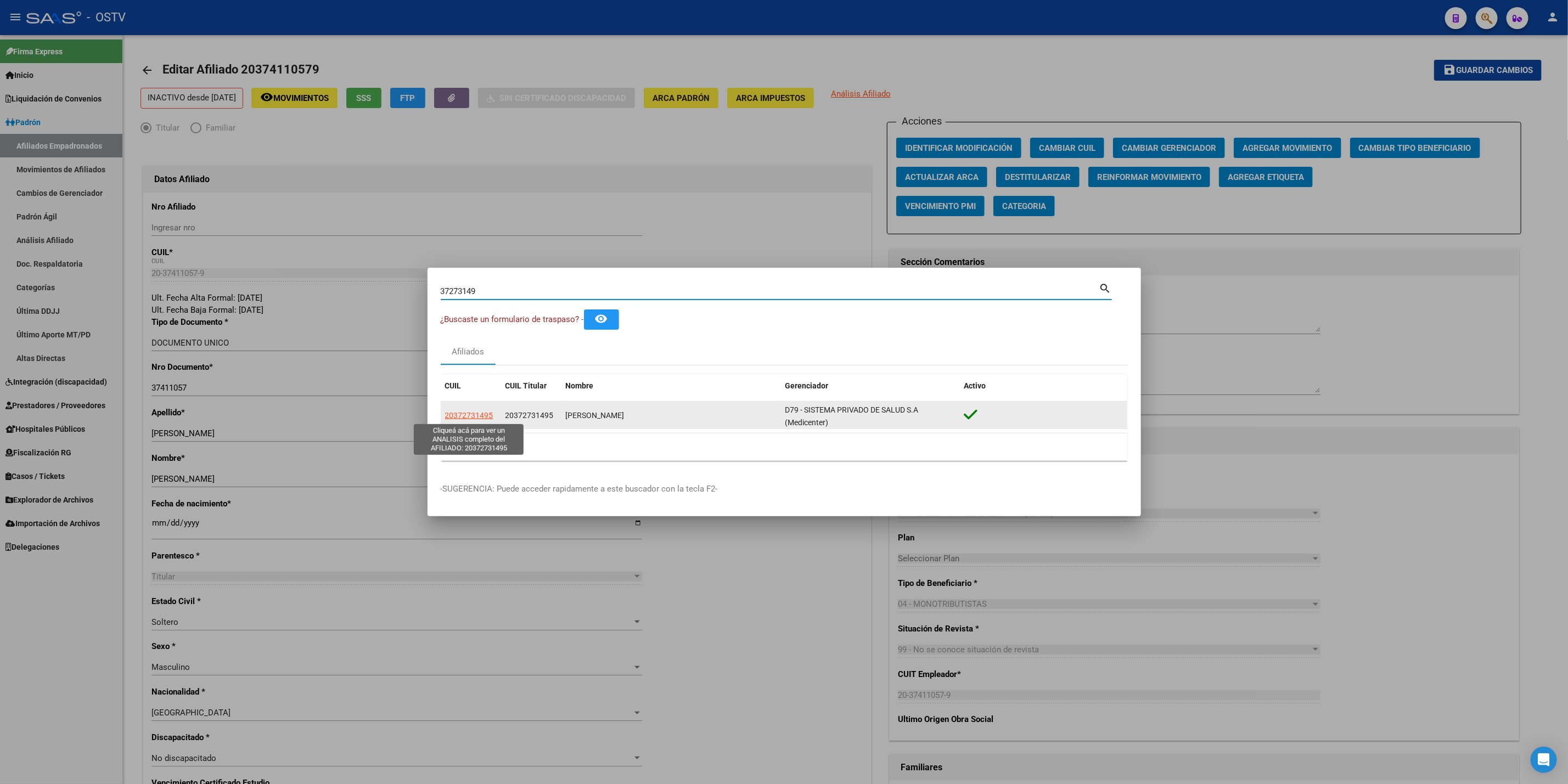
click at [469, 415] on span "20372731495" at bounding box center [469, 415] width 48 height 8
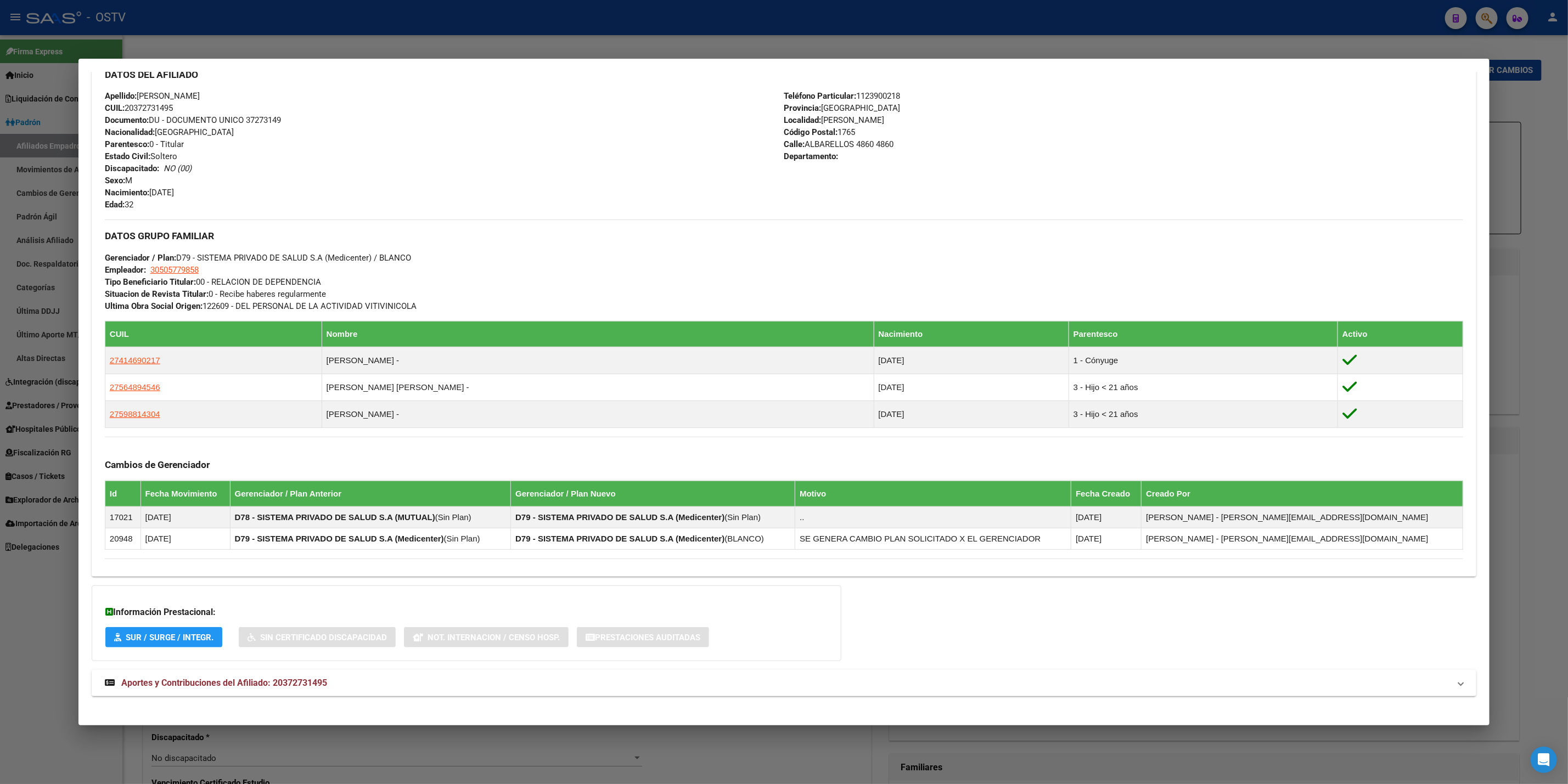
scroll to position [390, 0]
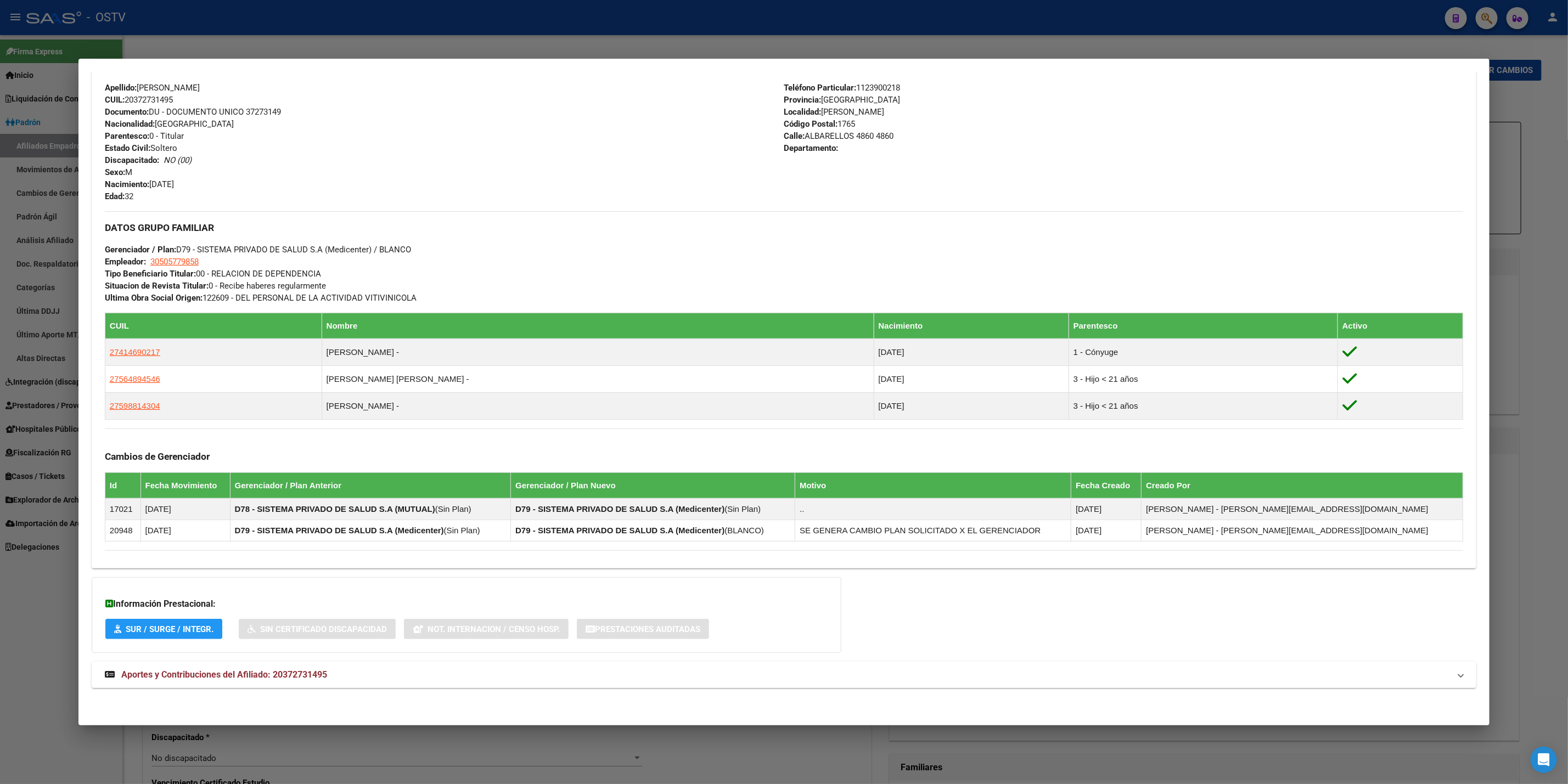
click at [562, 678] on mat-panel-title "Aportes y Contribuciones del Afiliado: 20372731495" at bounding box center [777, 675] width 1346 height 13
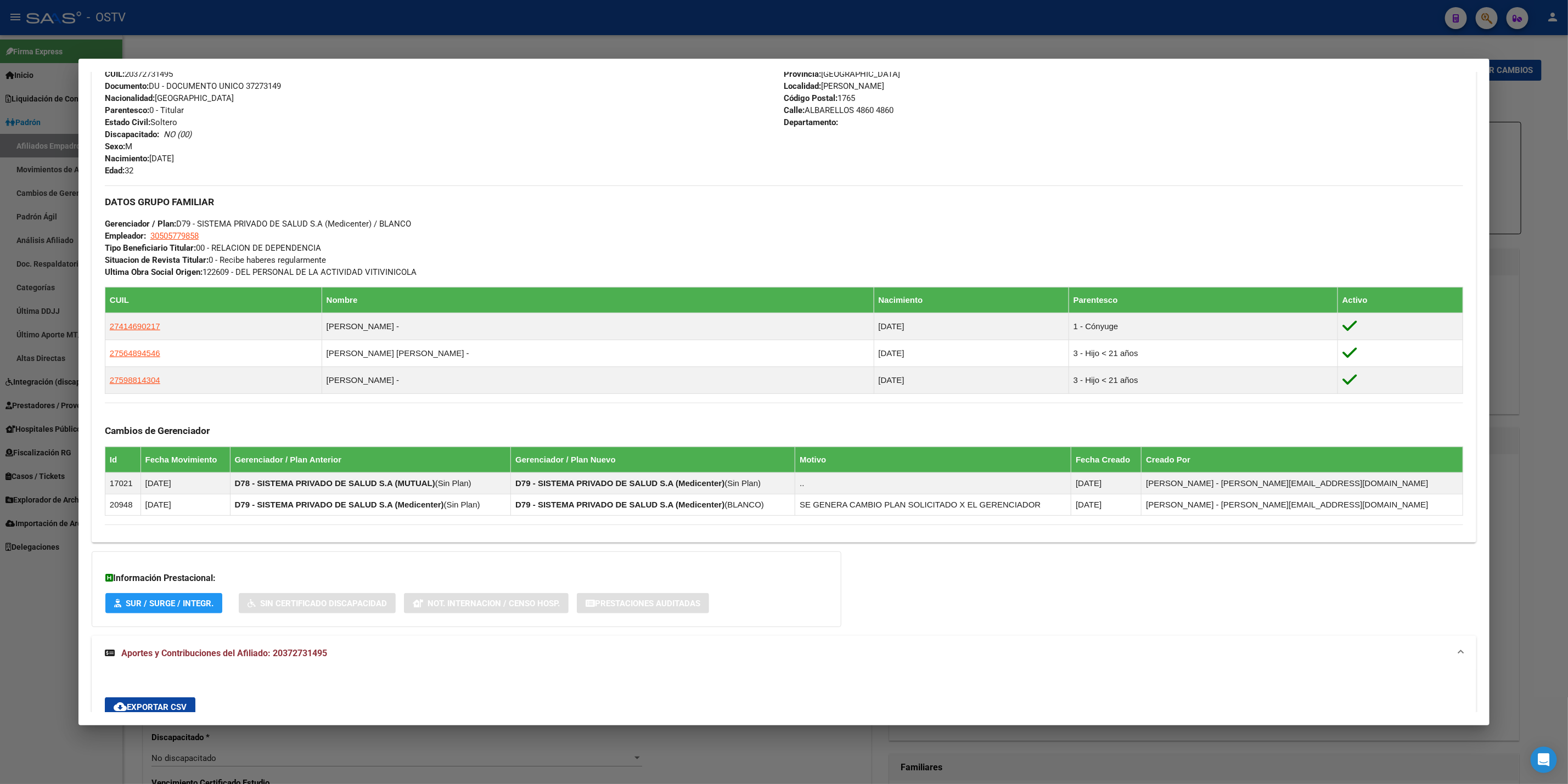
scroll to position [932, 0]
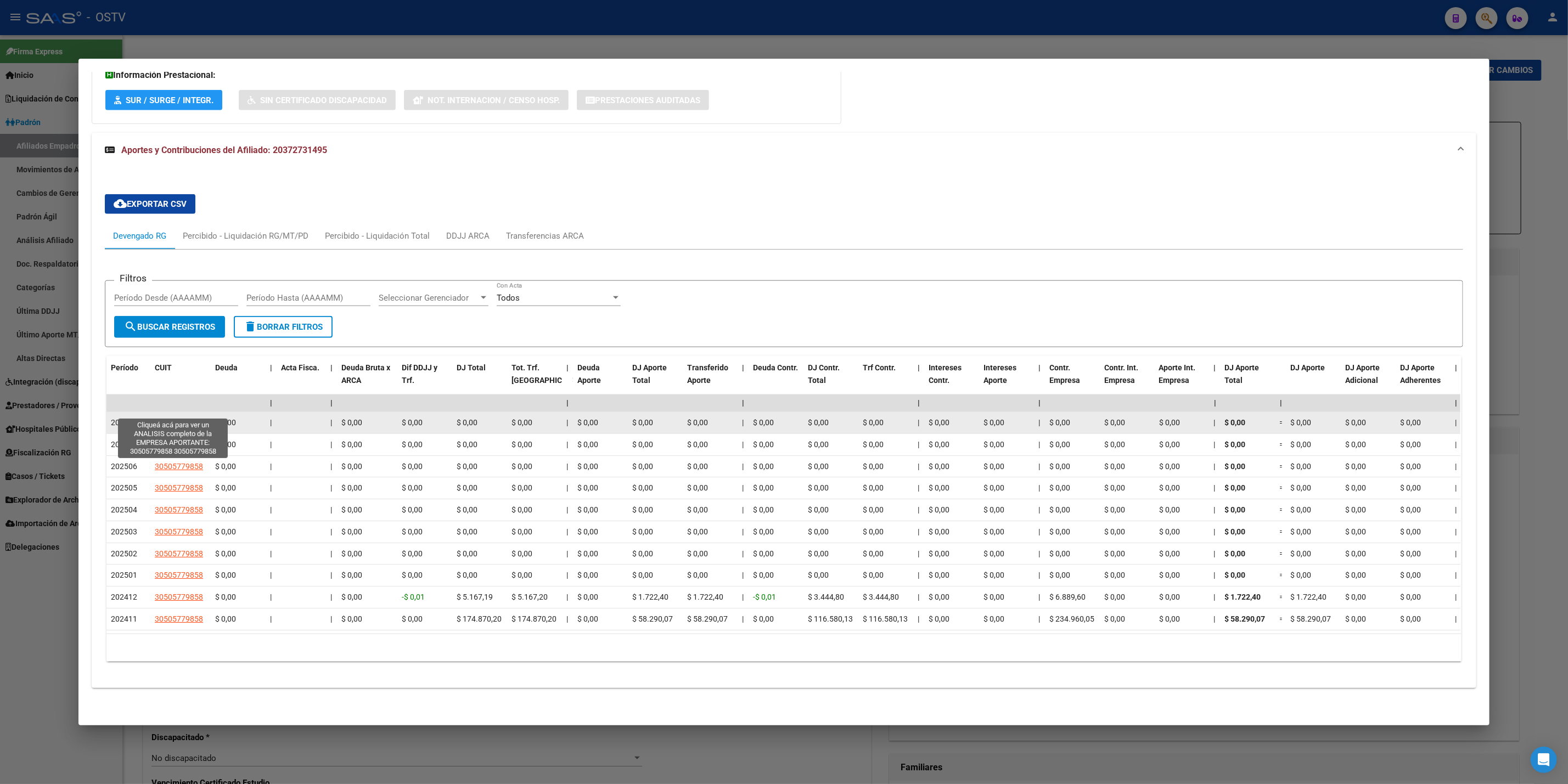
click at [162, 418] on span "30505779858" at bounding box center [179, 422] width 48 height 8
type textarea "30505779858"
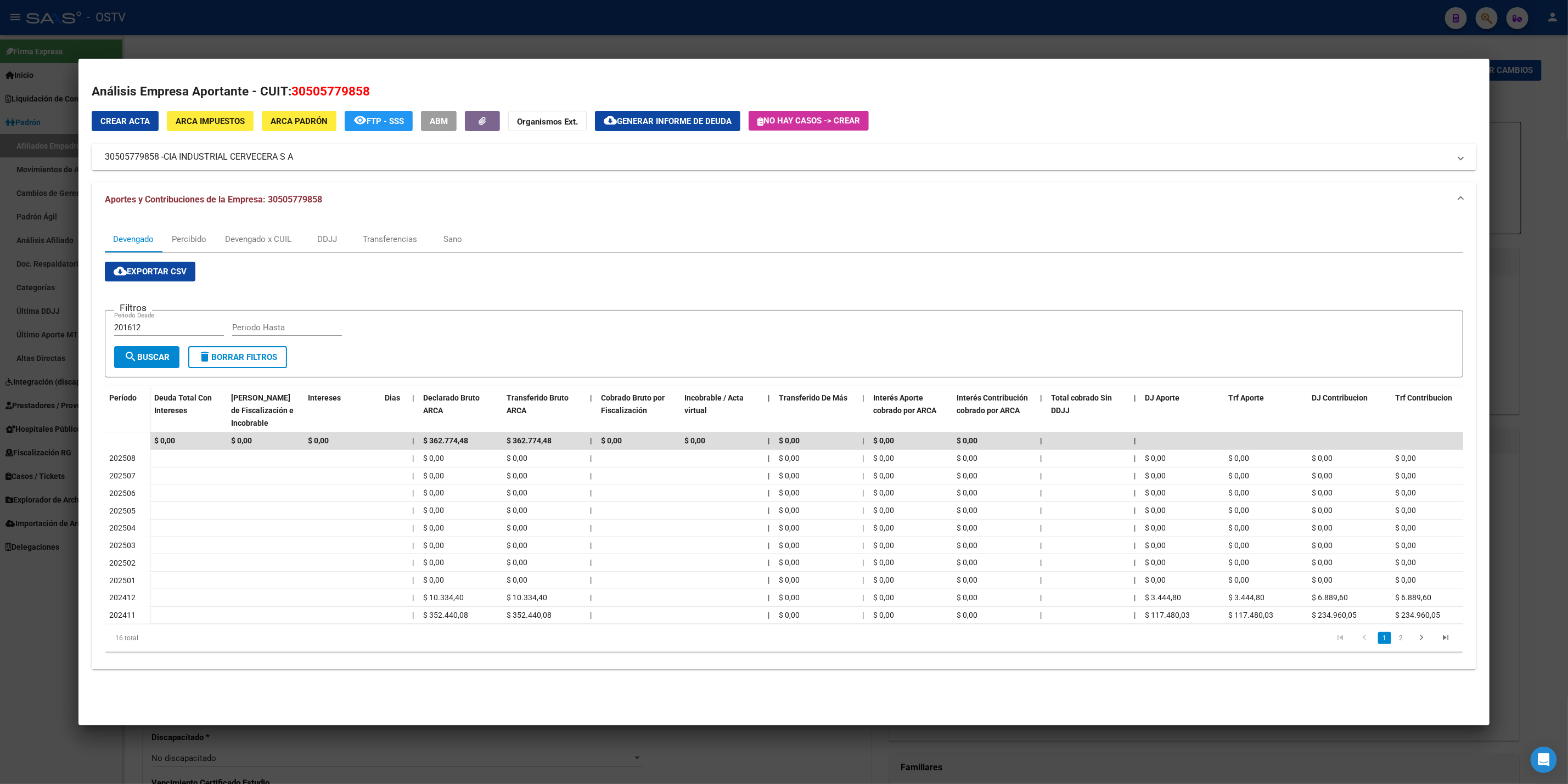
drag, startPoint x: 0, startPoint y: 488, endPoint x: 0, endPoint y: 496, distance: 8.0
click at [0, 494] on div at bounding box center [784, 392] width 1568 height 784
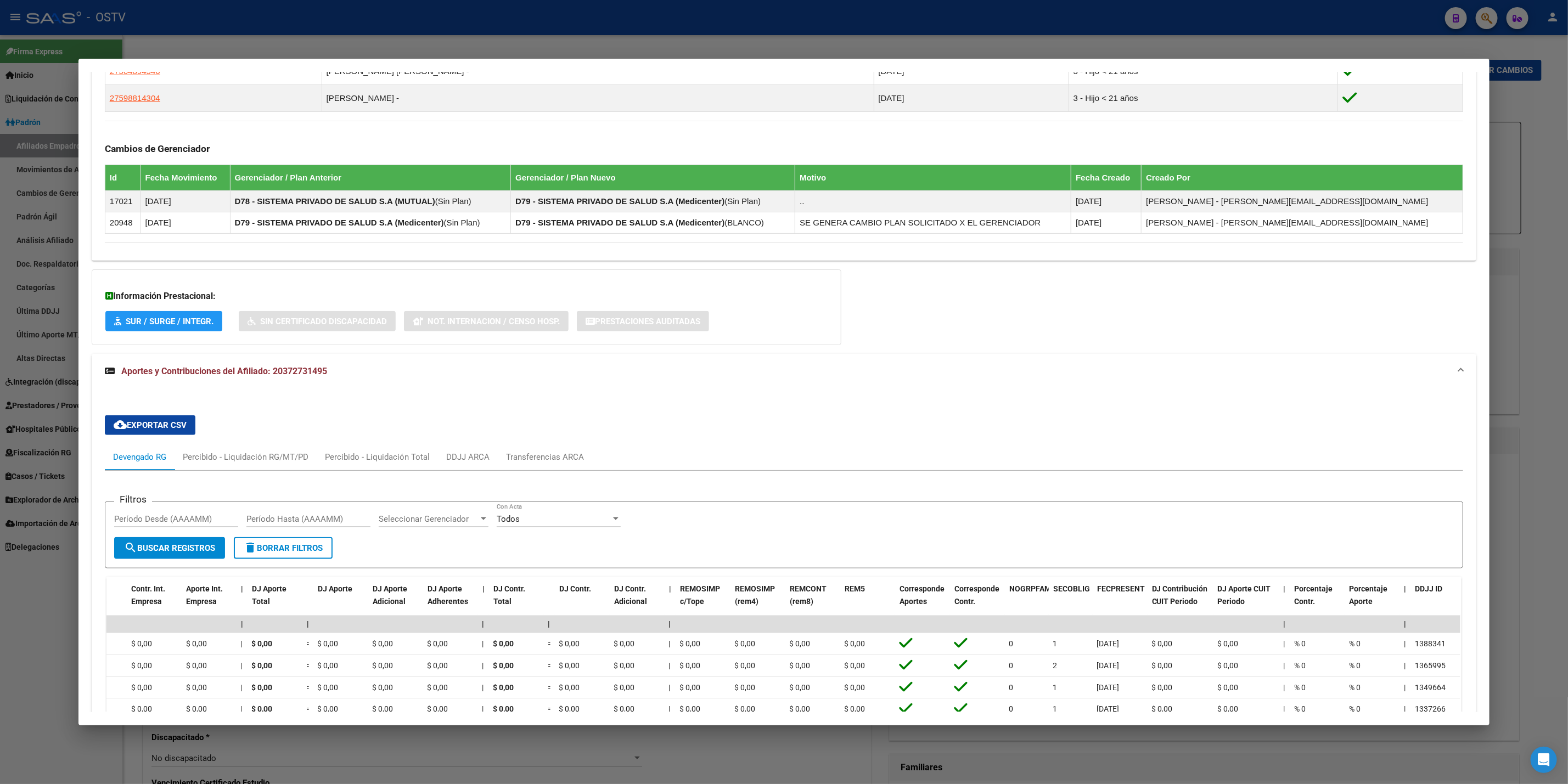
scroll to position [686, 0]
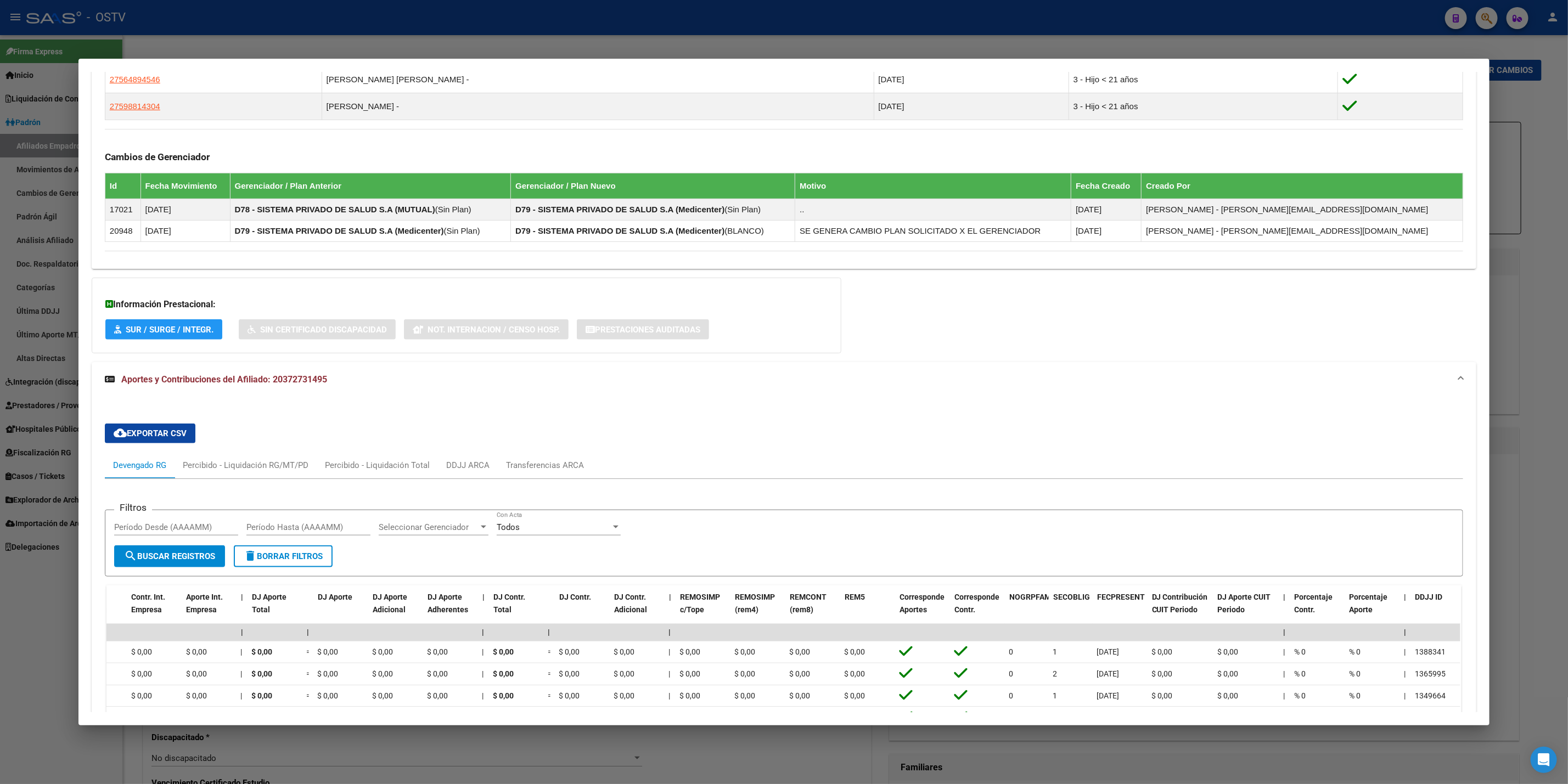
click at [0, 376] on div at bounding box center [784, 392] width 1568 height 784
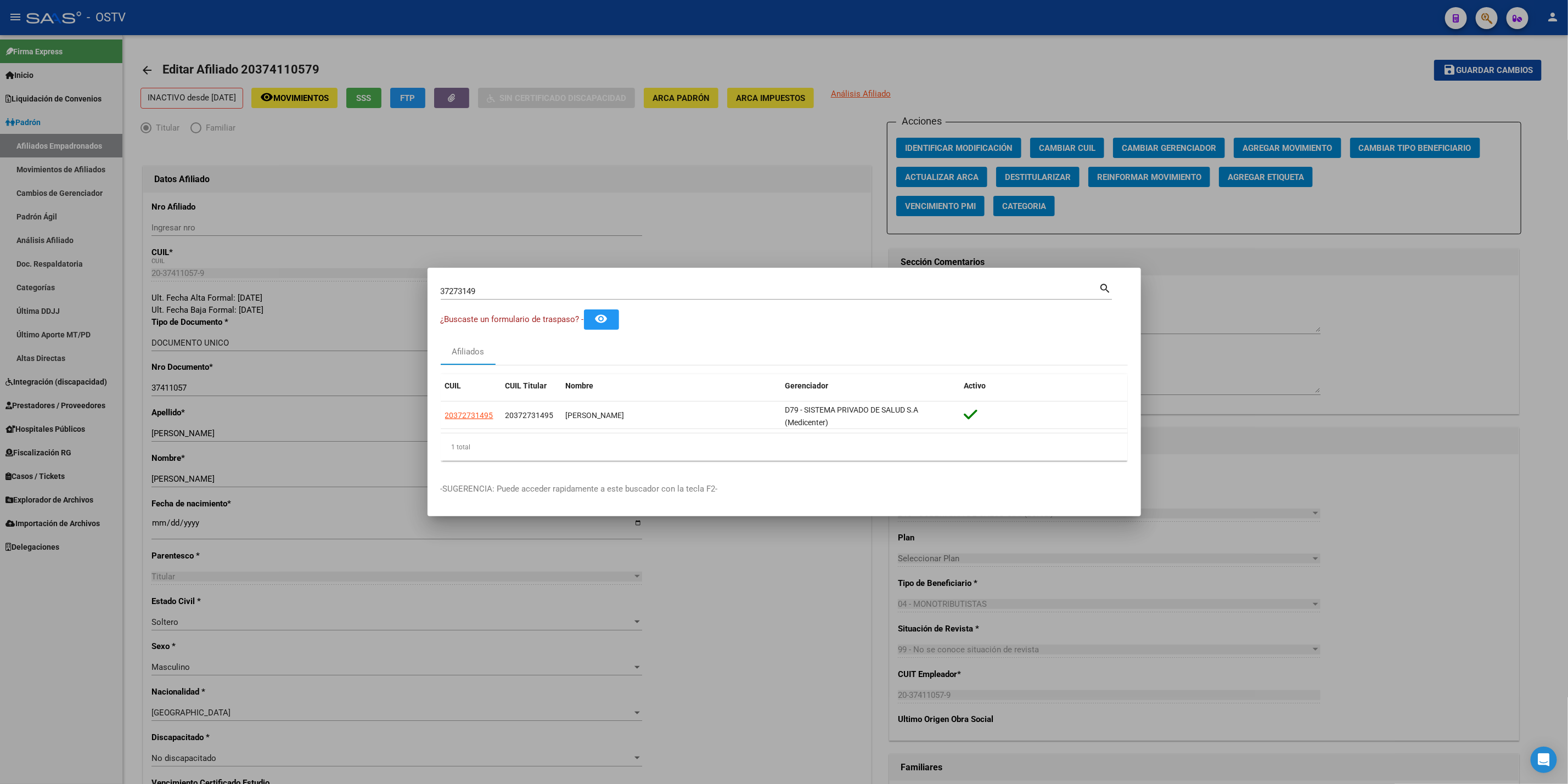
drag, startPoint x: 504, startPoint y: 294, endPoint x: 145, endPoint y: 261, distance: 360.5
click at [222, 265] on div "37273149 Buscar (apellido, dni, cuil, nro traspaso, cuit, obra social) search ¿…" at bounding box center [784, 392] width 1568 height 784
paste input "5900142"
type input "35900142"
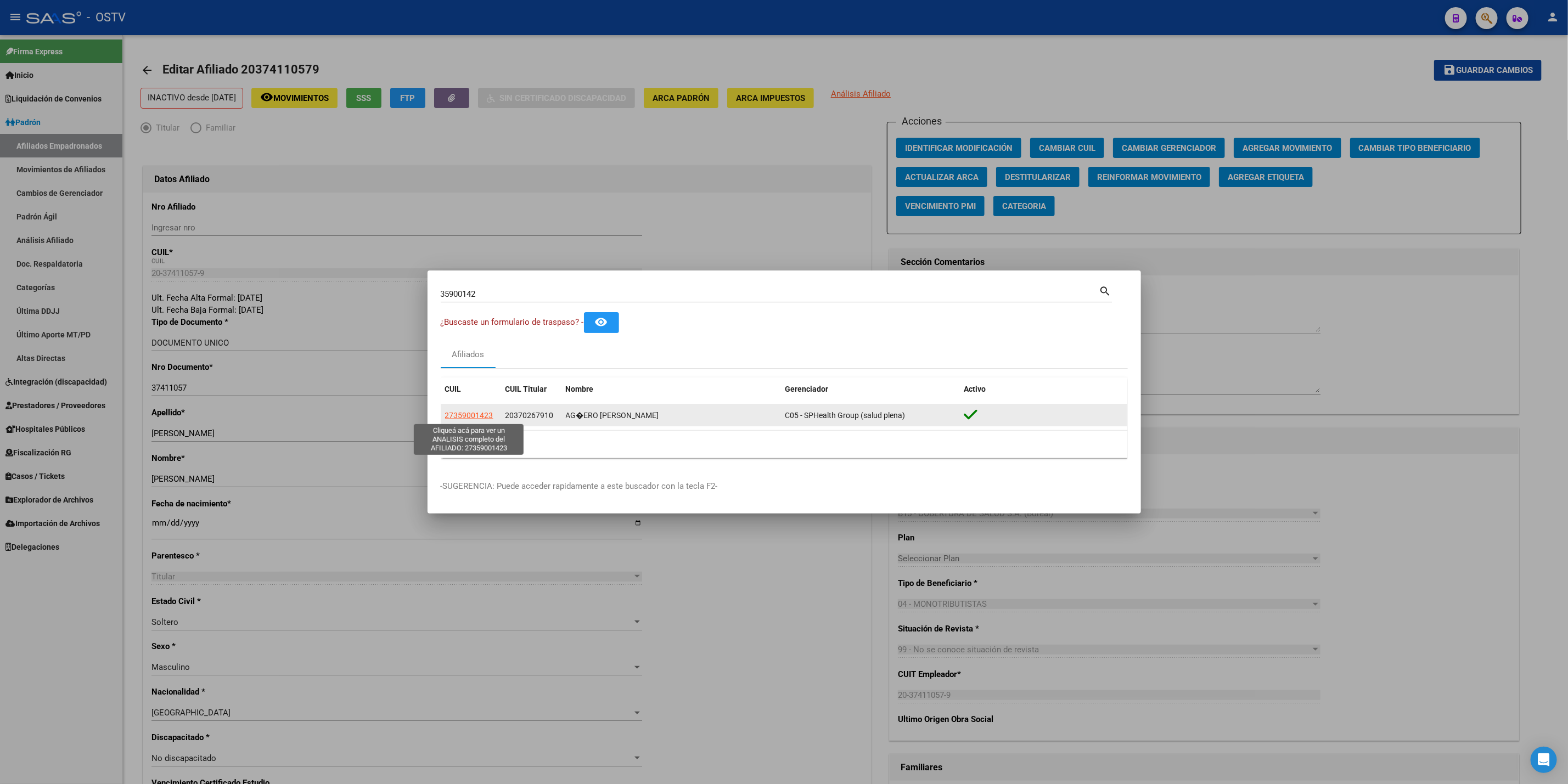
click at [464, 414] on span "27359001423" at bounding box center [469, 415] width 48 height 8
type textarea "27359001423"
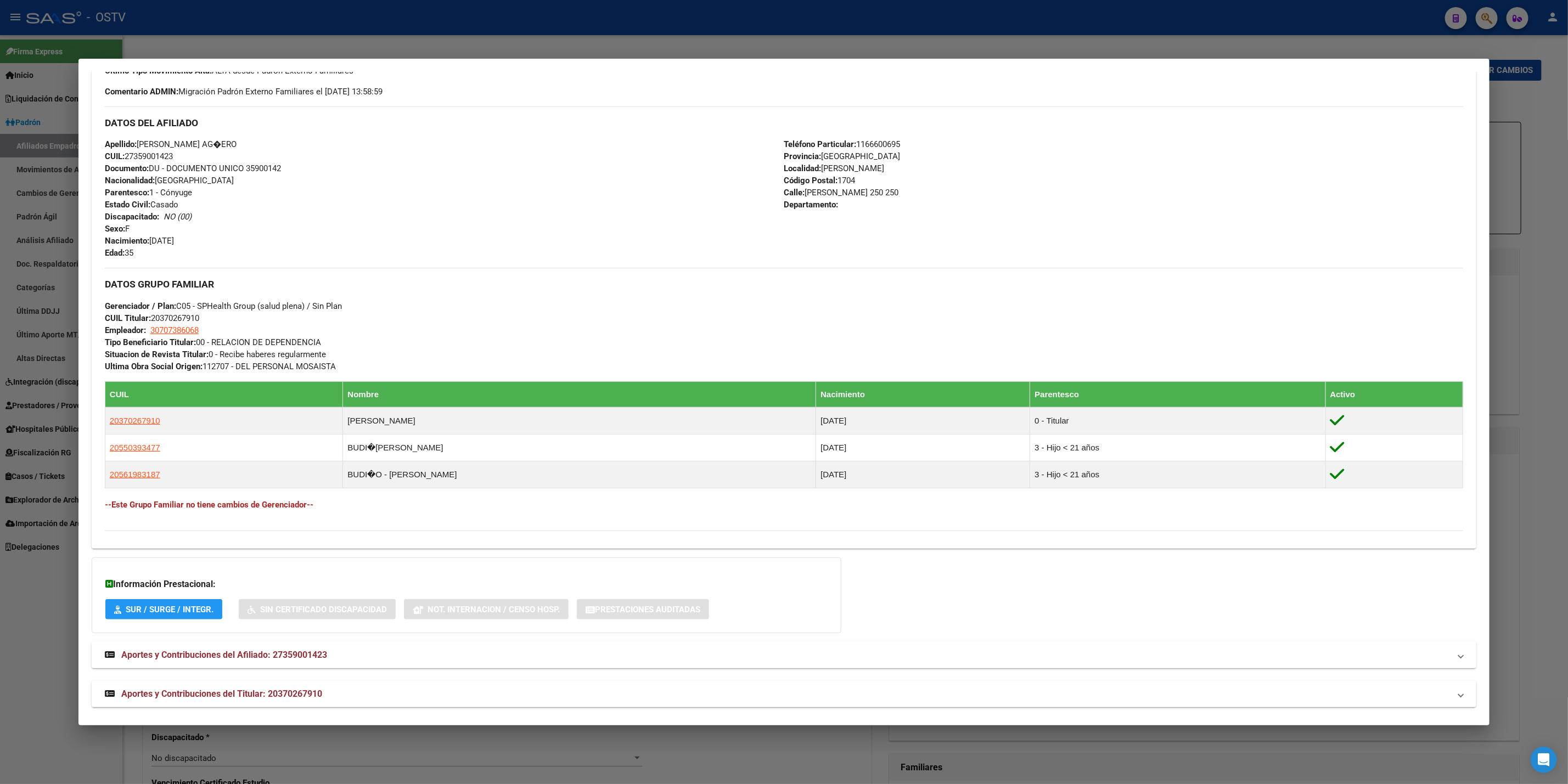
scroll to position [339, 0]
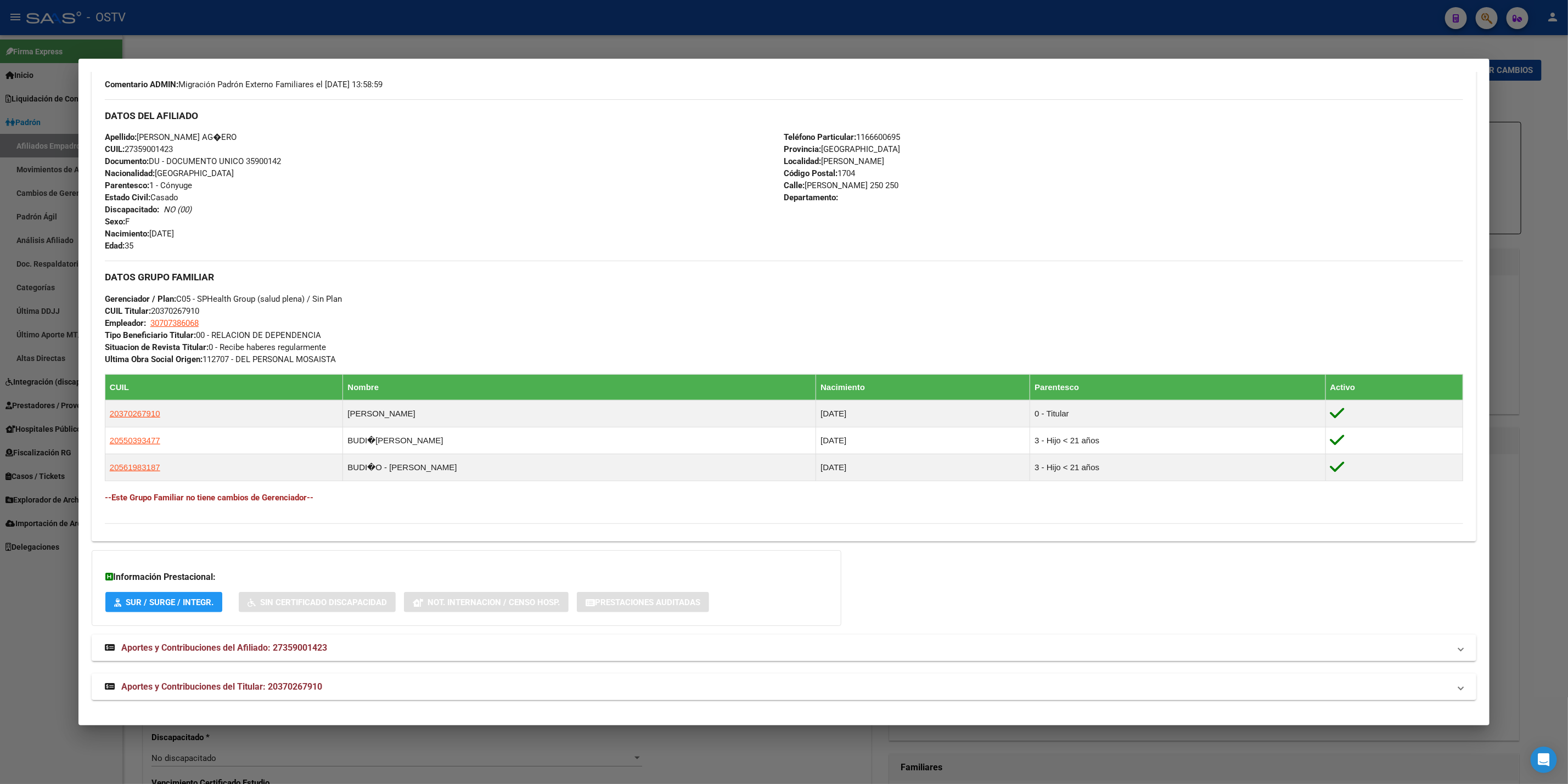
click at [436, 696] on mat-expansion-panel-header "Aportes y Contribuciones del Titular: 20370267910" at bounding box center [784, 687] width 1385 height 26
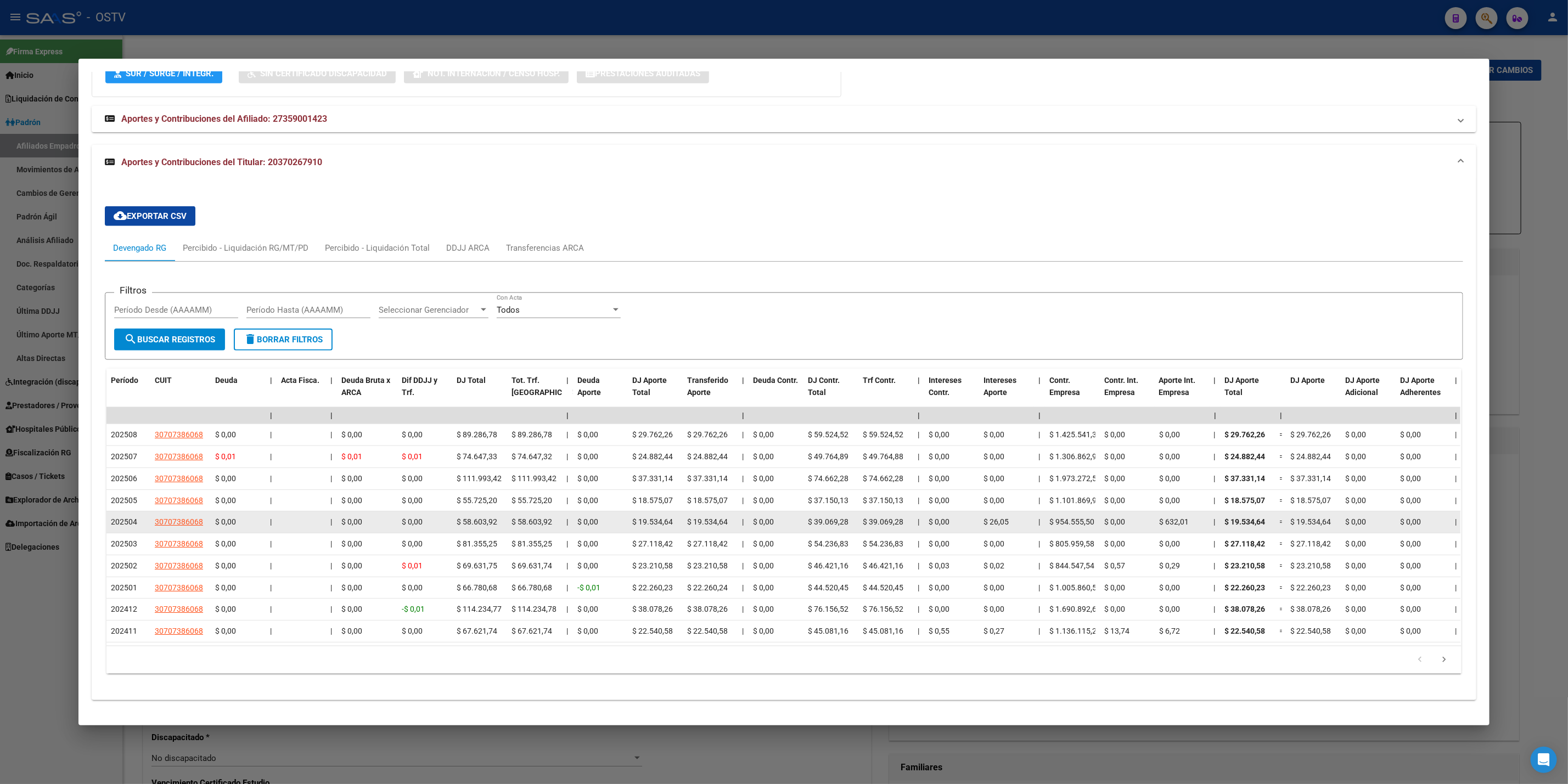
scroll to position [881, 0]
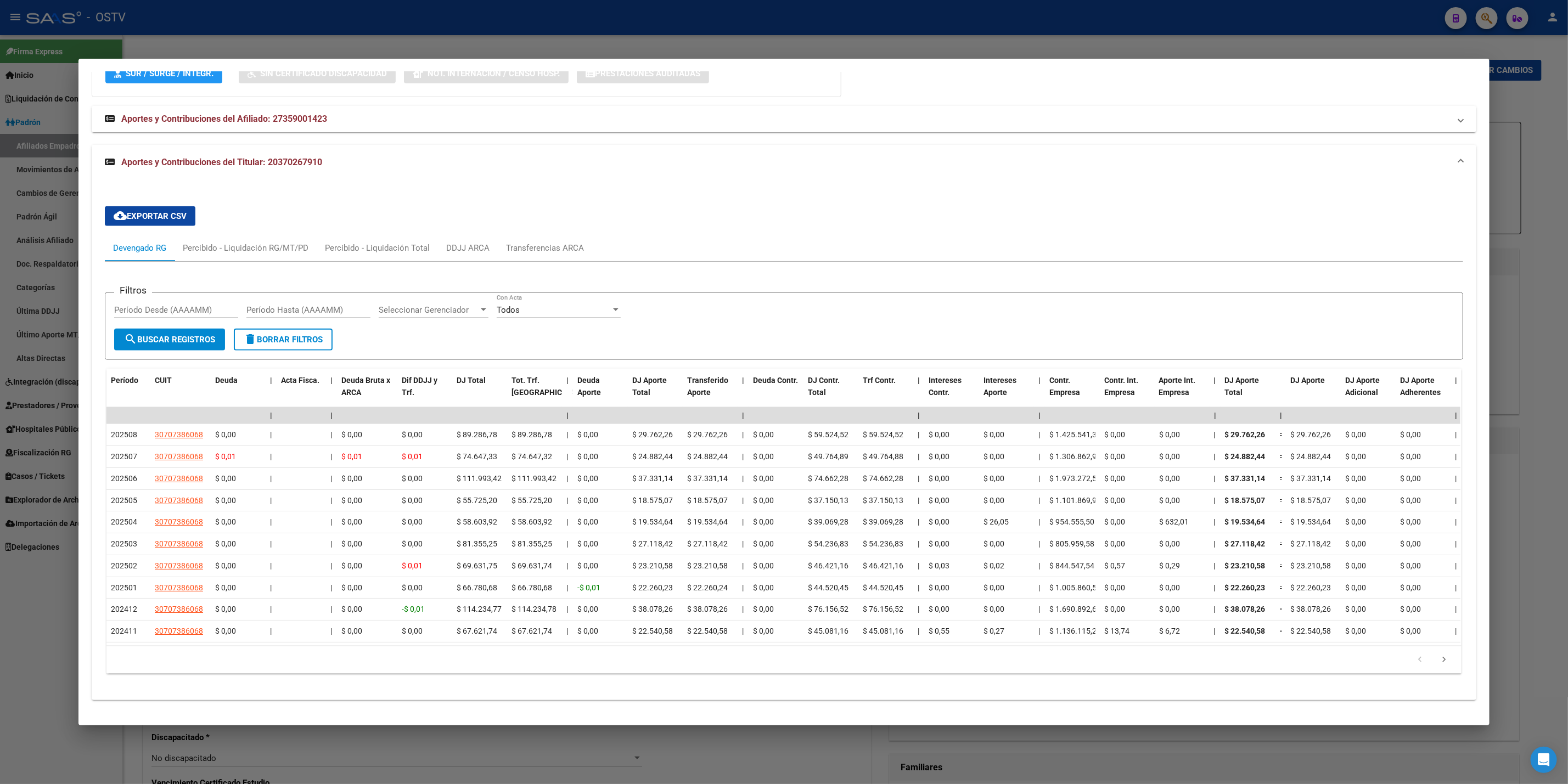
click at [0, 254] on div at bounding box center [784, 392] width 1568 height 784
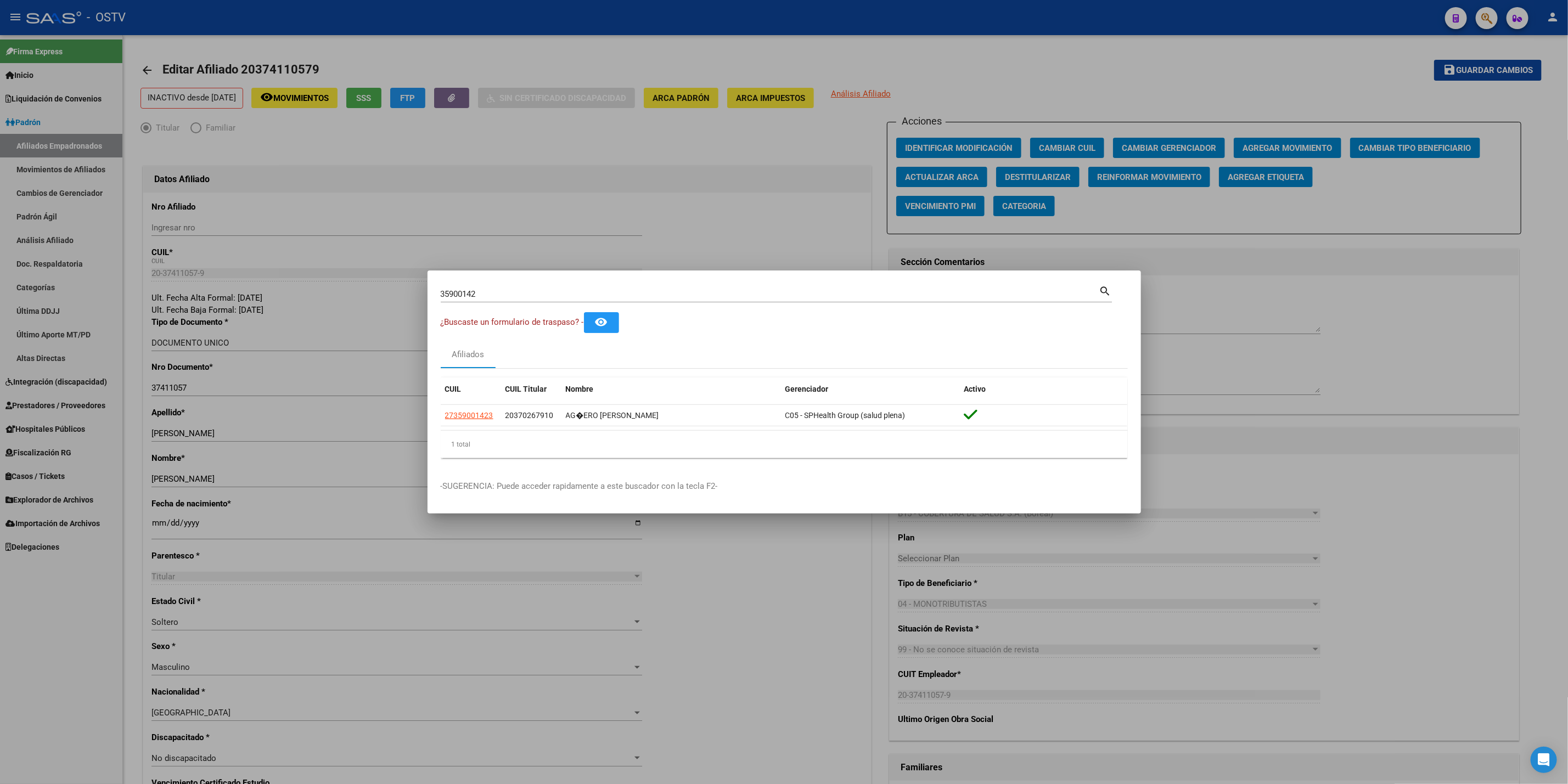
drag, startPoint x: 488, startPoint y: 299, endPoint x: 0, endPoint y: 280, distance: 488.4
click at [0, 280] on div "35900142 Buscar (apellido, dni, cuil, nro traspaso, cuit, obra social) search ¿…" at bounding box center [784, 392] width 1568 height 784
paste input "4700368"
type input "34700368"
click at [481, 408] on datatable-body-cell "27347003684" at bounding box center [470, 415] width 60 height 21
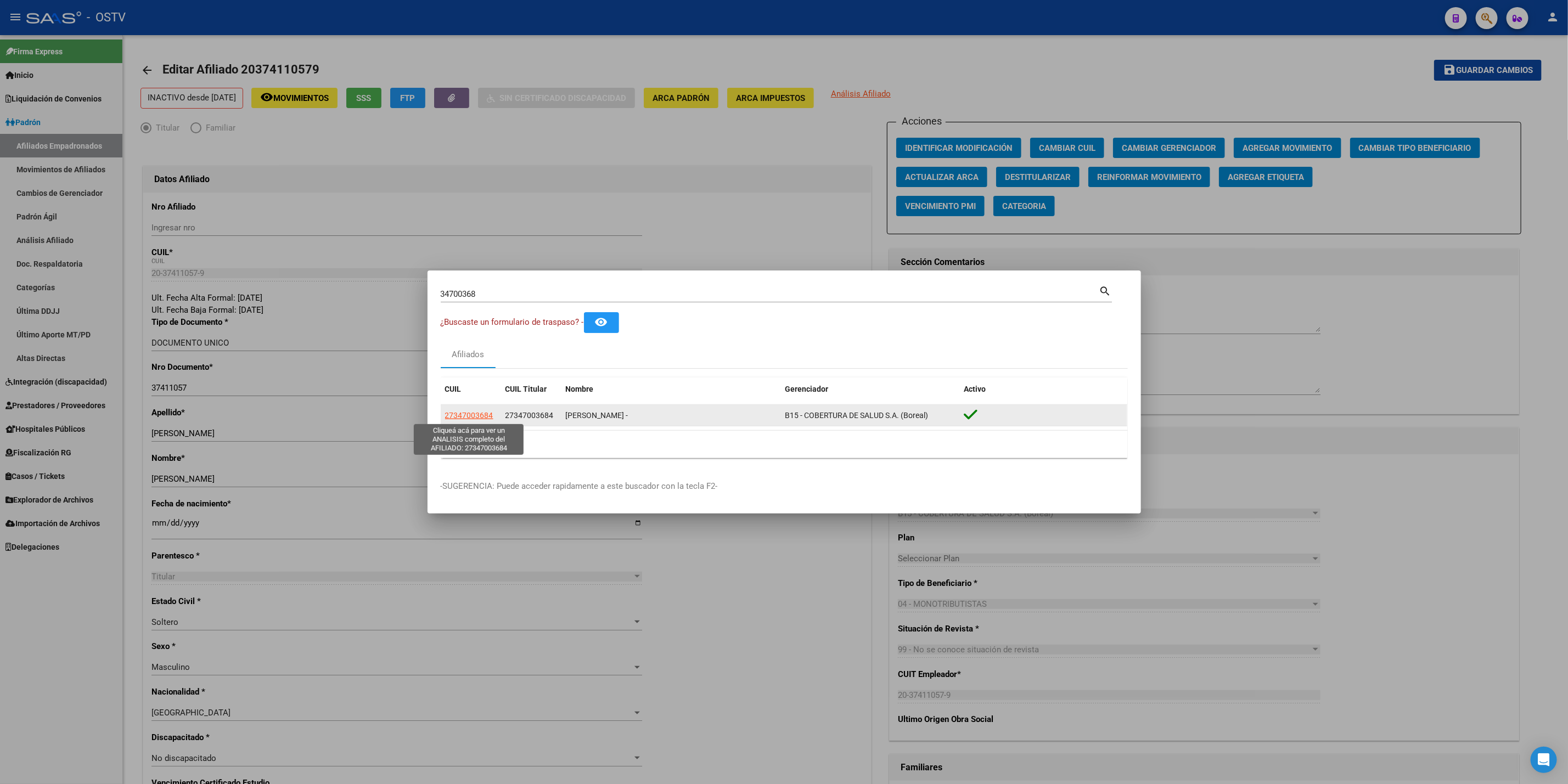
click at [475, 411] on span "27347003684" at bounding box center [469, 415] width 48 height 8
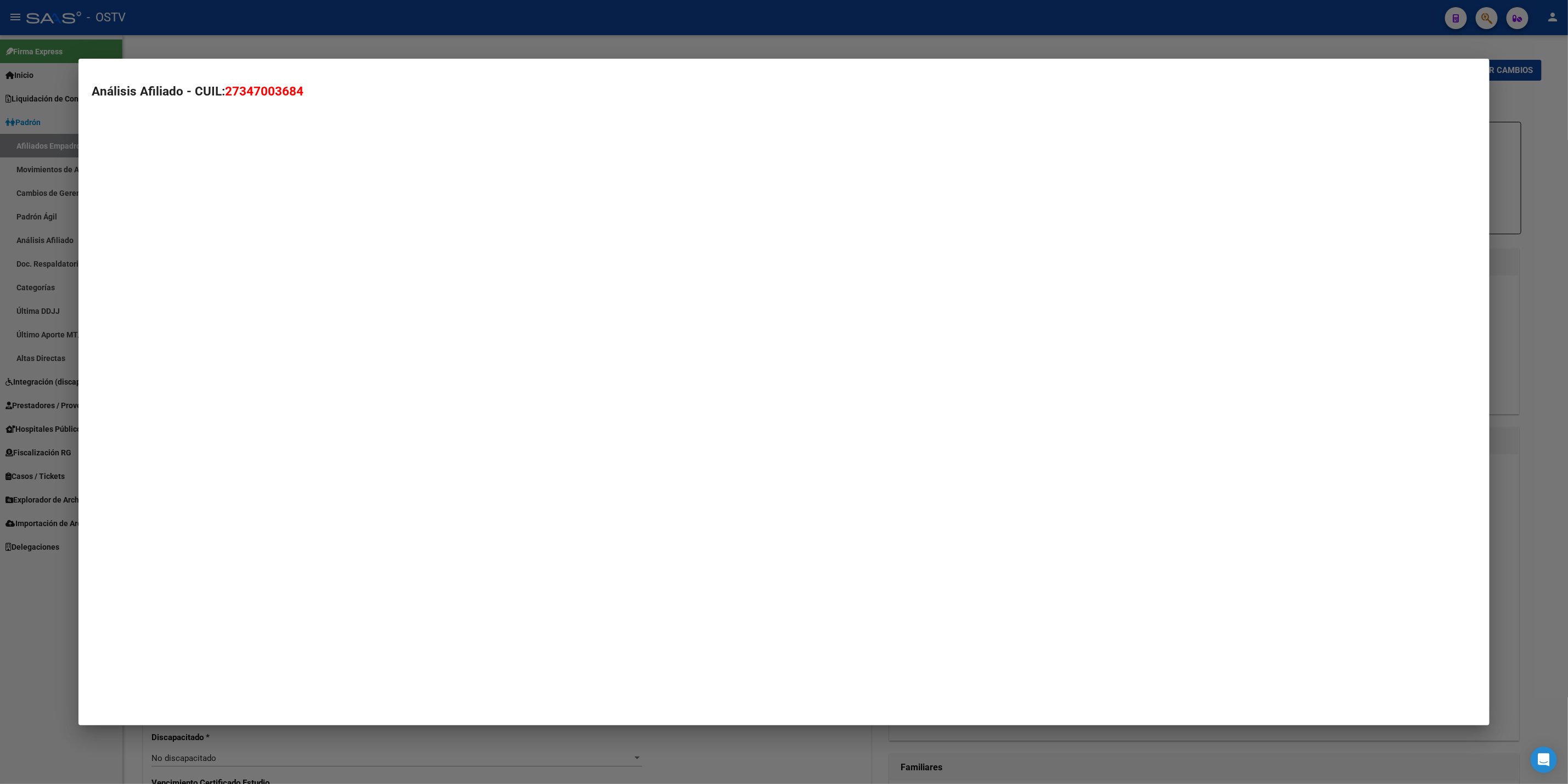
type textarea "27347003684"
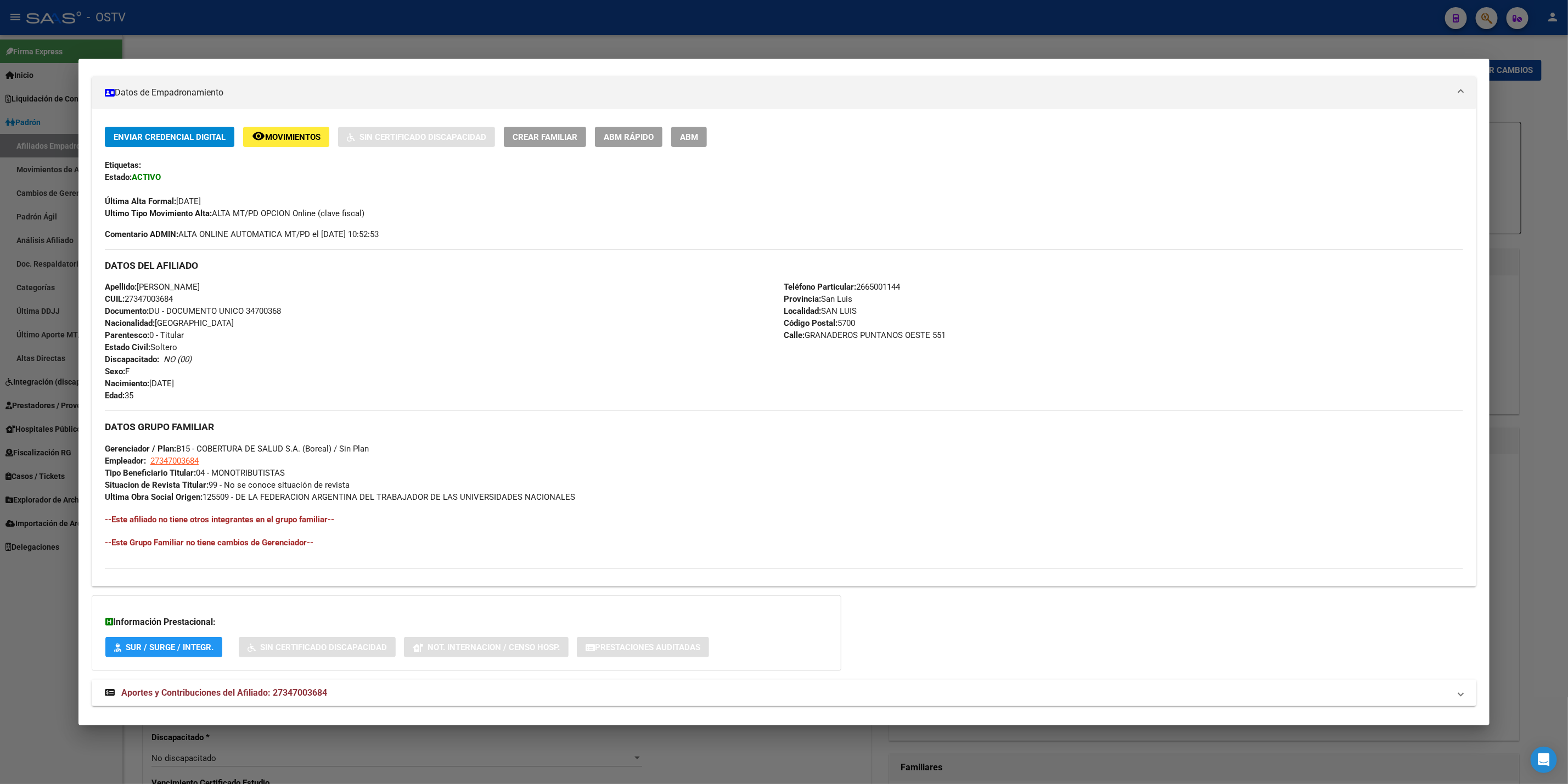
scroll to position [206, 0]
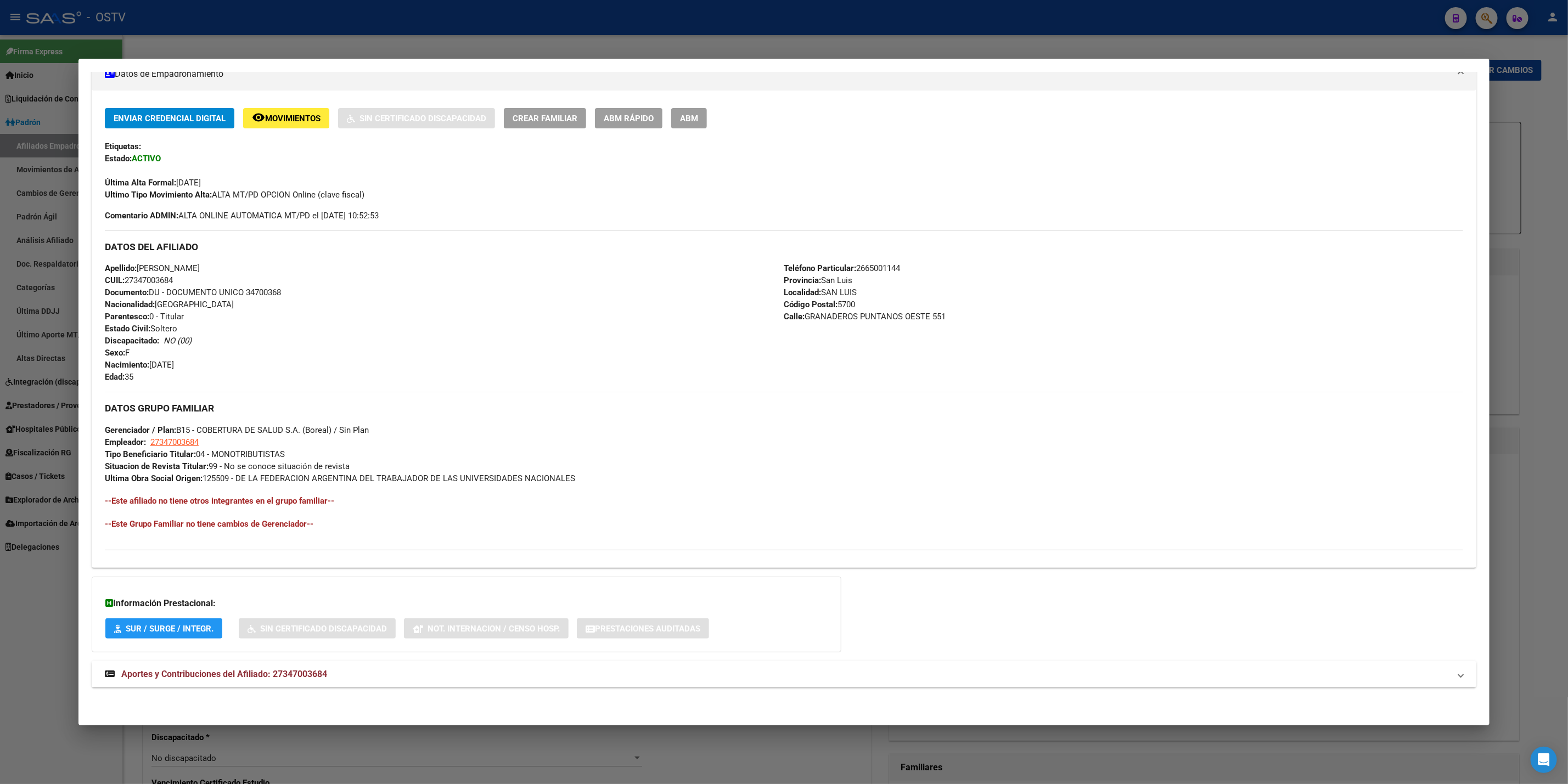
click at [523, 668] on mat-panel-title "Aportes y Contribuciones del Afiliado: 27347003684" at bounding box center [777, 675] width 1346 height 13
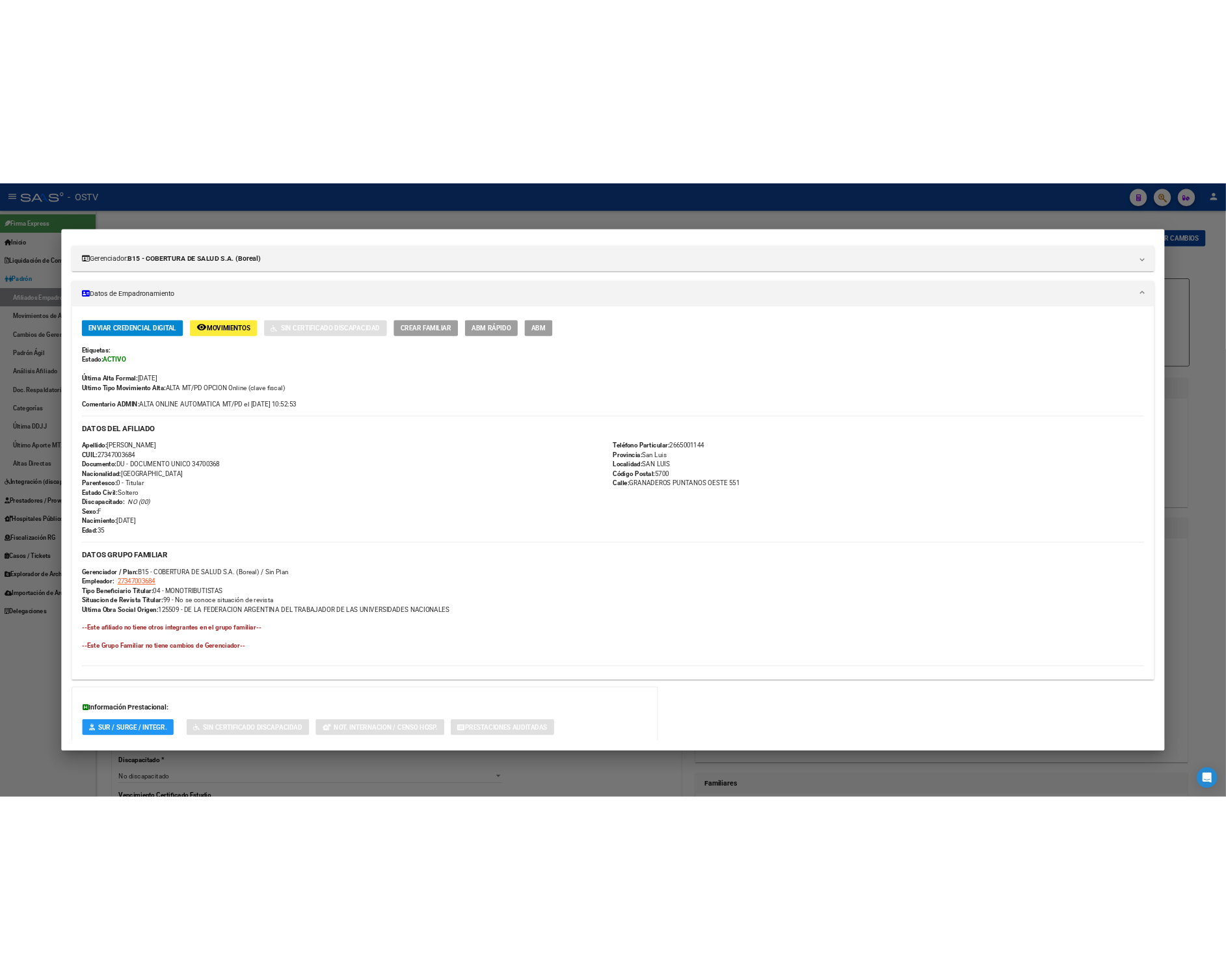
scroll to position [149, 0]
